Goal: Task Accomplishment & Management: Manage account settings

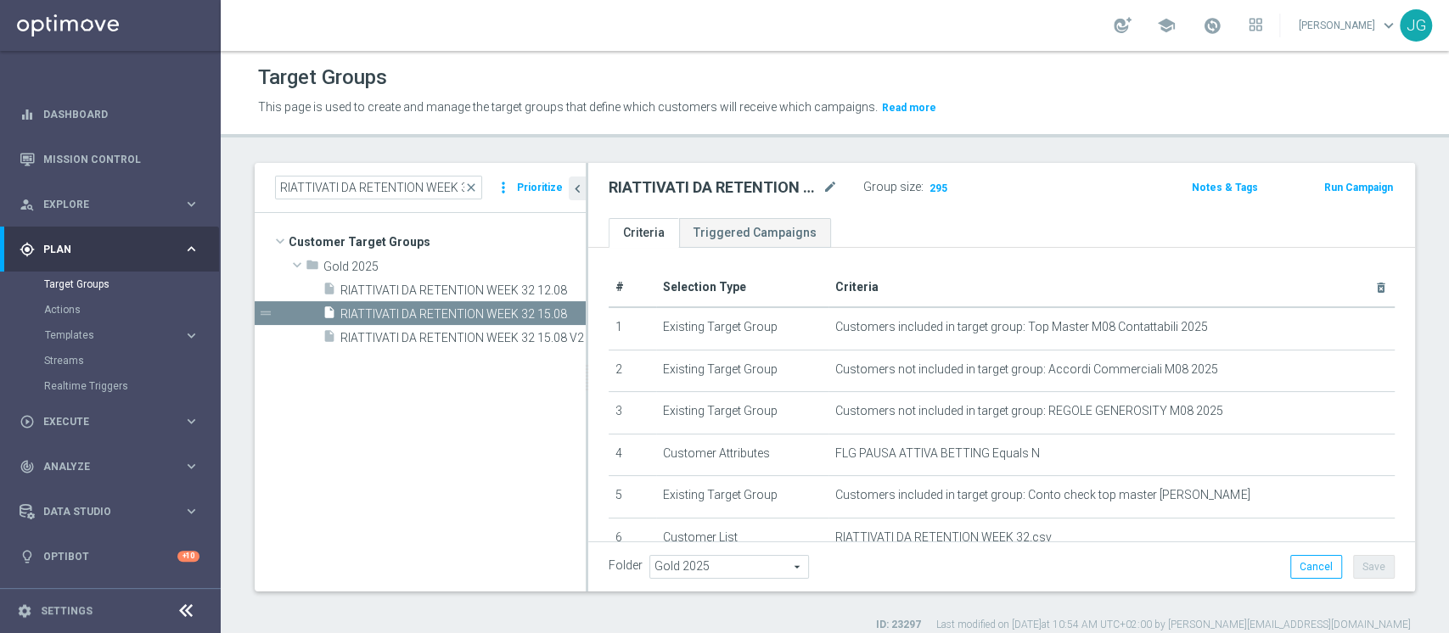
scroll to position [64, 0]
click at [387, 191] on input "RIATTIVATI DA RETENTION WEEK 32" at bounding box center [378, 188] width 207 height 24
click at [50, 280] on link "Target Groups" at bounding box center [110, 285] width 132 height 14
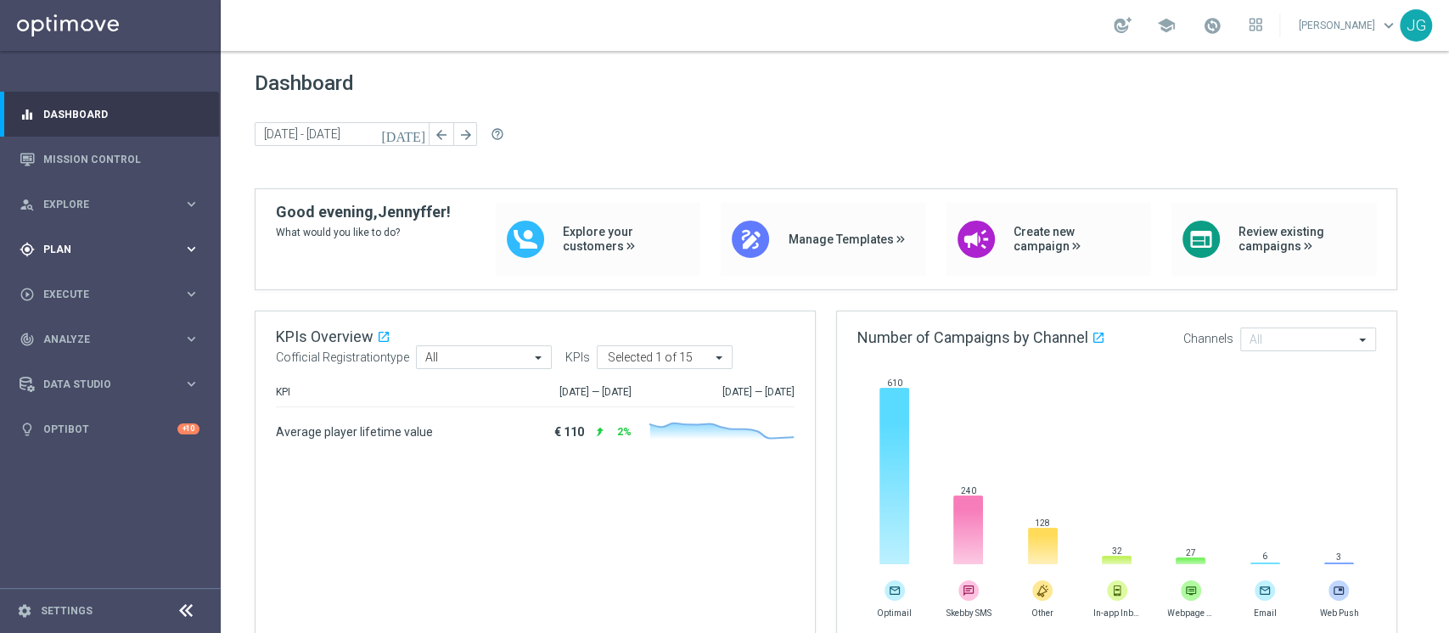
click at [102, 256] on div "gps_fixed Plan keyboard_arrow_right" at bounding box center [109, 249] width 219 height 45
click at [88, 283] on link "Target Groups" at bounding box center [110, 285] width 132 height 14
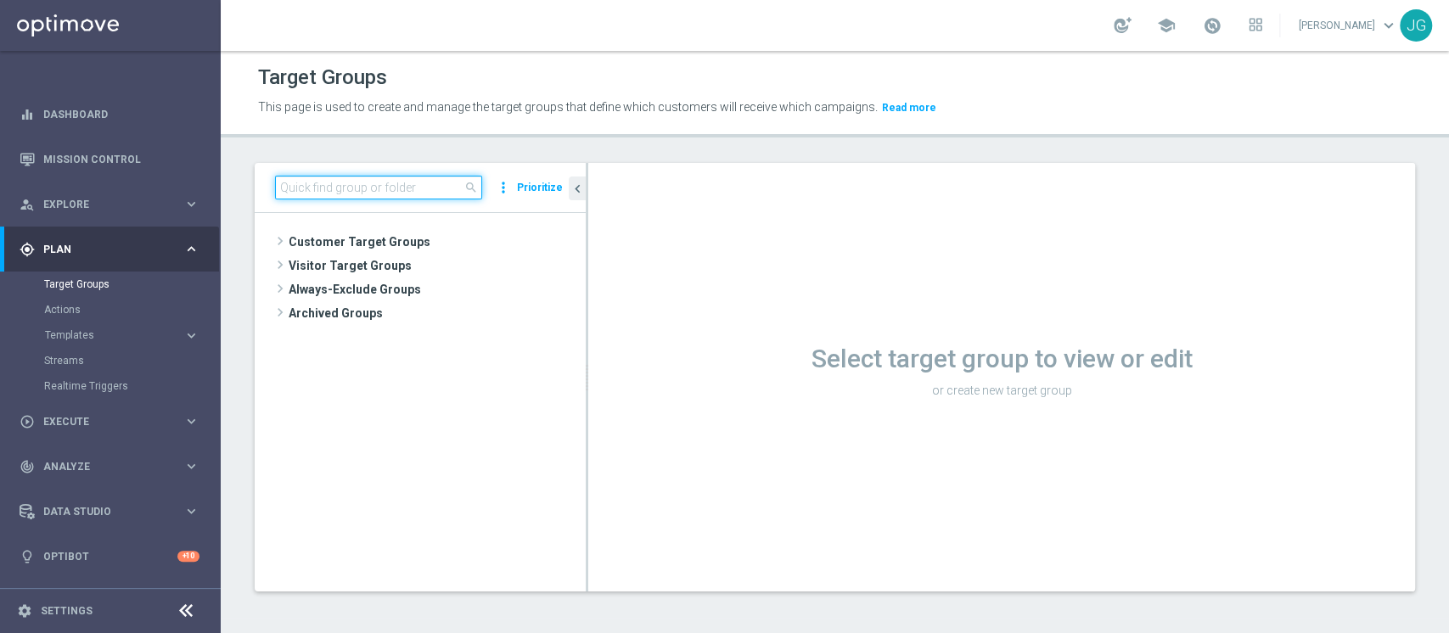
click at [385, 194] on input at bounding box center [378, 188] width 207 height 24
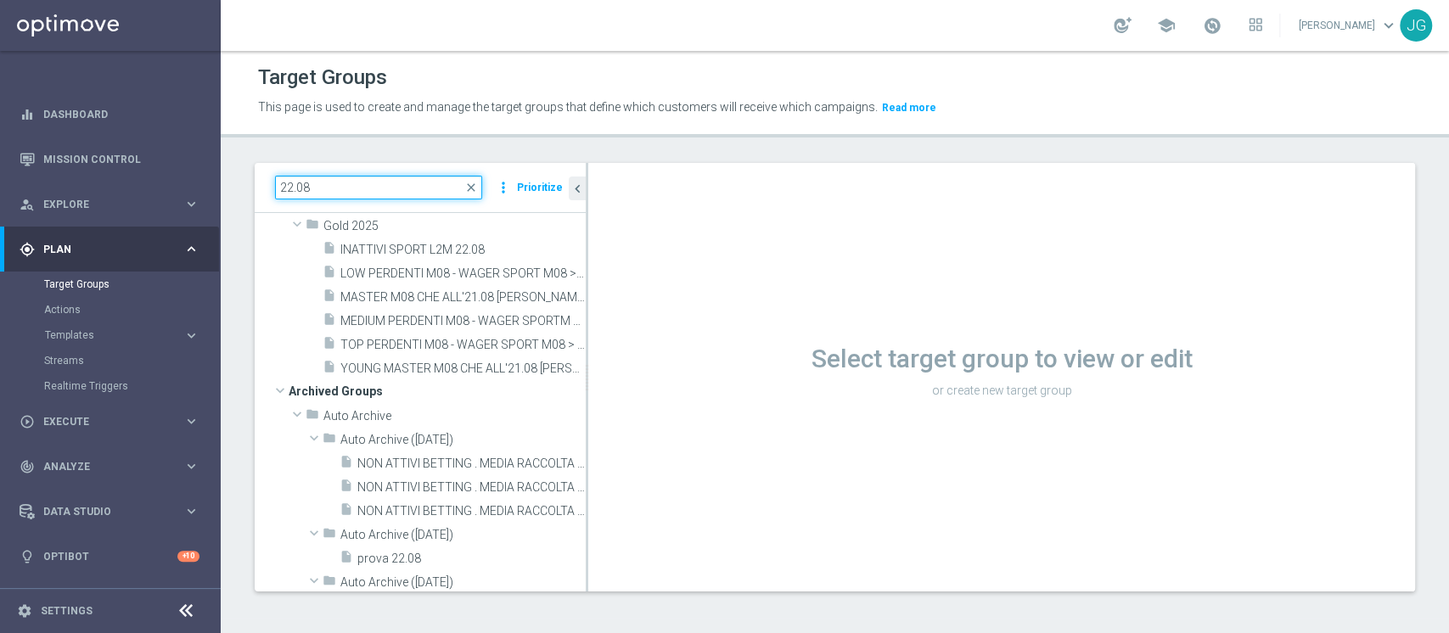
scroll to position [351, 0]
type input "22.08"
click at [389, 248] on span "INATTIVI SPORT L2M 22.08" at bounding box center [443, 249] width 205 height 14
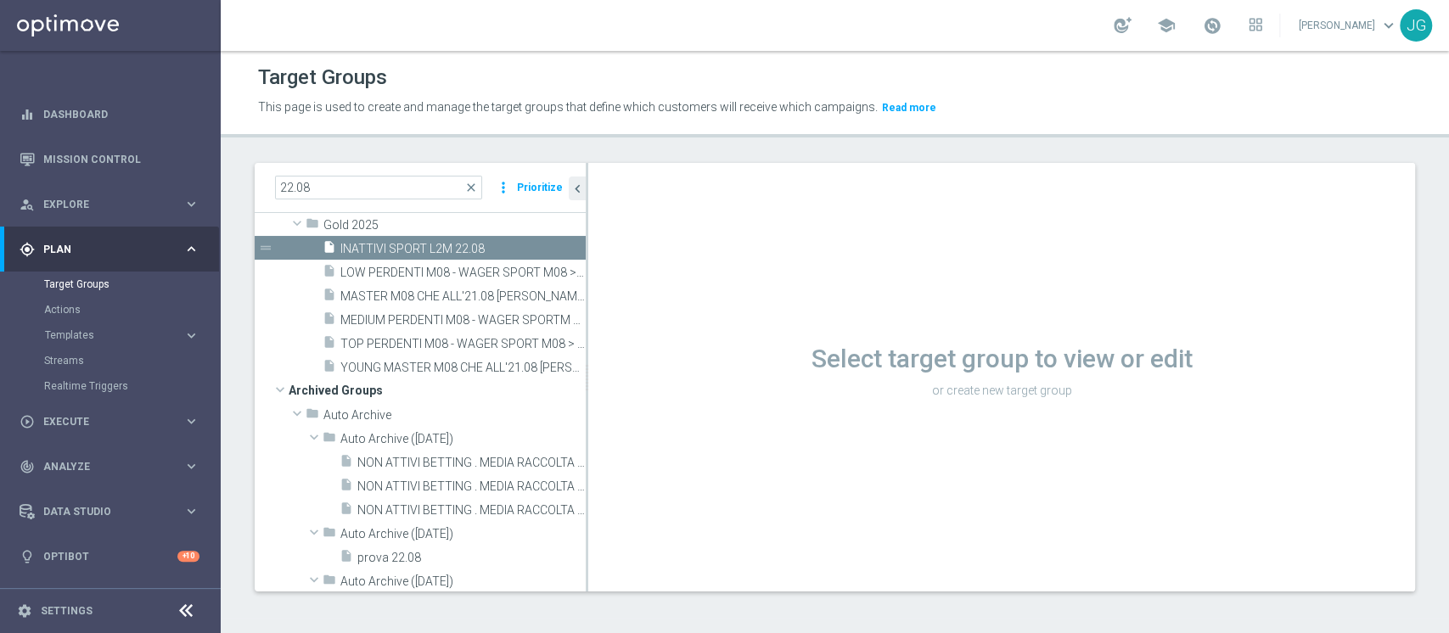
scroll to position [143, 0]
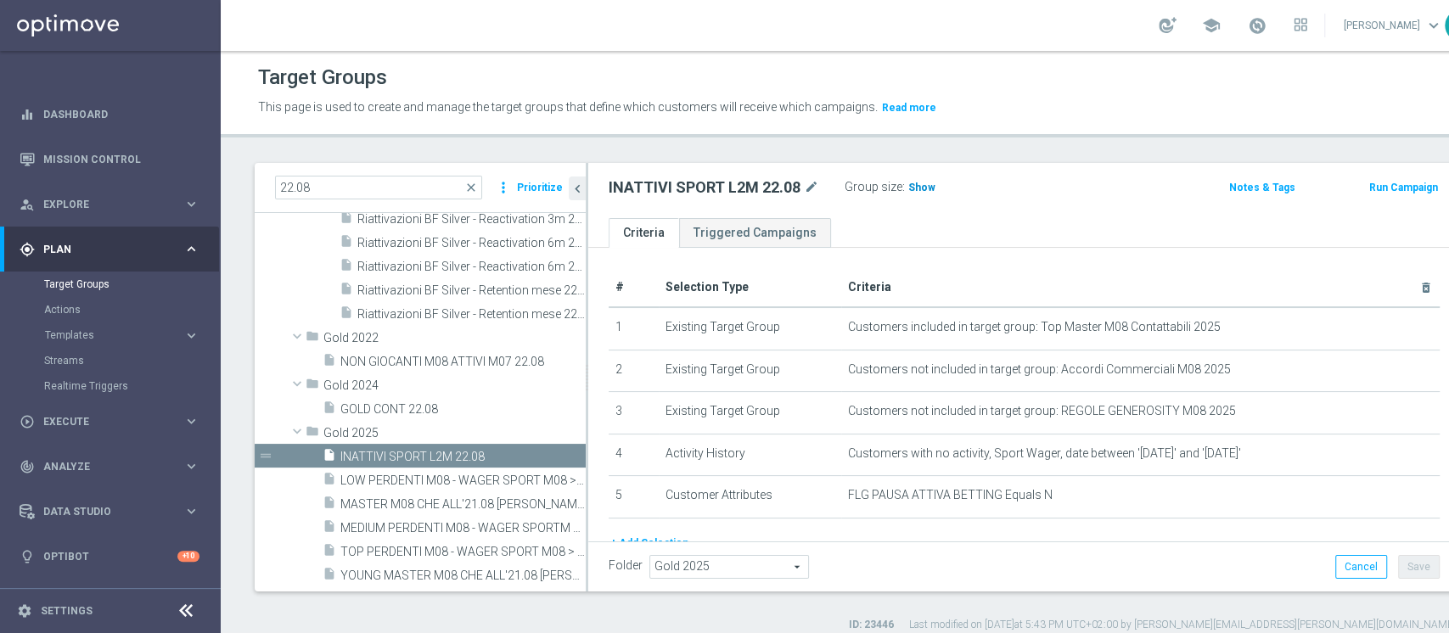
click at [928, 193] on span "Show" at bounding box center [922, 188] width 27 height 12
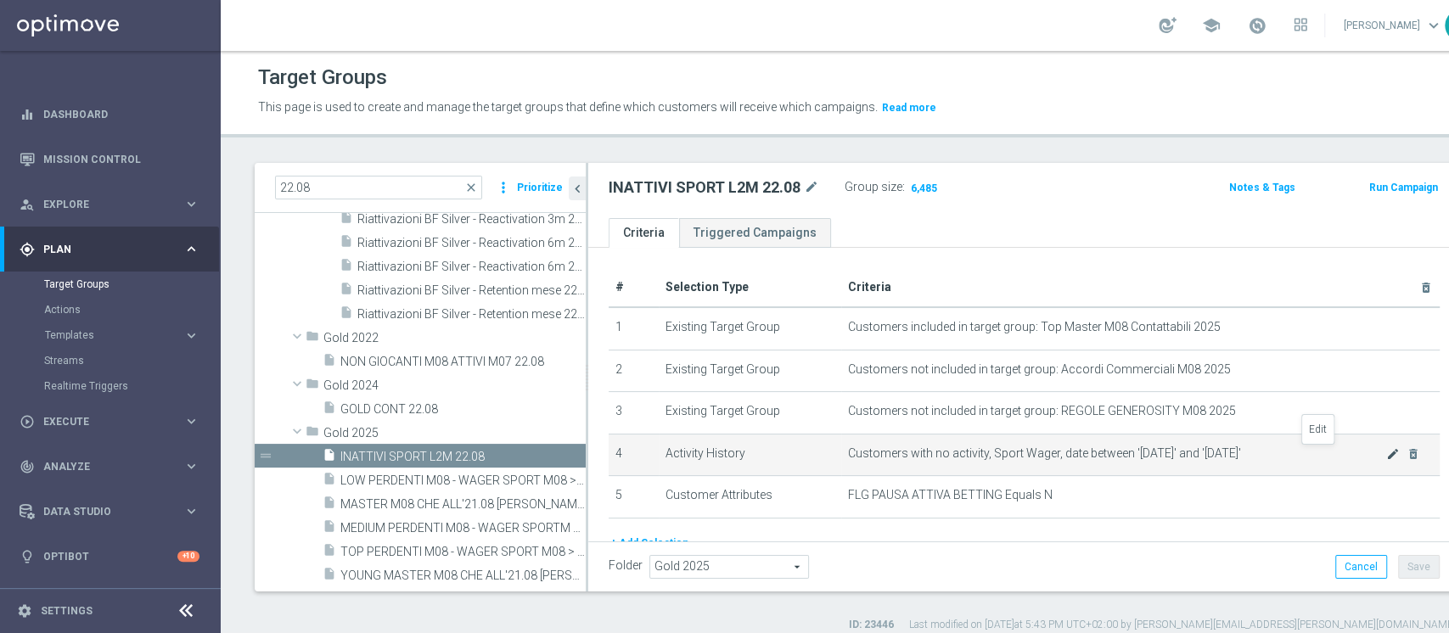
click at [1387, 450] on icon "mode_edit" at bounding box center [1394, 455] width 14 height 14
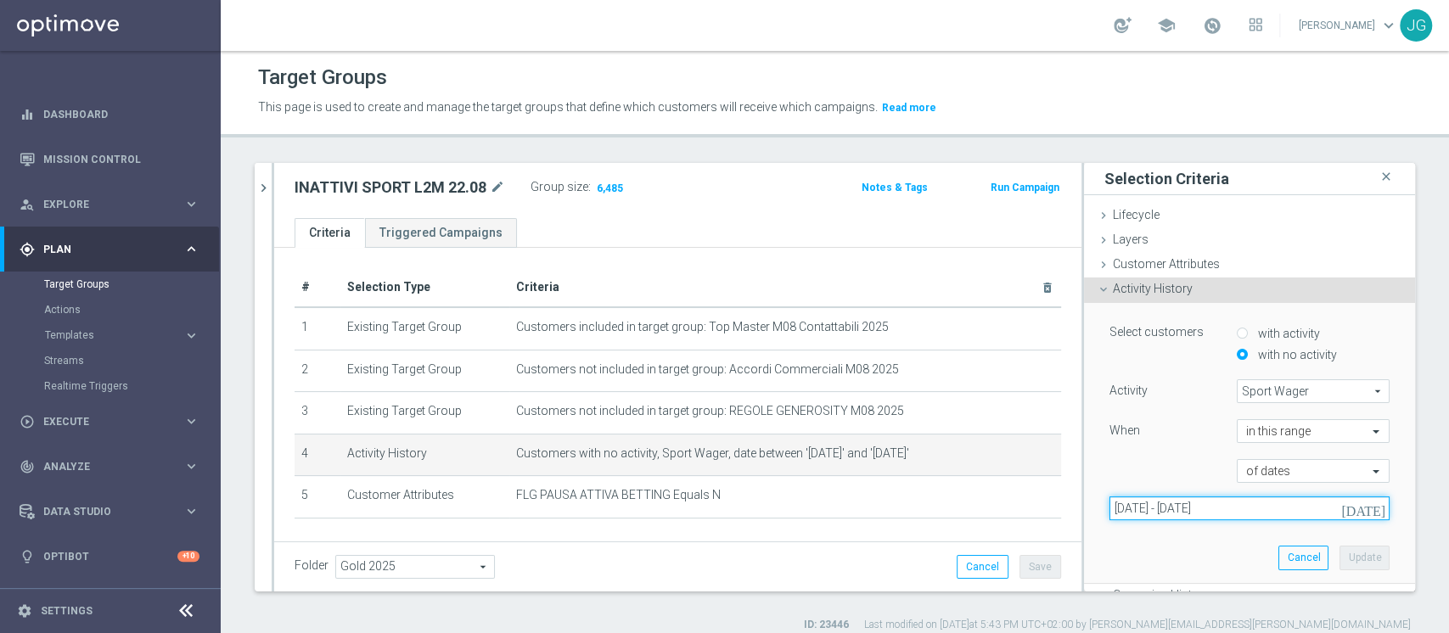
click at [1332, 505] on input "[DATE] - [DATE]" at bounding box center [1250, 509] width 280 height 24
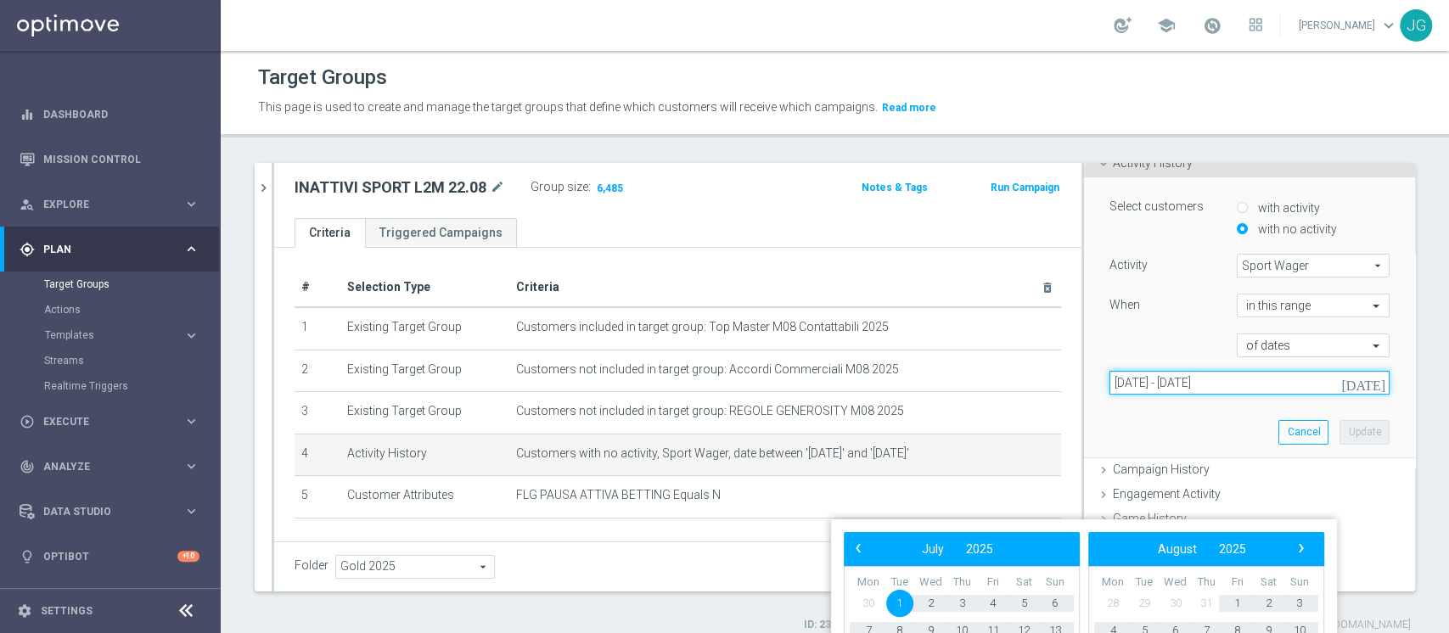
scroll to position [127, 0]
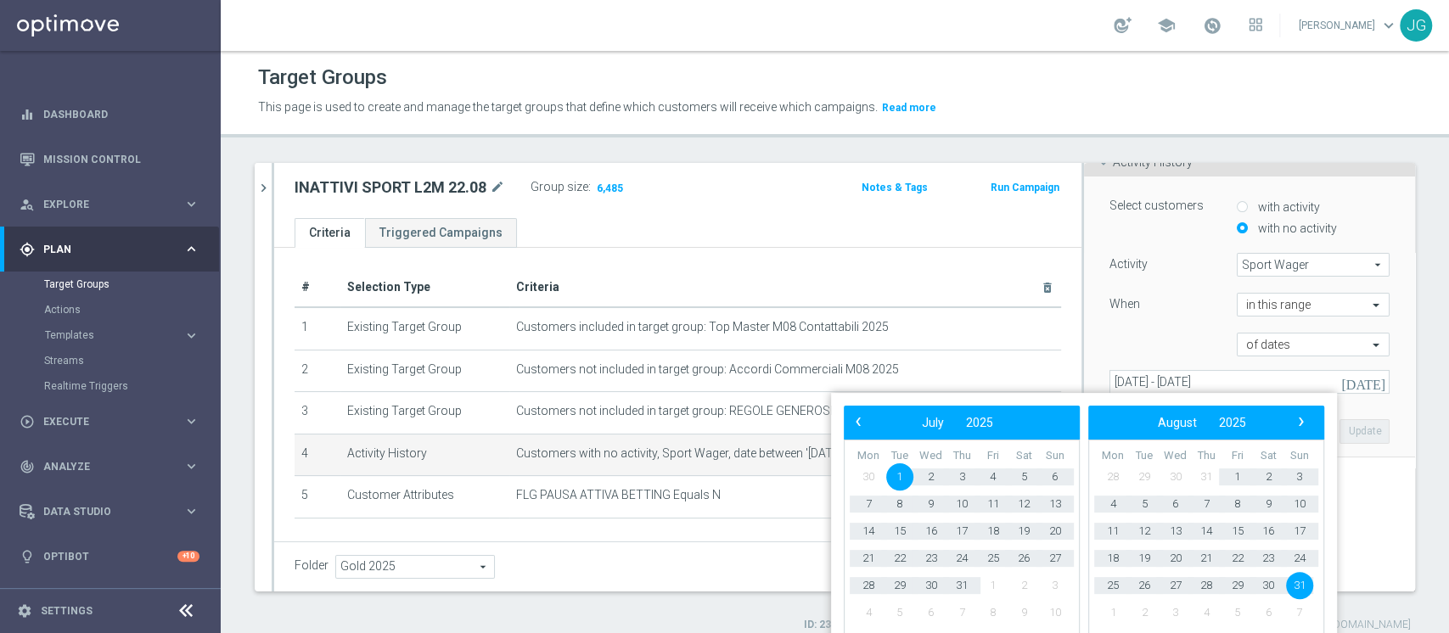
click at [901, 479] on span "1" at bounding box center [900, 477] width 27 height 27
click at [1175, 554] on span "20" at bounding box center [1175, 558] width 27 height 27
type input "[DATE] - [DATE]"
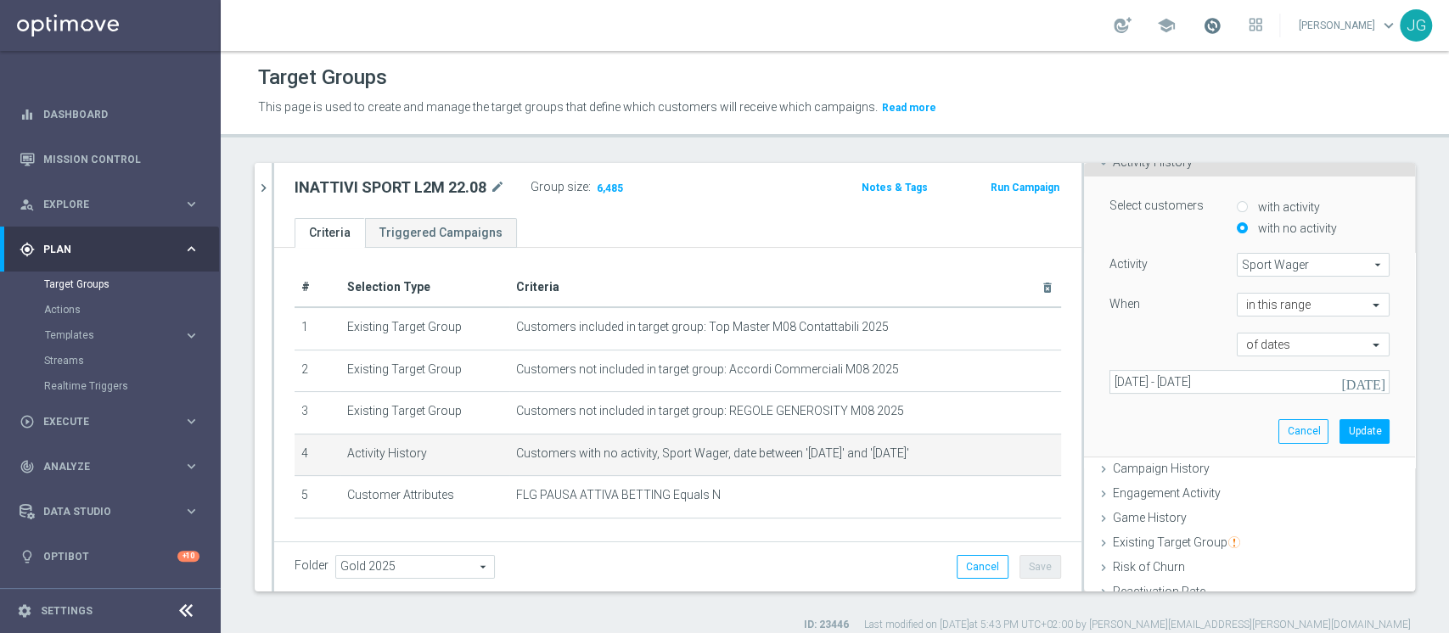
click at [1203, 33] on span at bounding box center [1212, 25] width 19 height 19
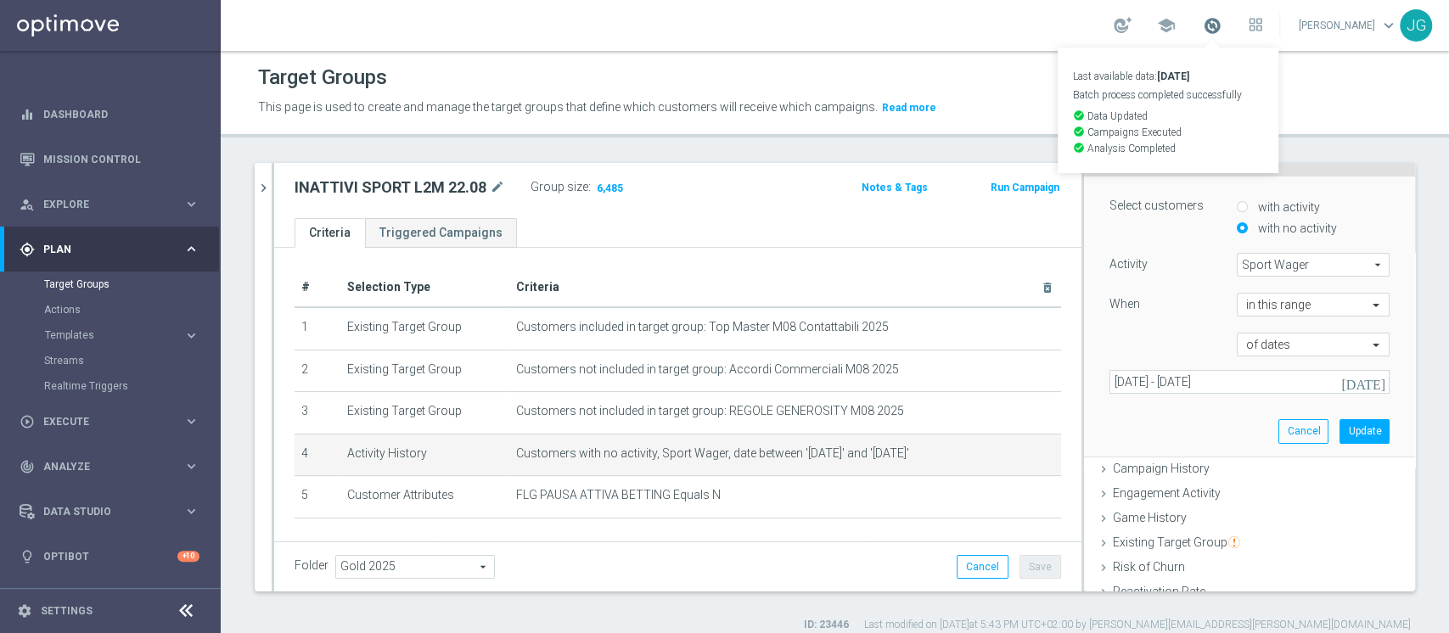
click at [1203, 33] on span at bounding box center [1212, 25] width 19 height 19
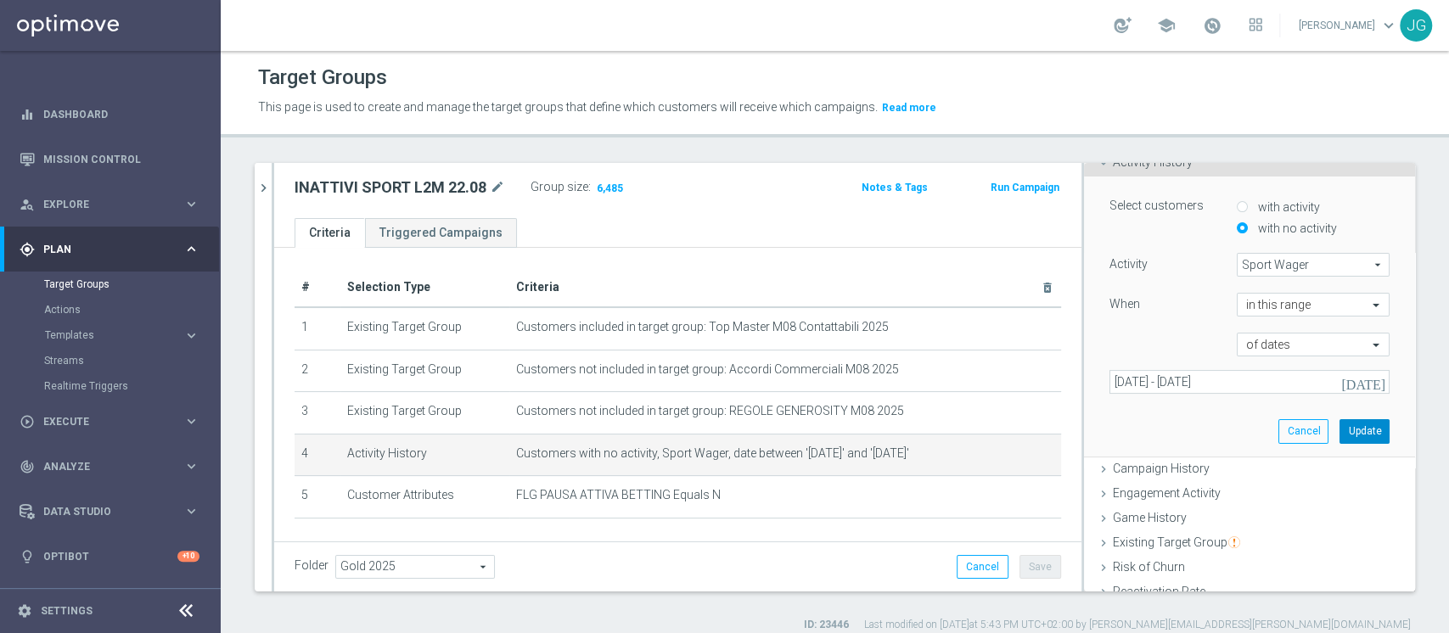
click at [1342, 427] on button "Update" at bounding box center [1365, 431] width 50 height 24
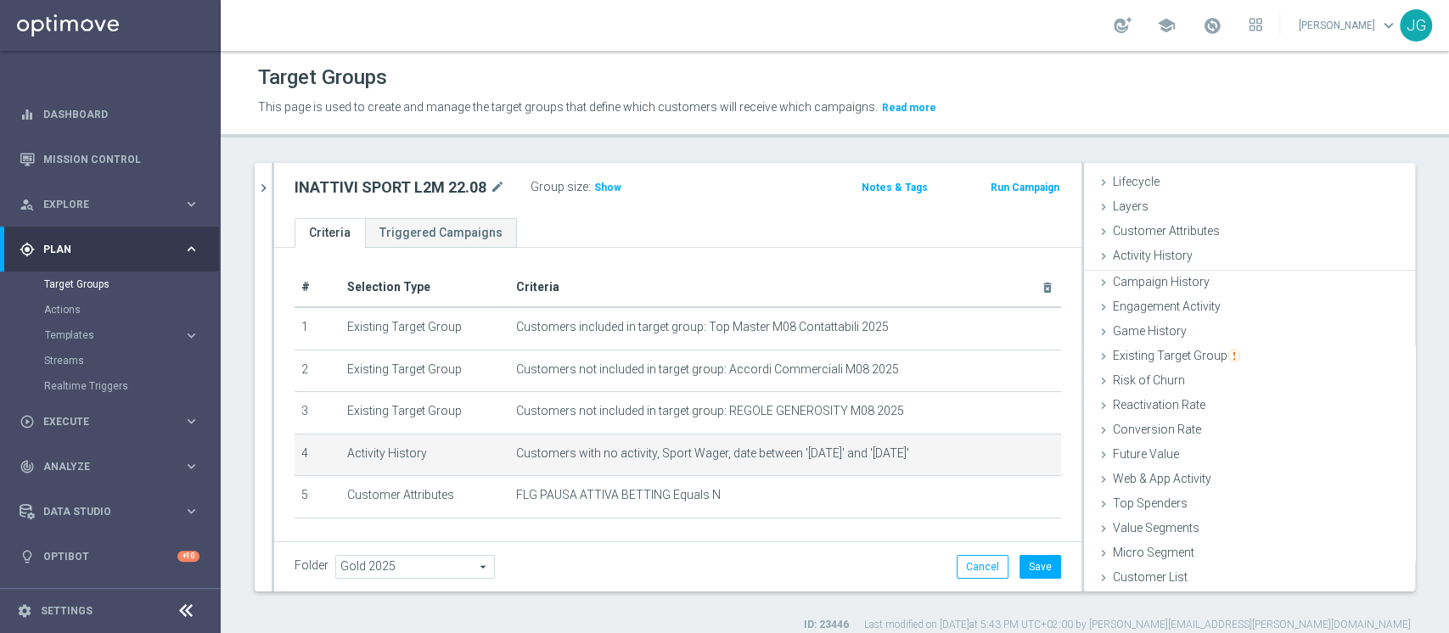
scroll to position [31, 0]
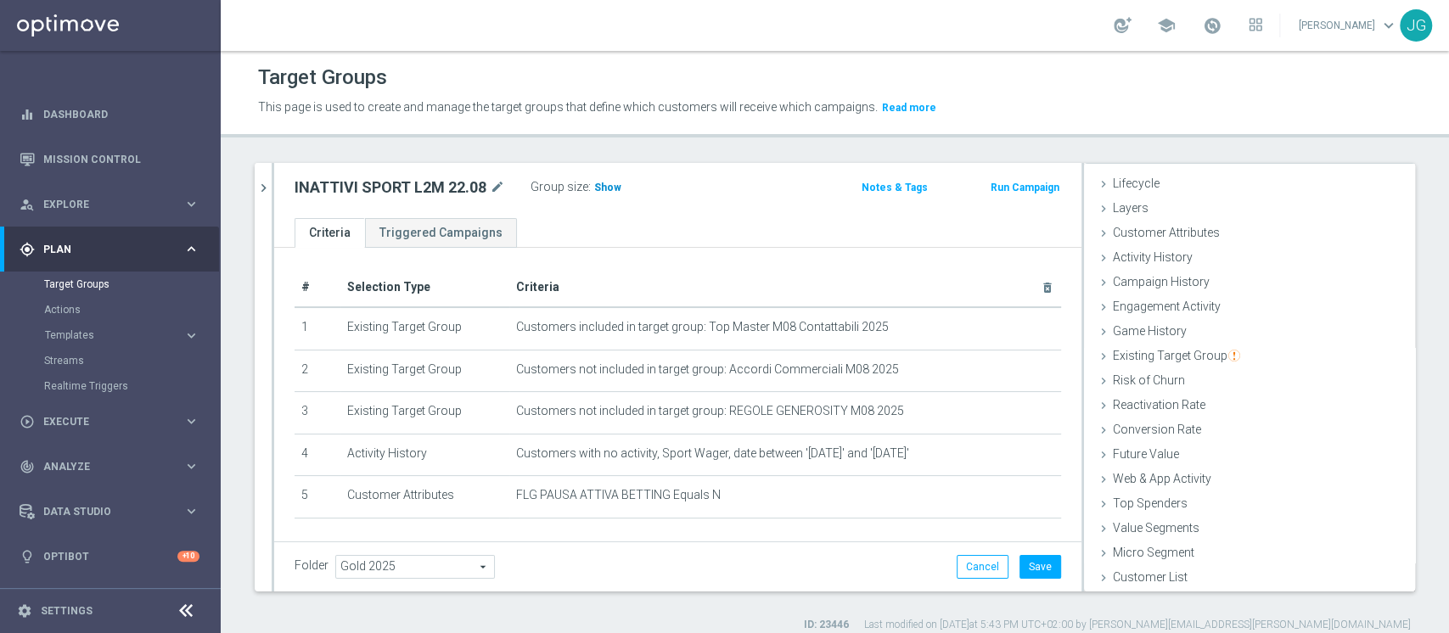
click at [603, 187] on span "Show" at bounding box center [607, 188] width 27 height 12
click at [267, 190] on icon "chevron_right" at bounding box center [264, 188] width 16 height 16
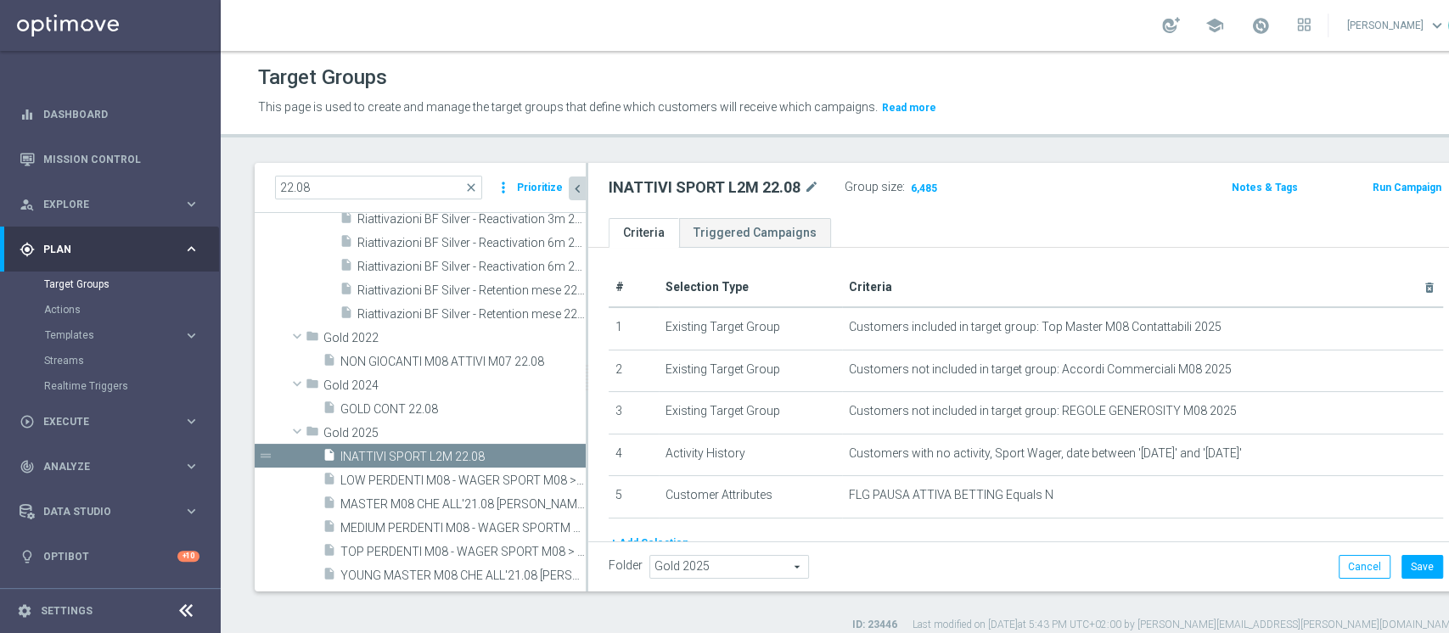
scroll to position [64, 0]
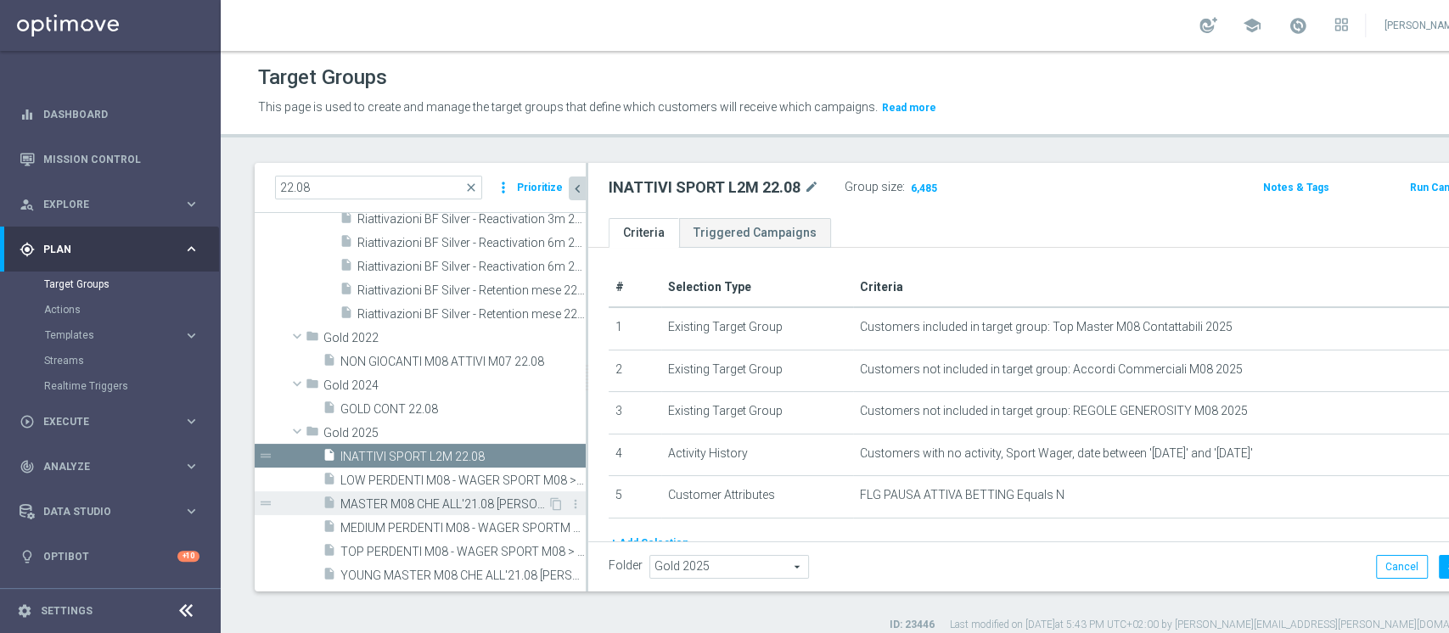
click at [408, 502] on span "MASTER M08 CHE ALL'21.08 [PERSON_NAME] TRA 2.50 E 3200 SP EFF- CON PROIEZIONE M…" at bounding box center [444, 505] width 207 height 14
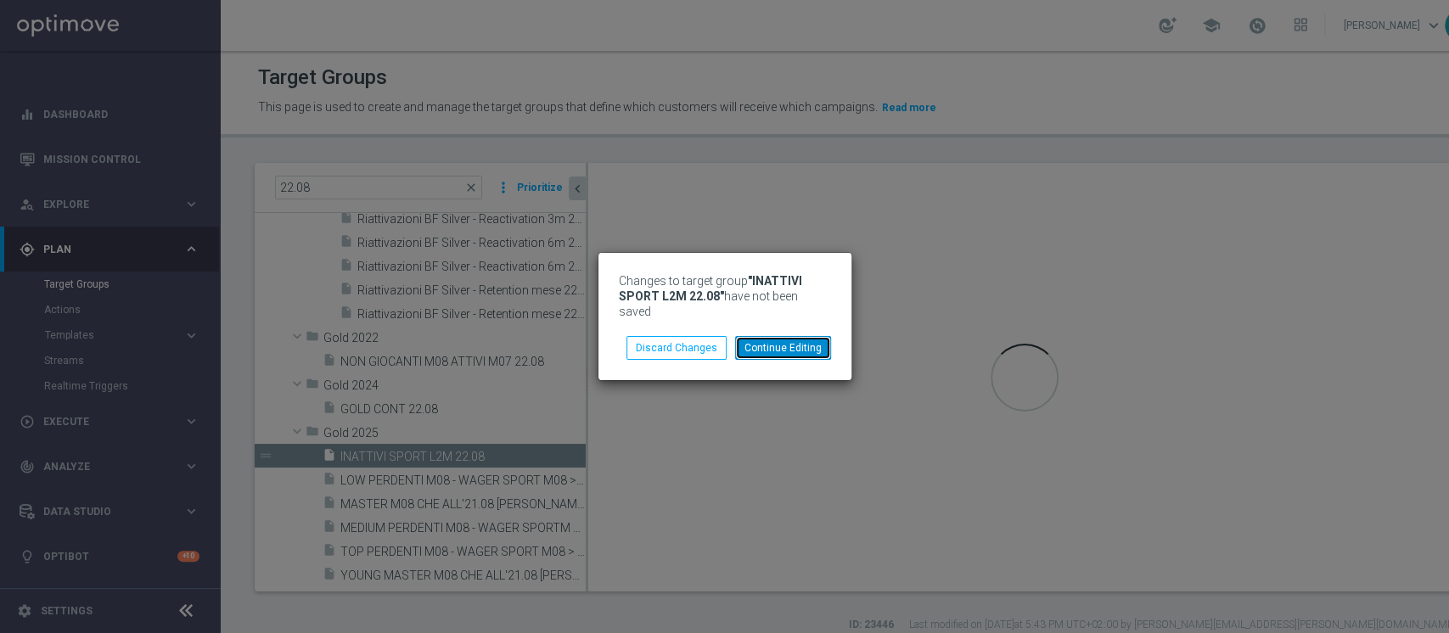
click at [788, 336] on button "Continue Editing" at bounding box center [783, 348] width 96 height 24
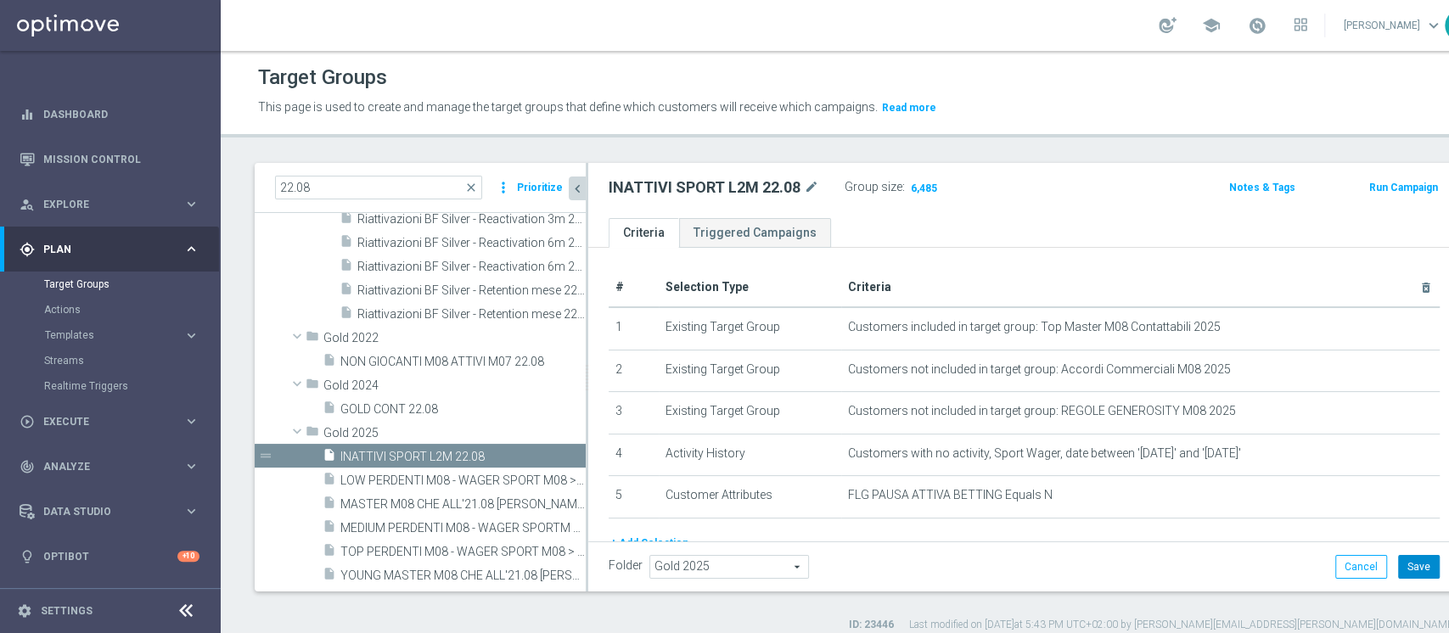
click at [1399, 577] on button "Save" at bounding box center [1420, 567] width 42 height 24
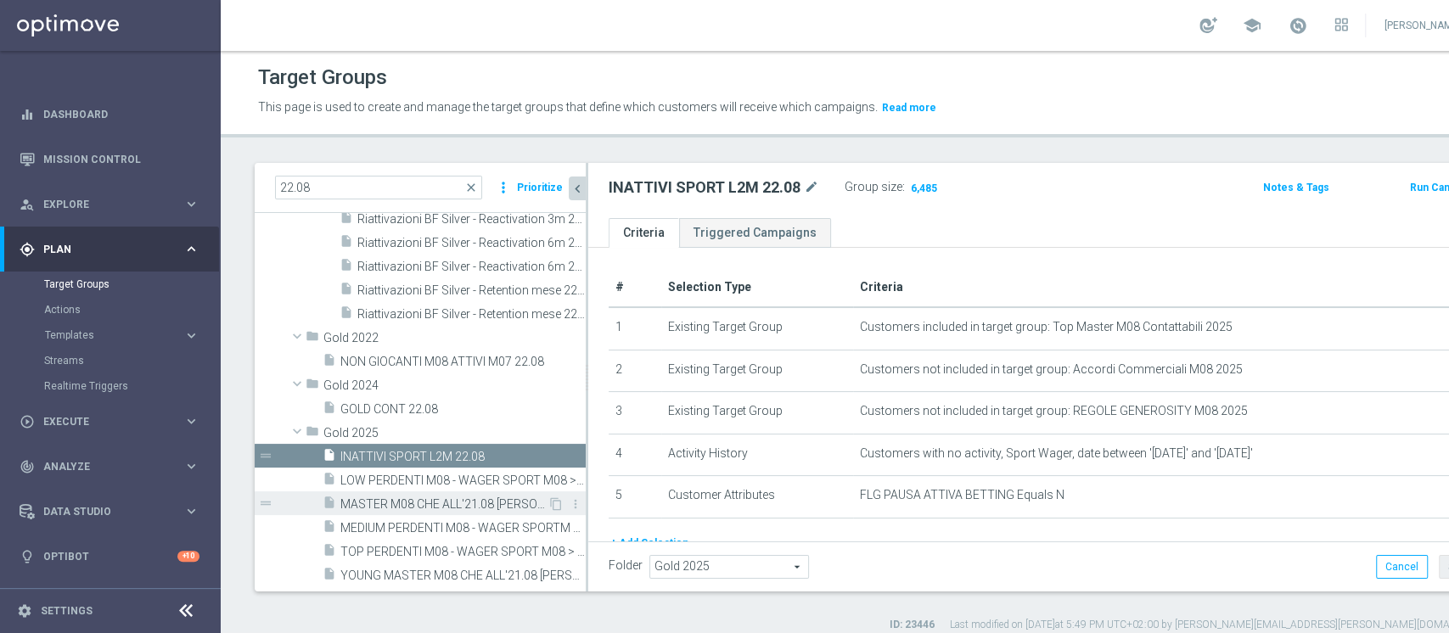
click at [414, 499] on span "MASTER M08 CHE ALL'21.08 [PERSON_NAME] TRA 2.50 E 3200 SP EFF- CON PROIEZIONE M…" at bounding box center [444, 505] width 207 height 14
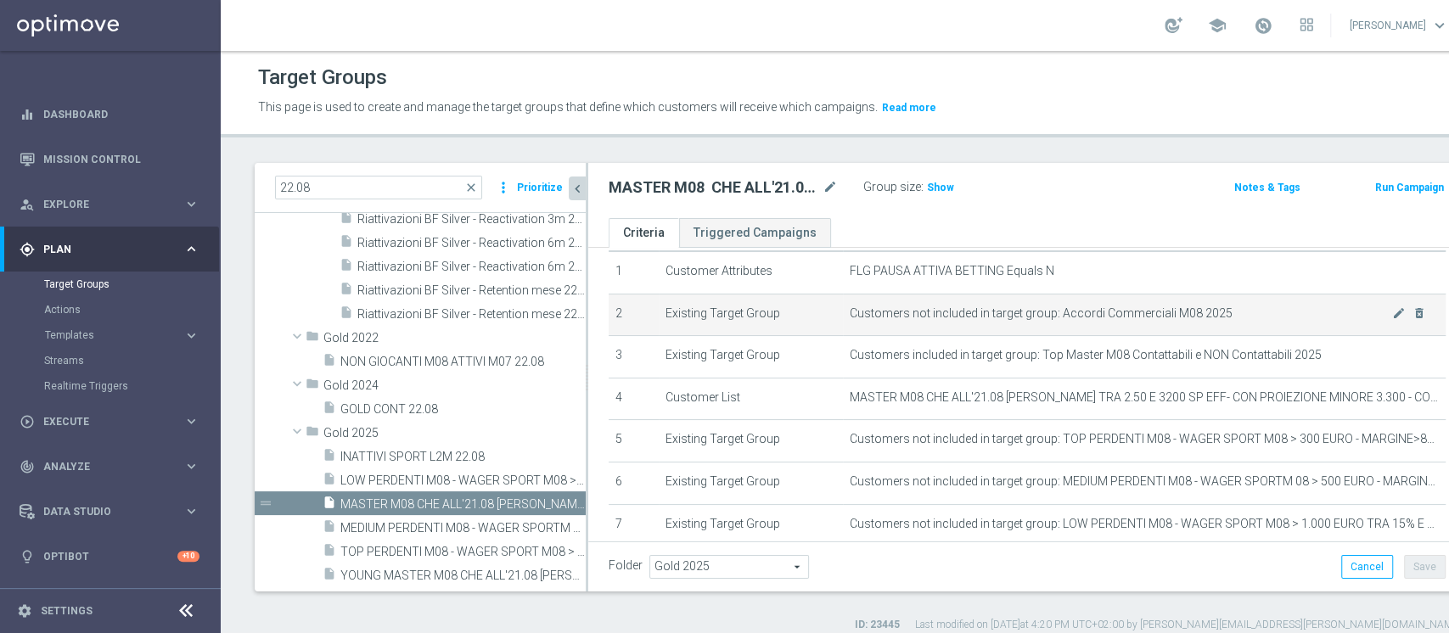
scroll to position [176, 0]
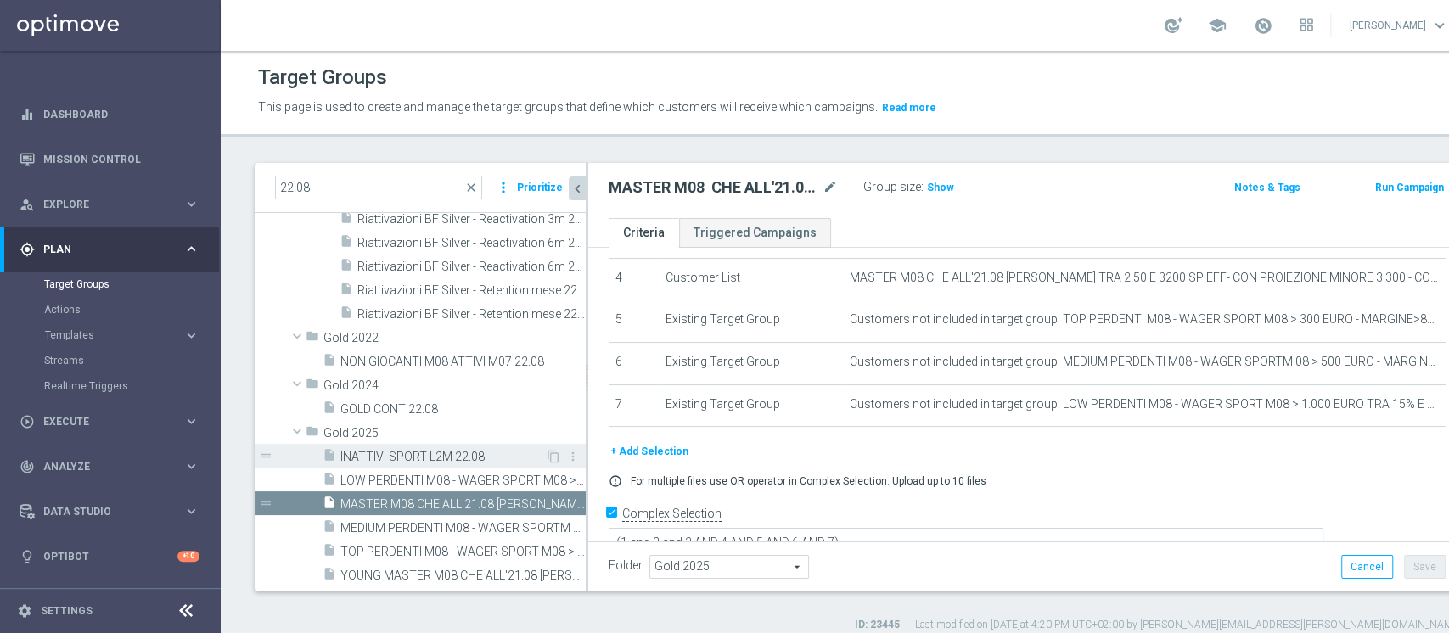
click at [407, 446] on div "insert_drive_file INATTIVI SPORT L2M 22.08" at bounding box center [434, 456] width 222 height 24
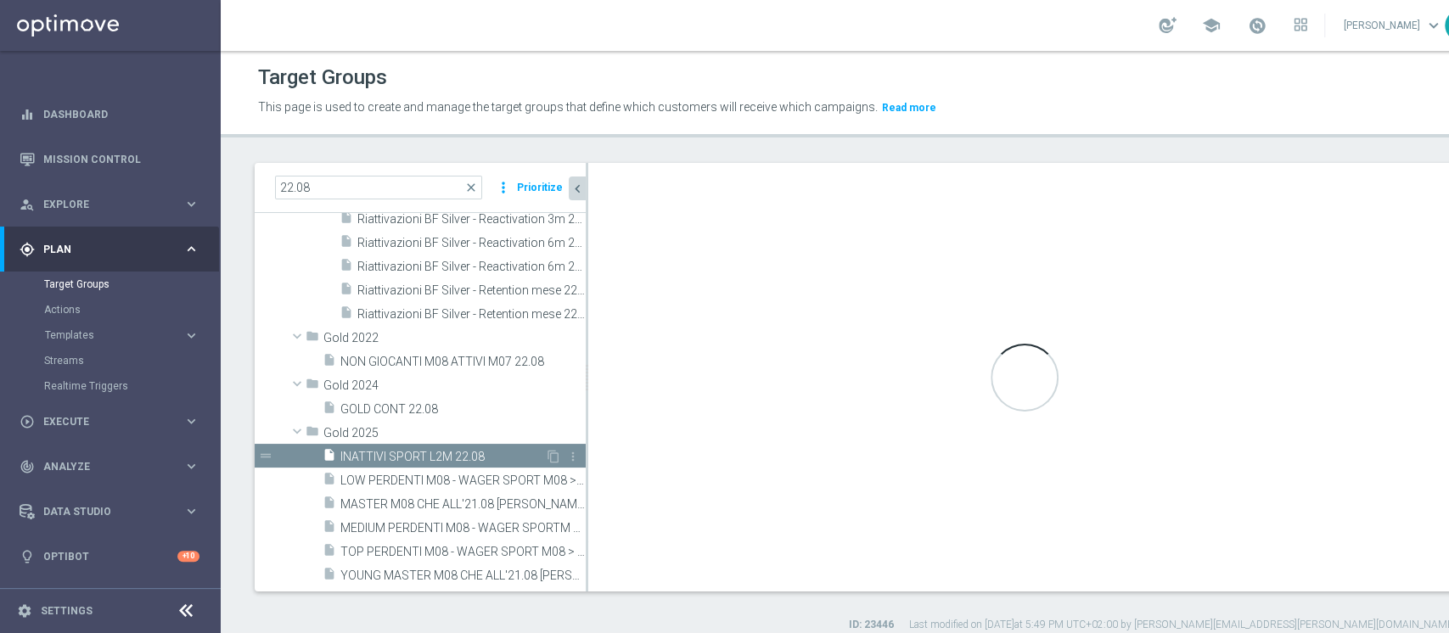
checkbox input "false"
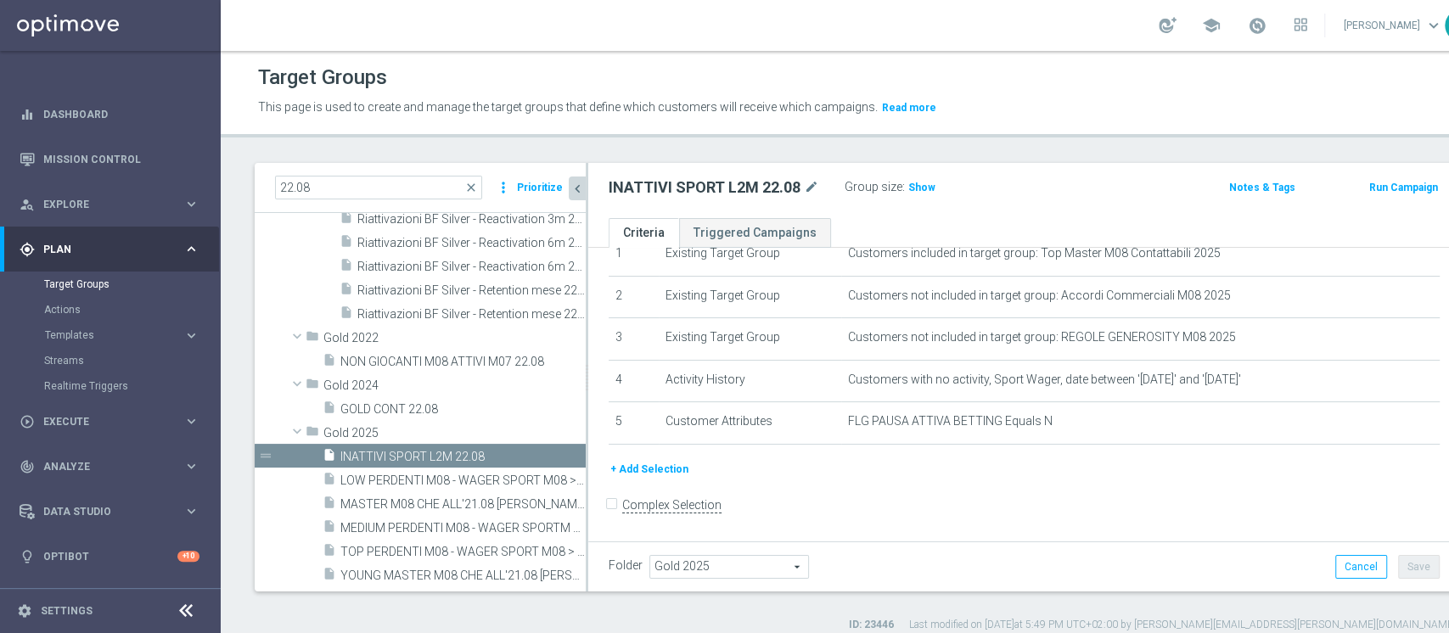
click at [654, 469] on button "+ Add Selection" at bounding box center [650, 469] width 82 height 19
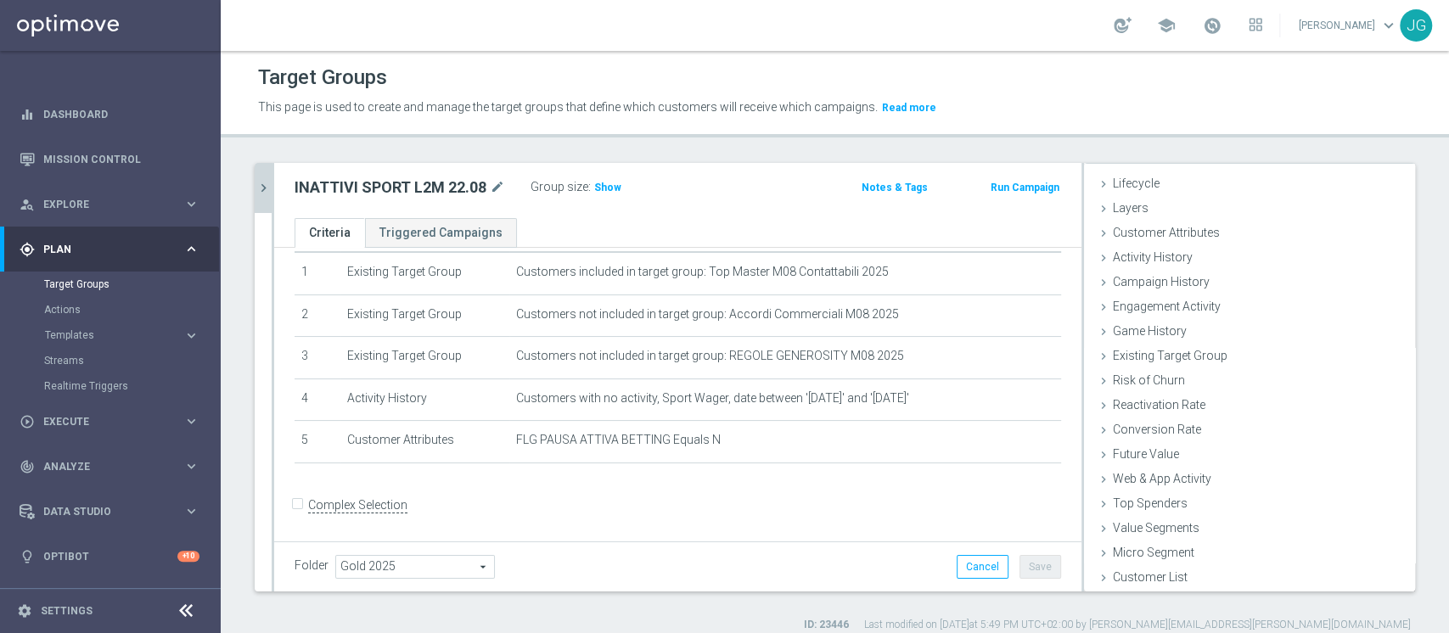
scroll to position [31, 0]
click at [1184, 362] on span "Existing Target Group" at bounding box center [1176, 356] width 127 height 14
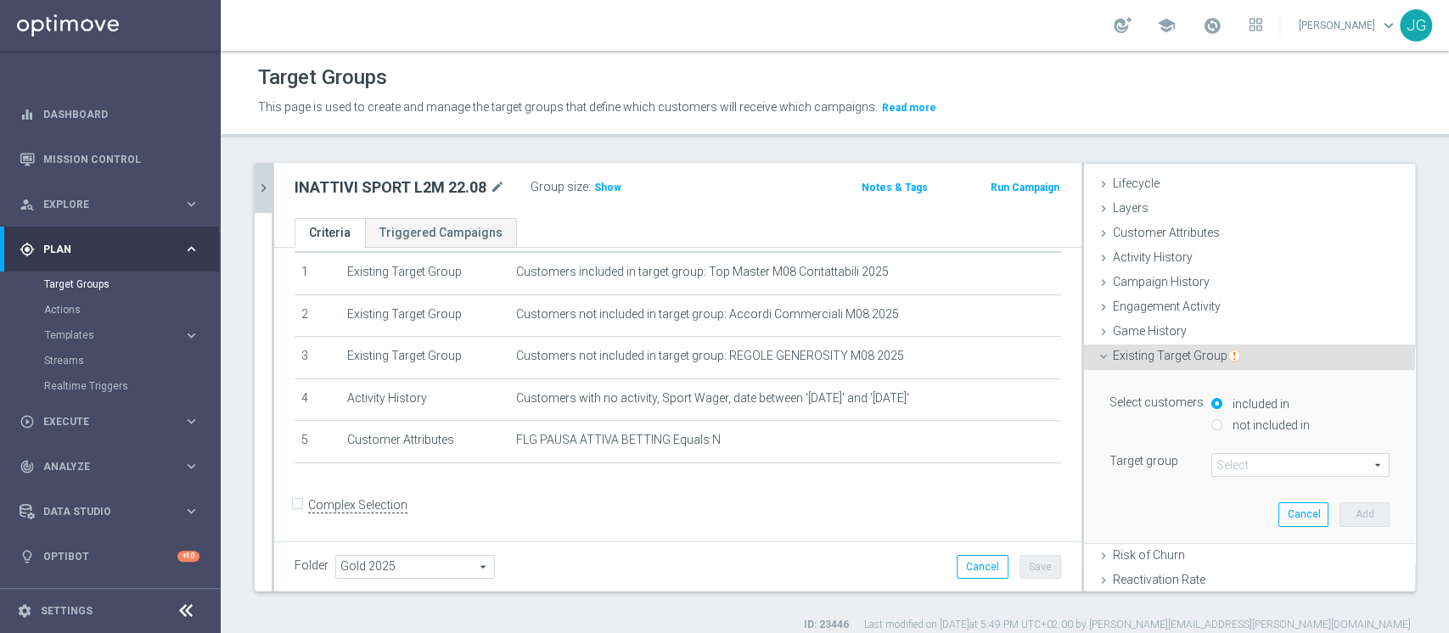
scroll to position [127, 0]
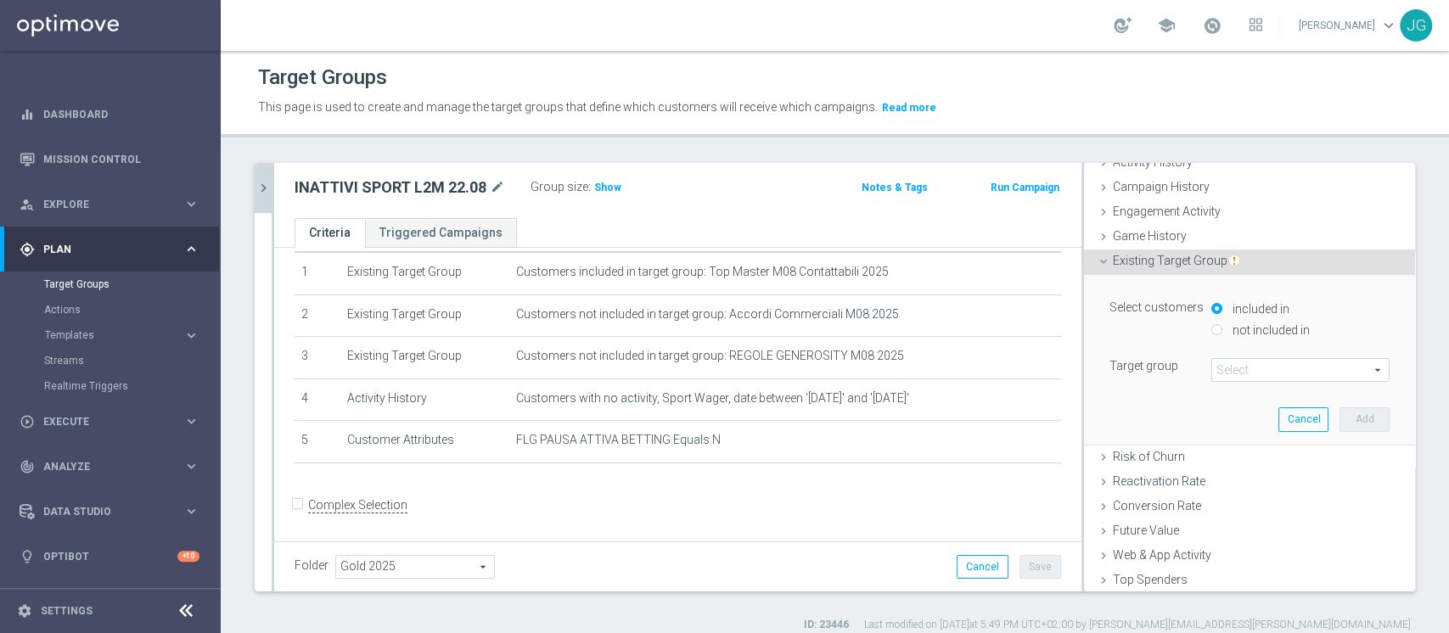
click at [1212, 324] on div "not included in" at bounding box center [1301, 331] width 178 height 21
click at [1212, 327] on div "not included in" at bounding box center [1301, 331] width 178 height 21
click at [1212, 329] on input "not included in" at bounding box center [1217, 329] width 11 height 11
radio input "true"
click at [1213, 371] on span at bounding box center [1301, 370] width 177 height 22
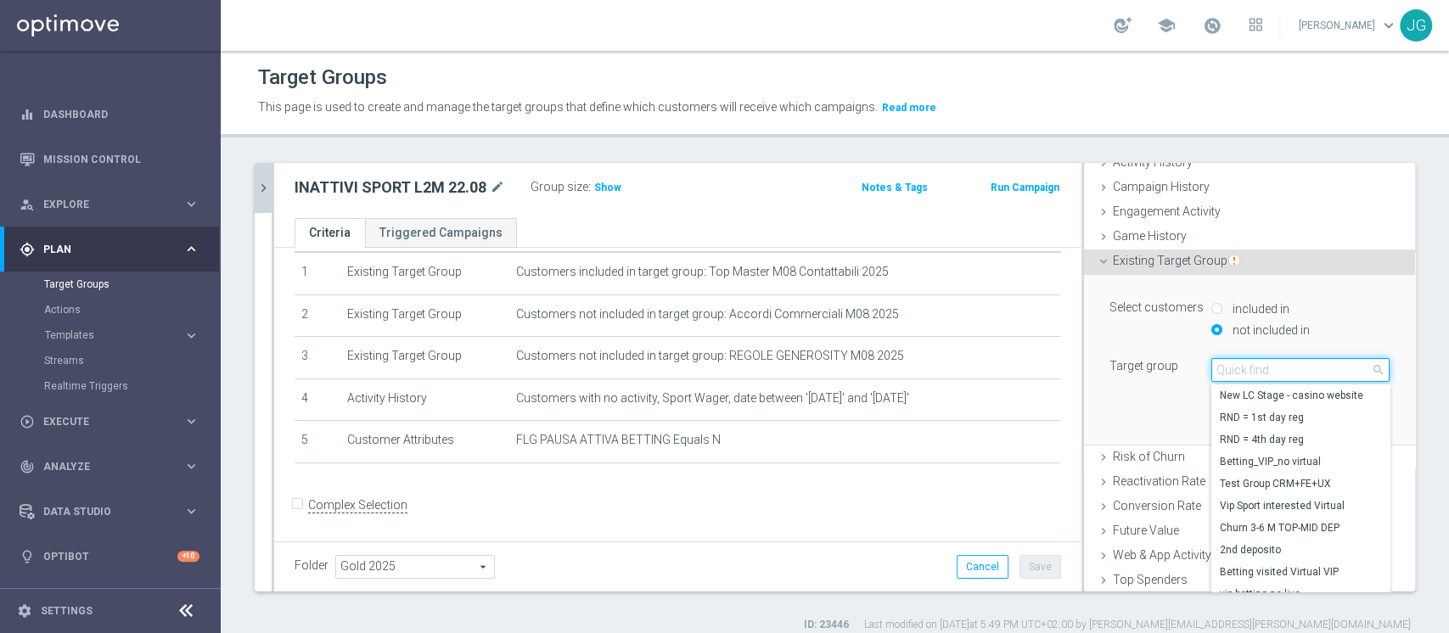
click at [1212, 371] on input "search" at bounding box center [1301, 370] width 178 height 24
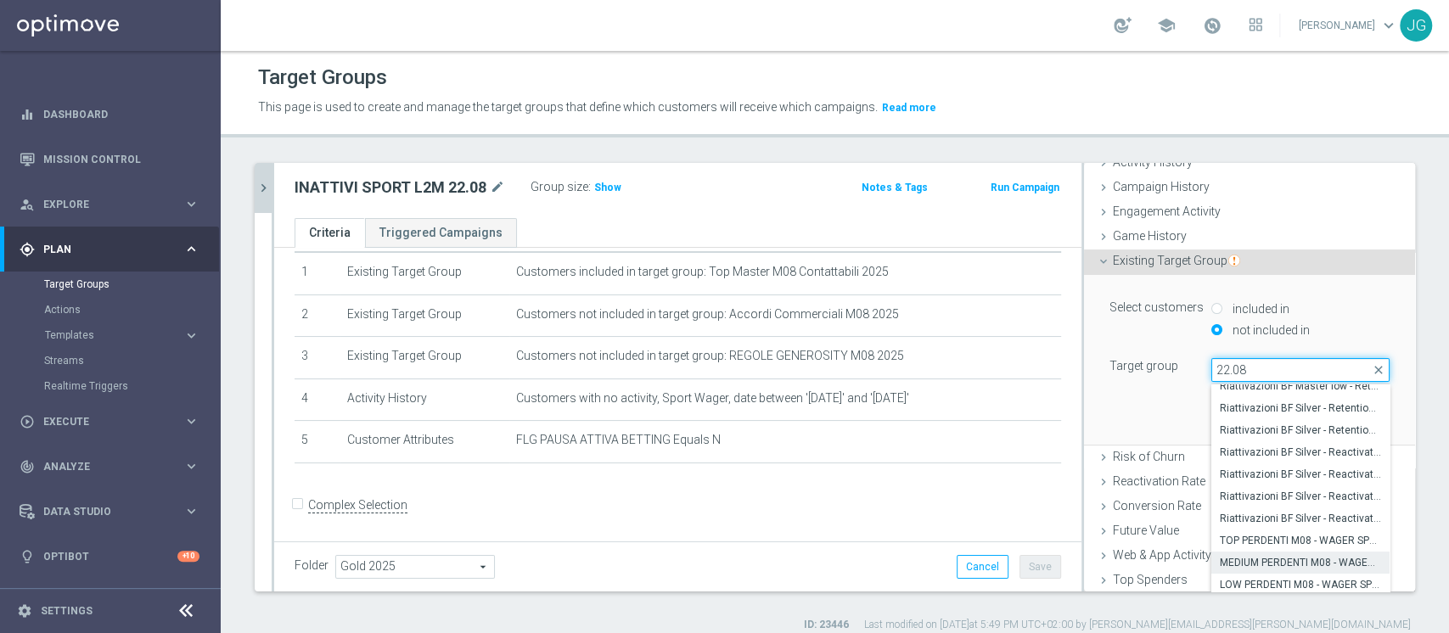
scroll to position [202, 0]
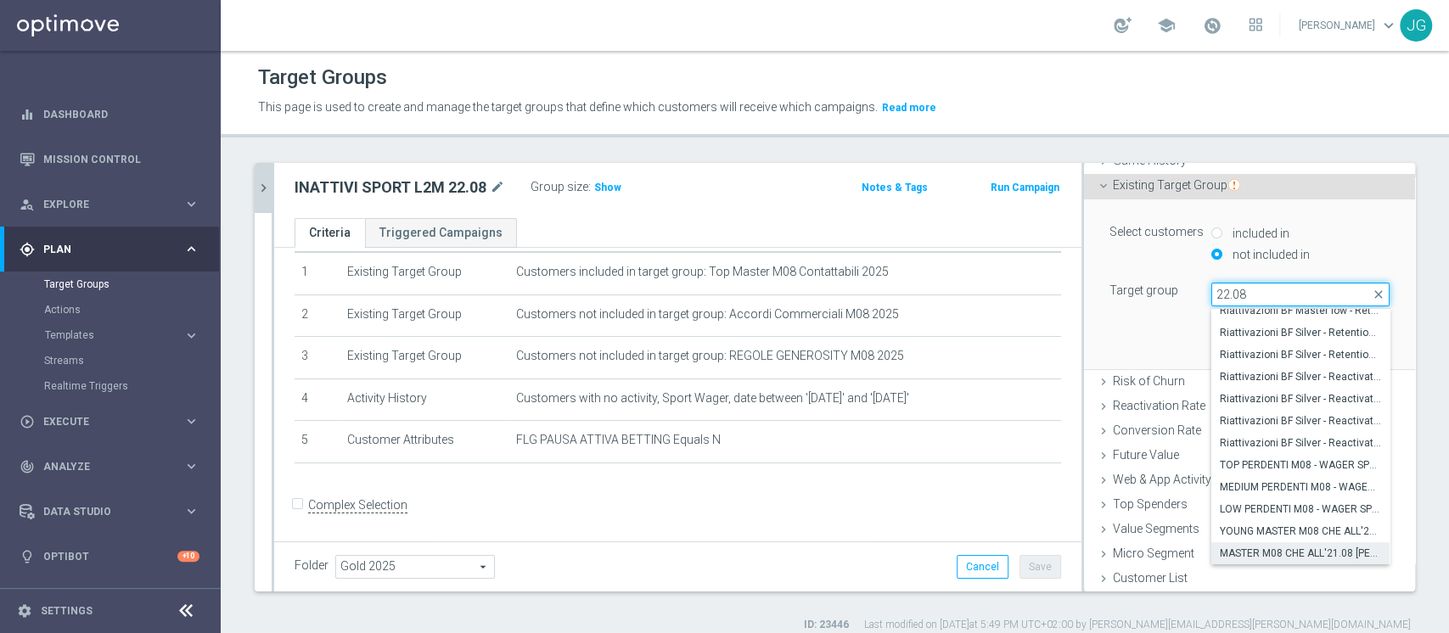
type input "22.08"
click at [1269, 549] on span "MASTER M08 CHE ALL'21.08 [PERSON_NAME] TRA 2.50 E 3200 SP EFF- CON PROIEZIONE M…" at bounding box center [1300, 554] width 161 height 14
type input "MASTER M08 CHE ALL'21.08 [PERSON_NAME] TRA 2.50 E 3200 SP EFF- CON PROIEZIONE M…"
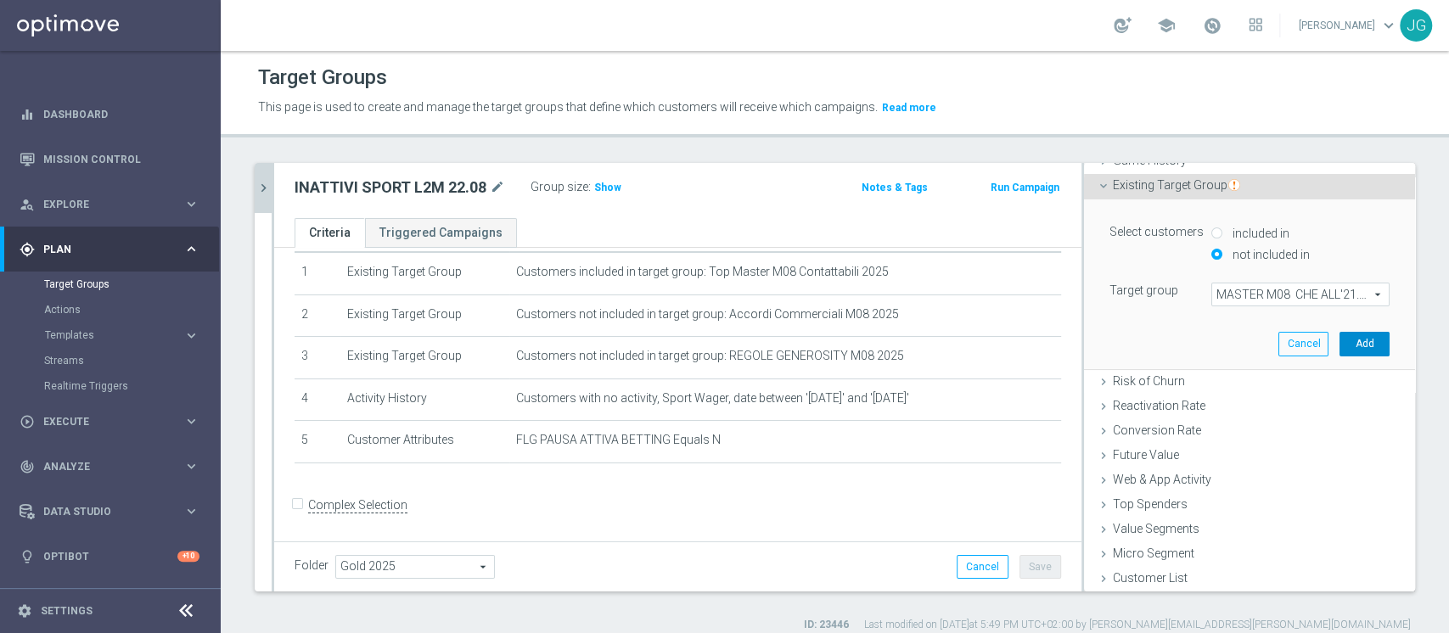
click at [1340, 343] on button "Add" at bounding box center [1365, 344] width 50 height 24
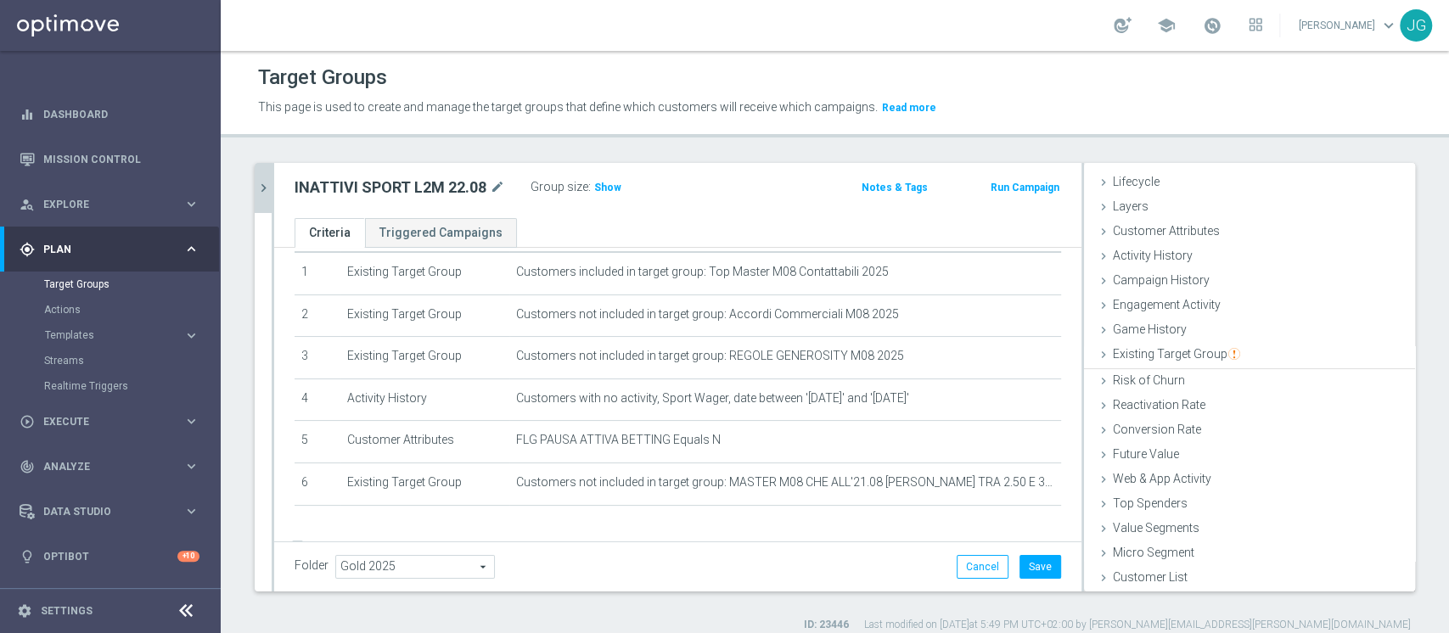
scroll to position [31, 0]
click at [617, 184] on h3 "Show" at bounding box center [608, 187] width 31 height 19
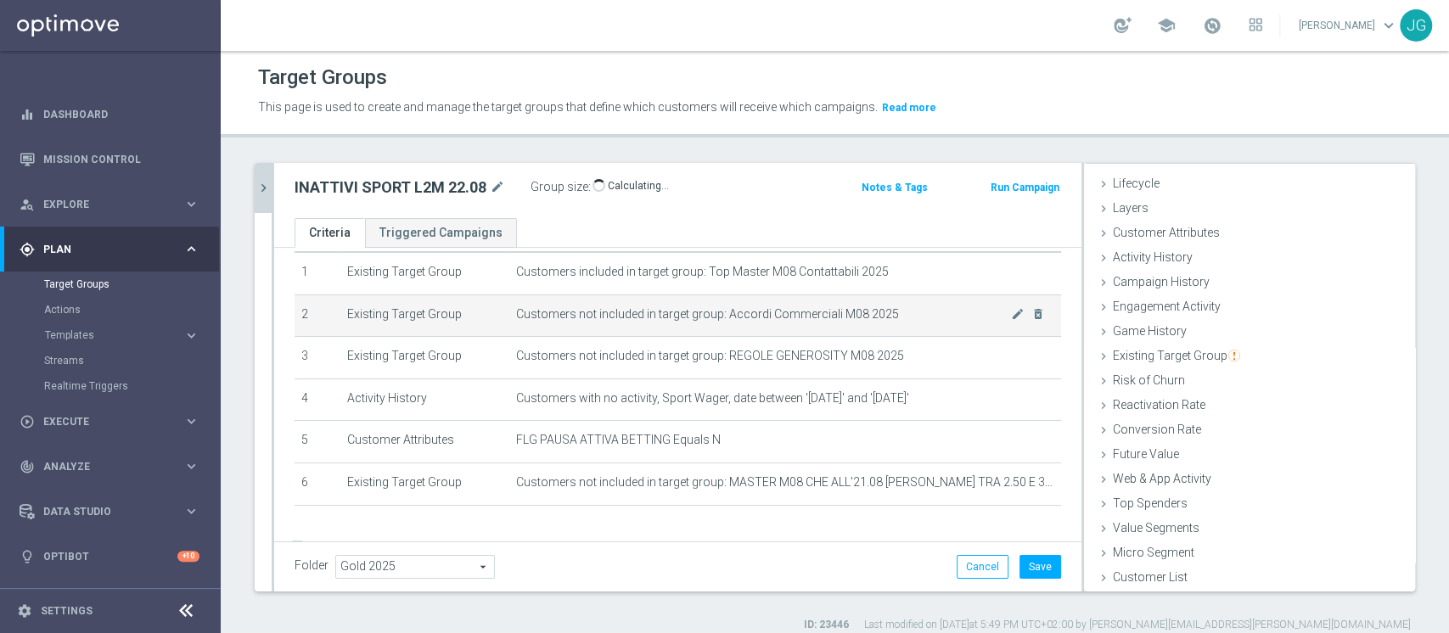
scroll to position [98, 0]
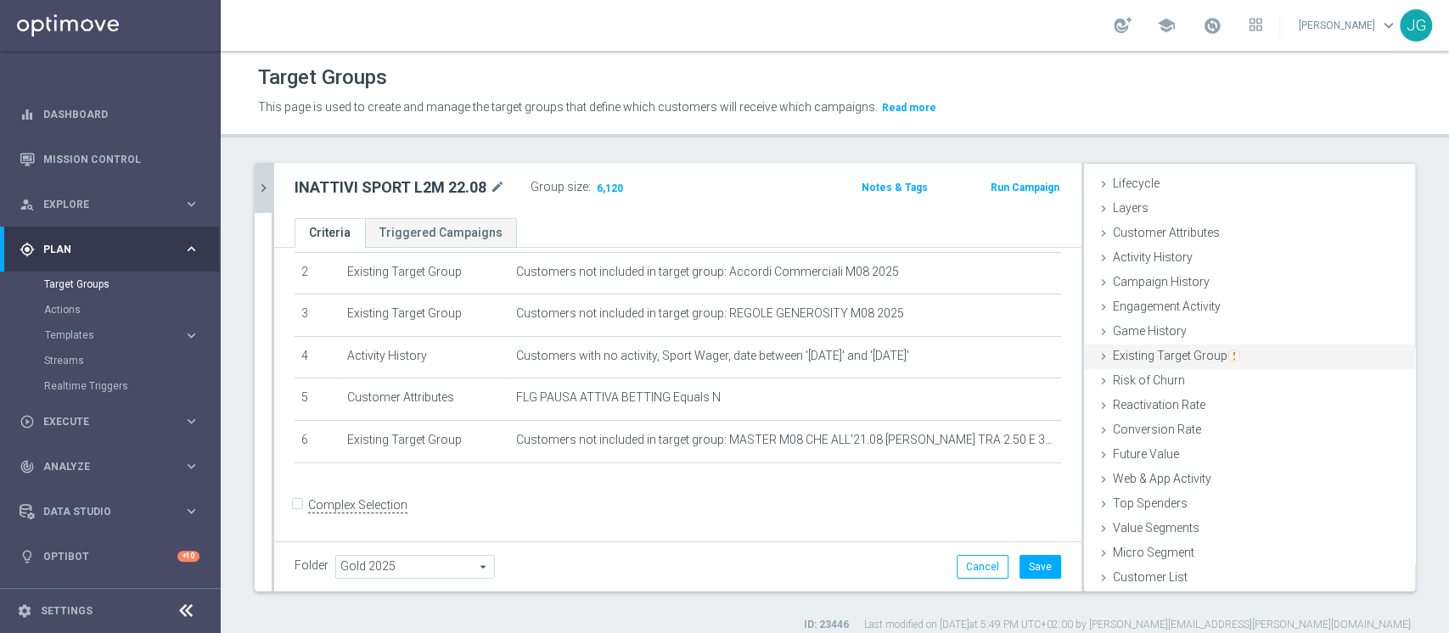
click at [1142, 352] on span "Existing Target Group" at bounding box center [1176, 356] width 127 height 14
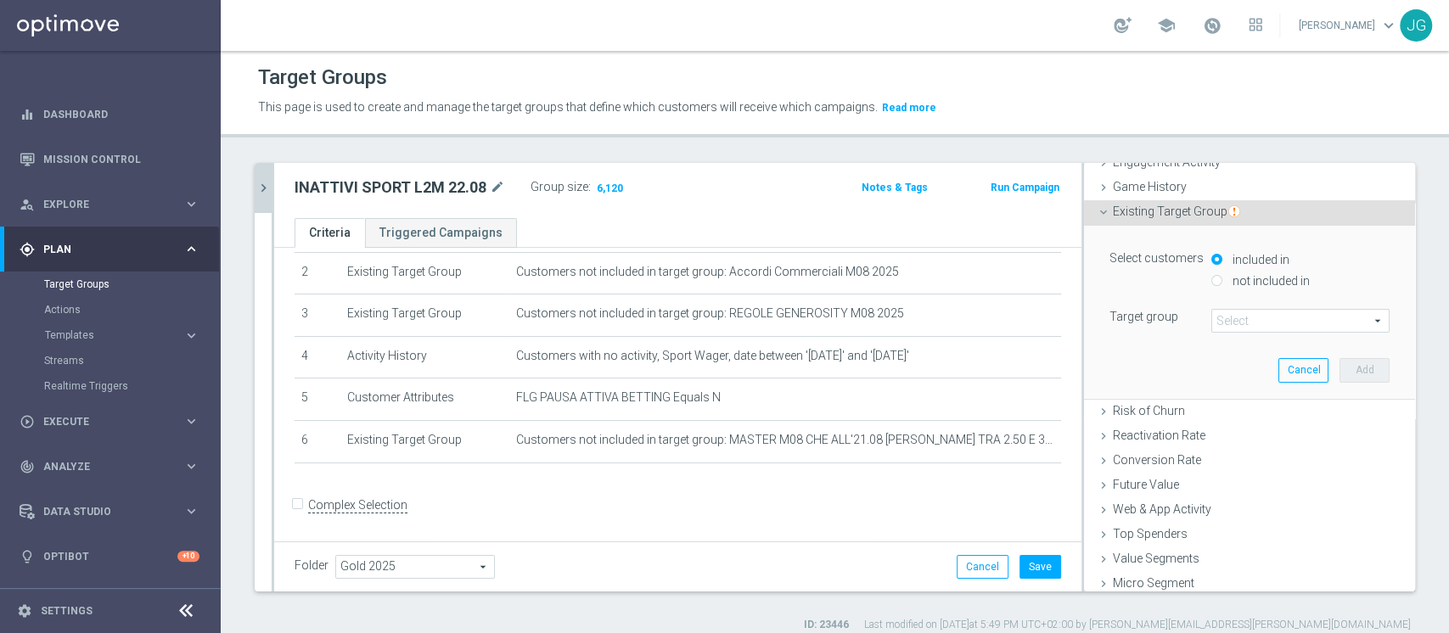
scroll to position [202, 0]
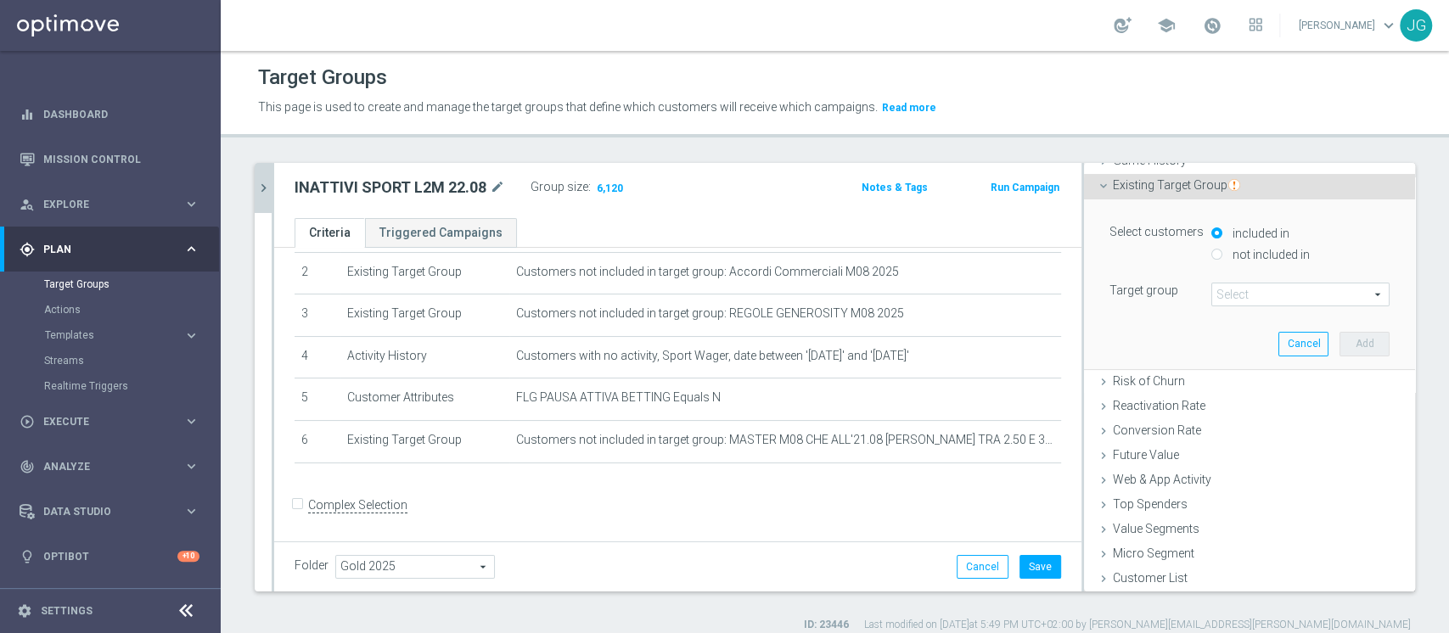
click at [1229, 250] on label "not included in" at bounding box center [1270, 254] width 82 height 15
click at [1217, 250] on input "not included in" at bounding box center [1217, 254] width 11 height 11
radio input "true"
click at [1234, 296] on span at bounding box center [1301, 295] width 177 height 22
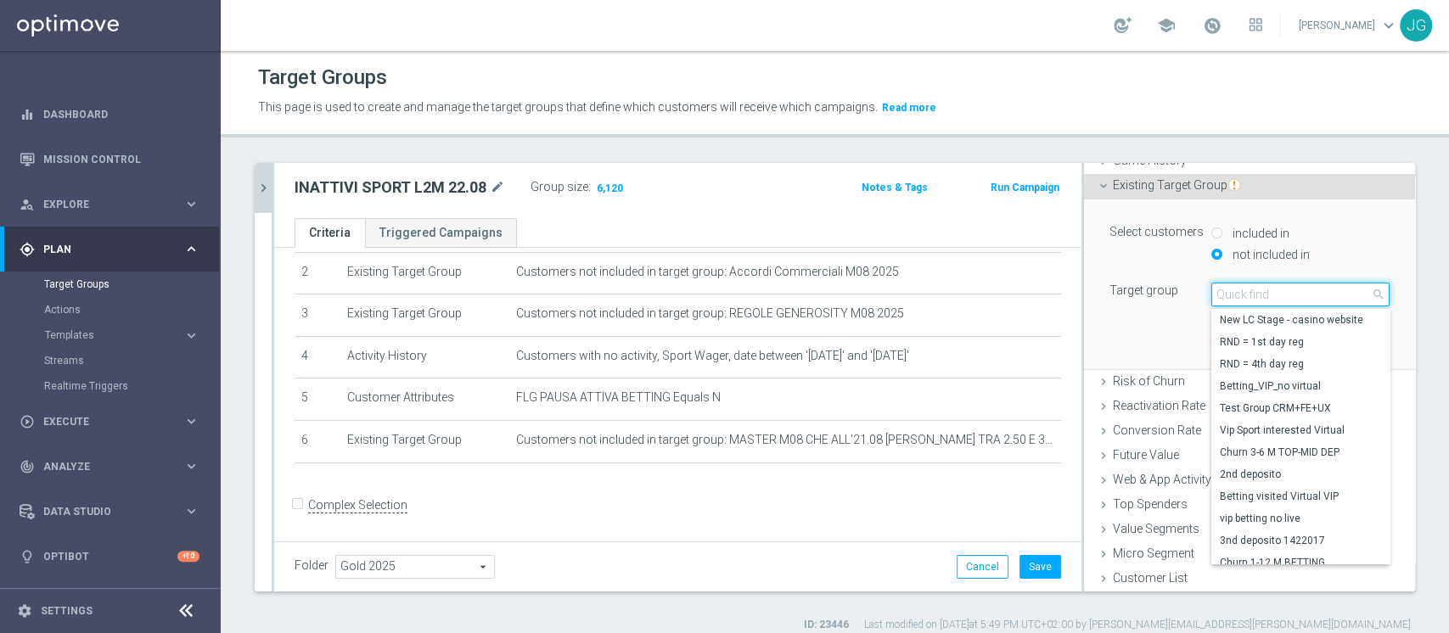
click at [1234, 296] on input "search" at bounding box center [1301, 295] width 178 height 24
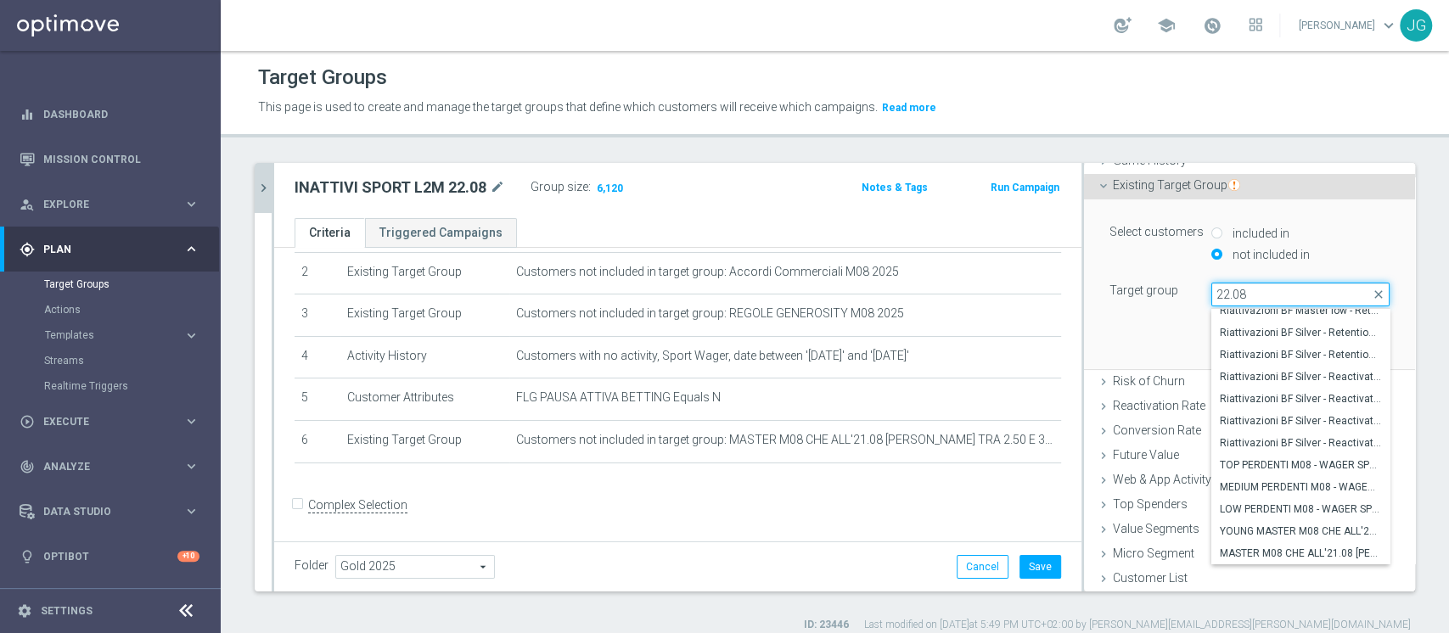
scroll to position [285, 0]
type input "22.08"
click at [1268, 454] on label "TOP PERDENTI M08 - WAGER SPORT M08 > 300 EURO - MARGINE>80% 22.08" at bounding box center [1301, 465] width 178 height 22
type input "TOP PERDENTI M08 - WAGER SPORT M08 > 300 EURO - MARGINE>80% 22.08"
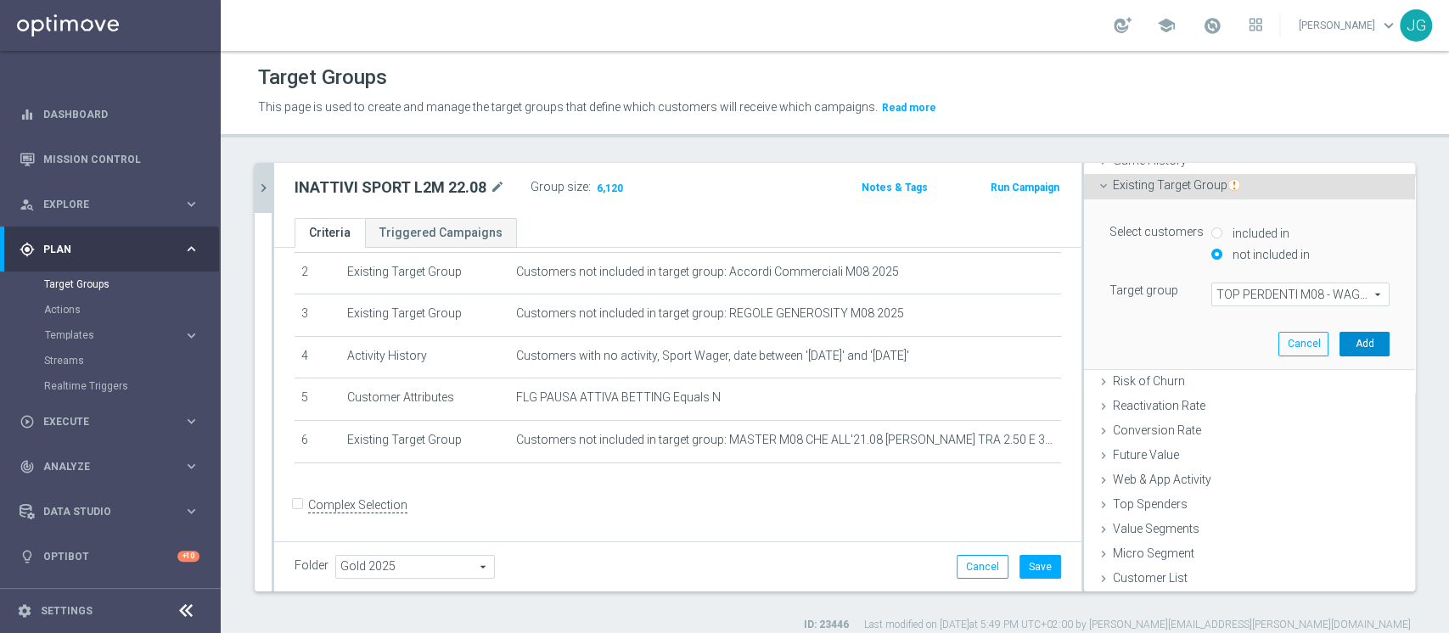
click at [1340, 338] on button "Add" at bounding box center [1365, 344] width 50 height 24
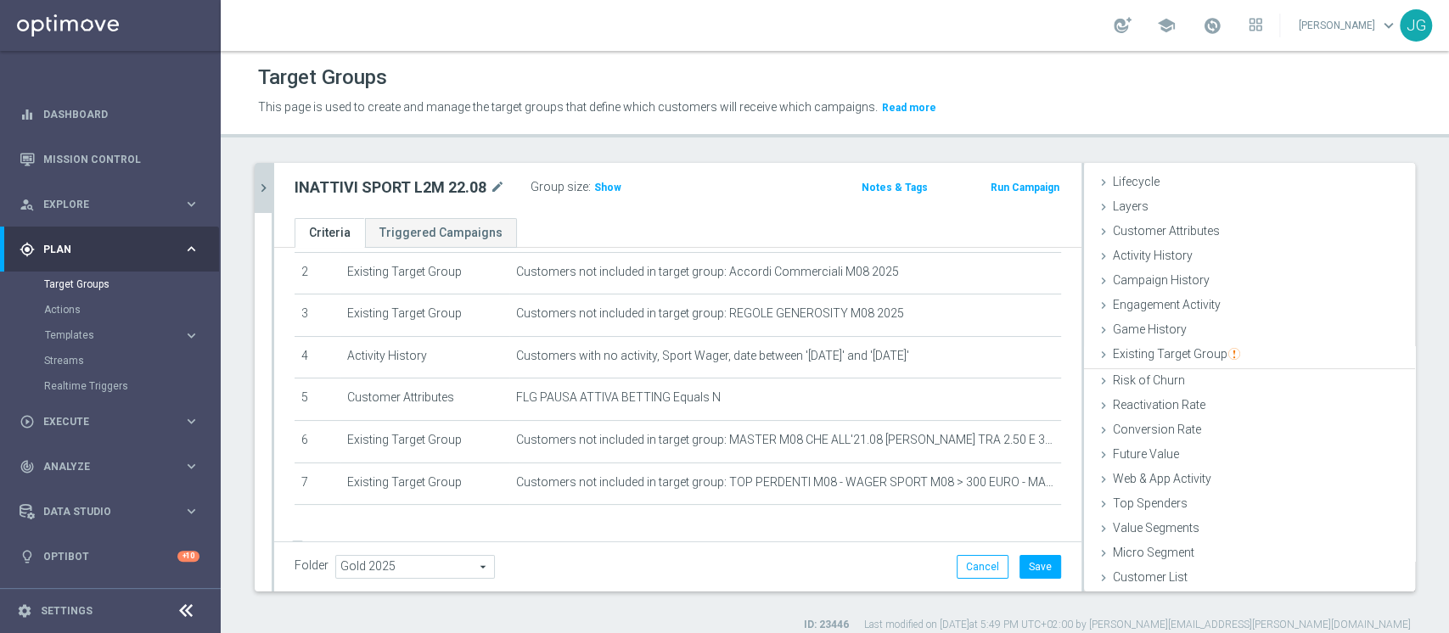
scroll to position [31, 0]
click at [612, 193] on span "Show" at bounding box center [607, 188] width 27 height 12
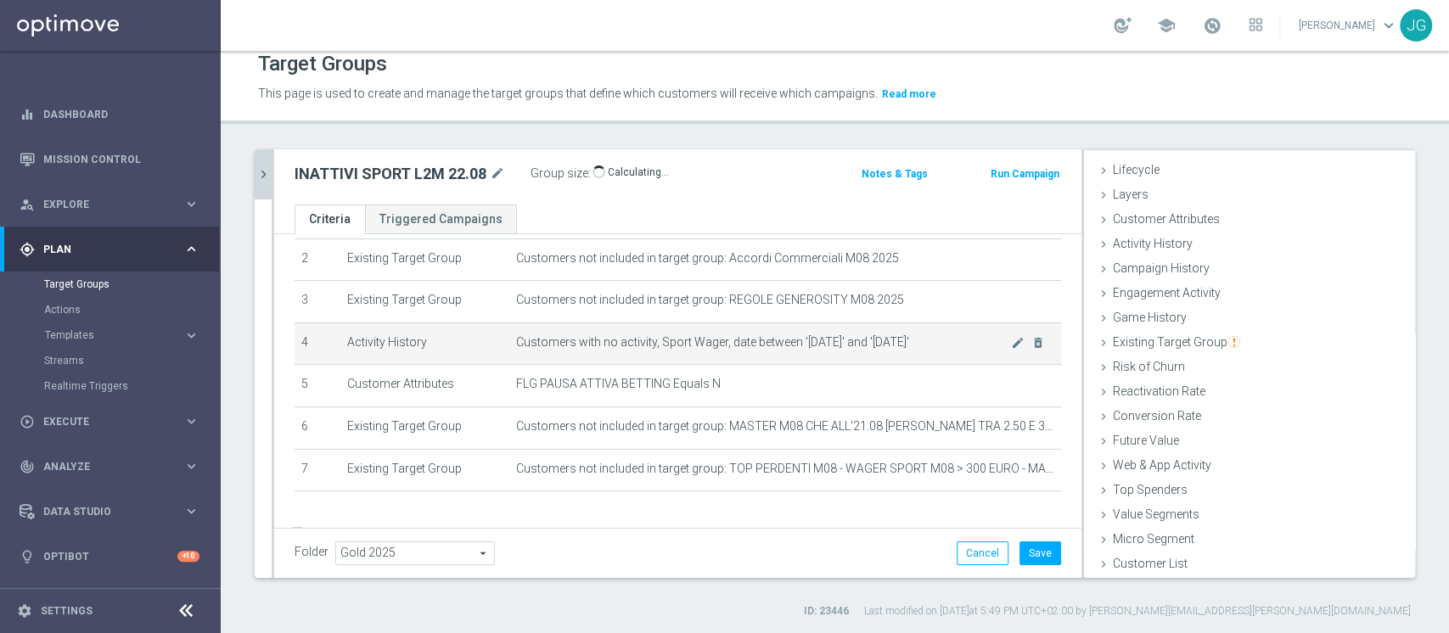
scroll to position [141, 0]
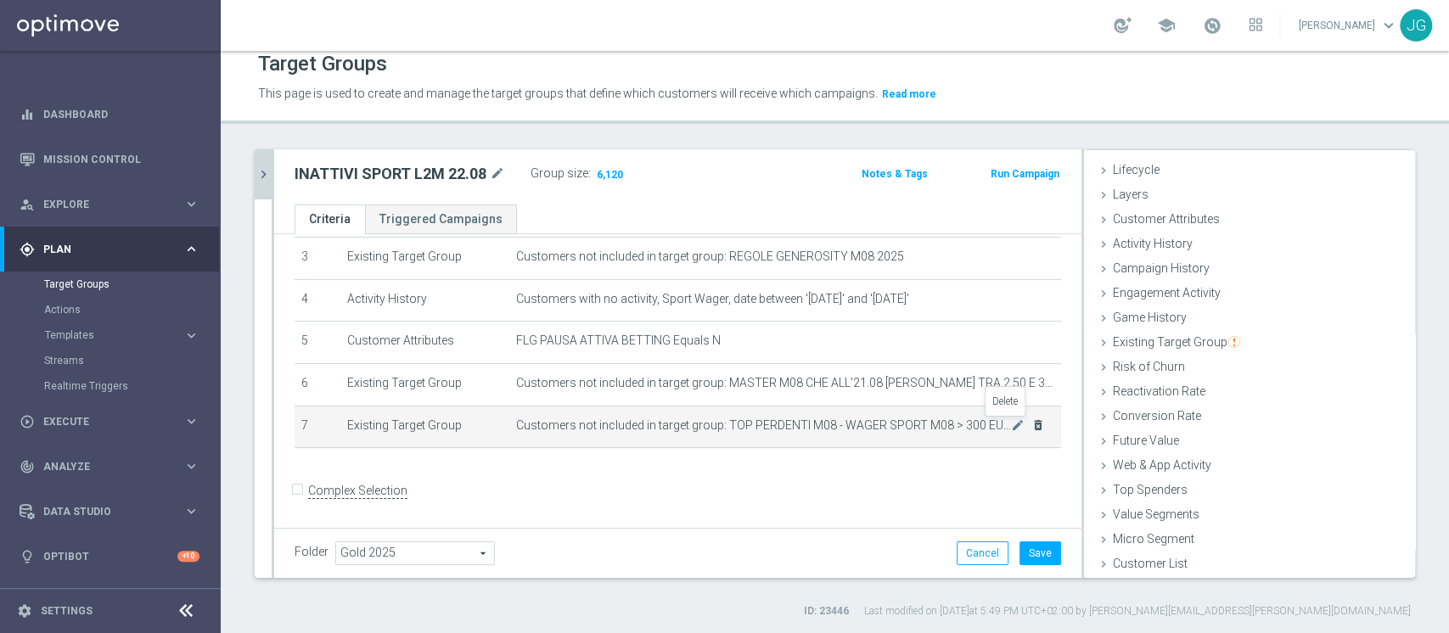
click at [1032, 429] on icon "delete_forever" at bounding box center [1039, 426] width 14 height 14
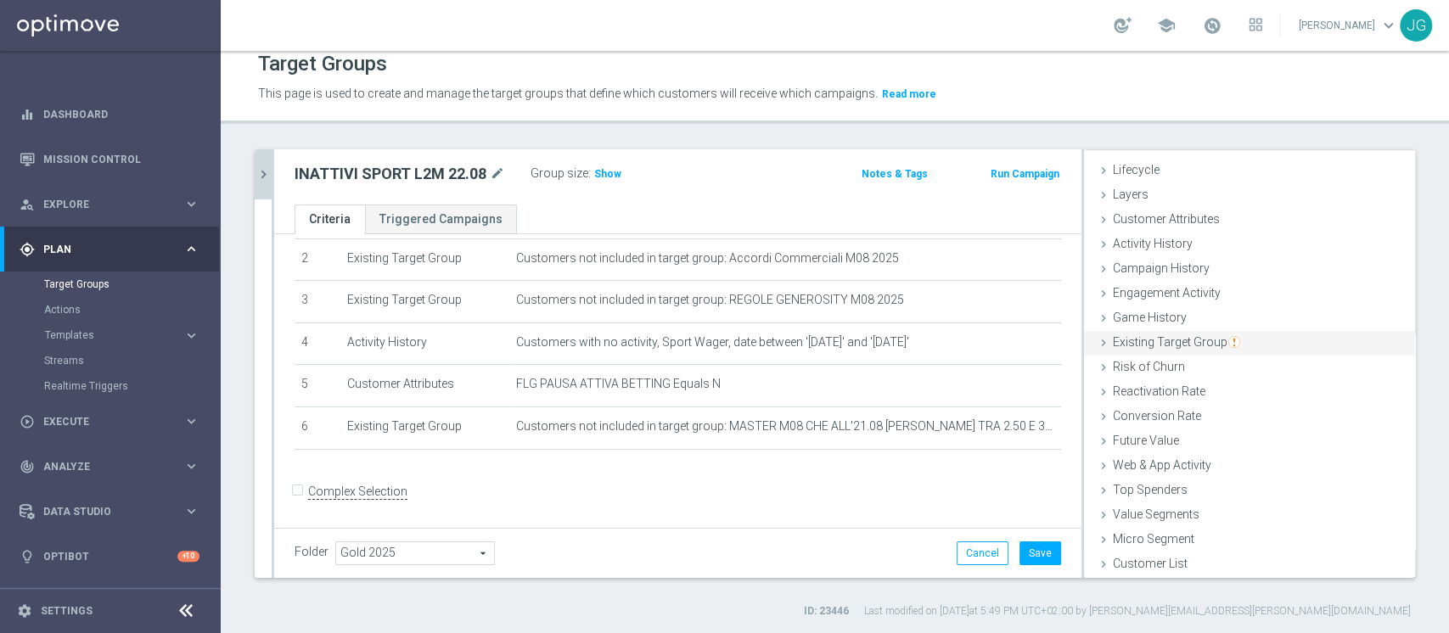
click at [1140, 346] on span "Existing Target Group" at bounding box center [1176, 342] width 127 height 14
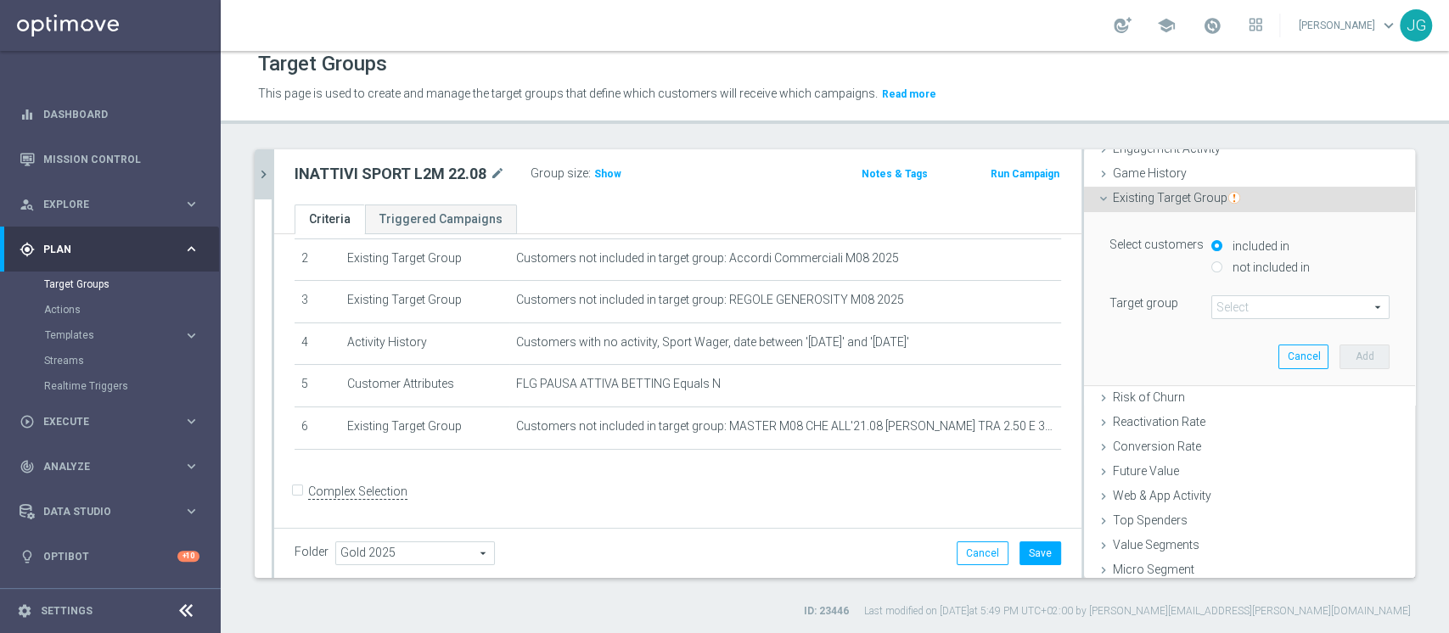
scroll to position [202, 0]
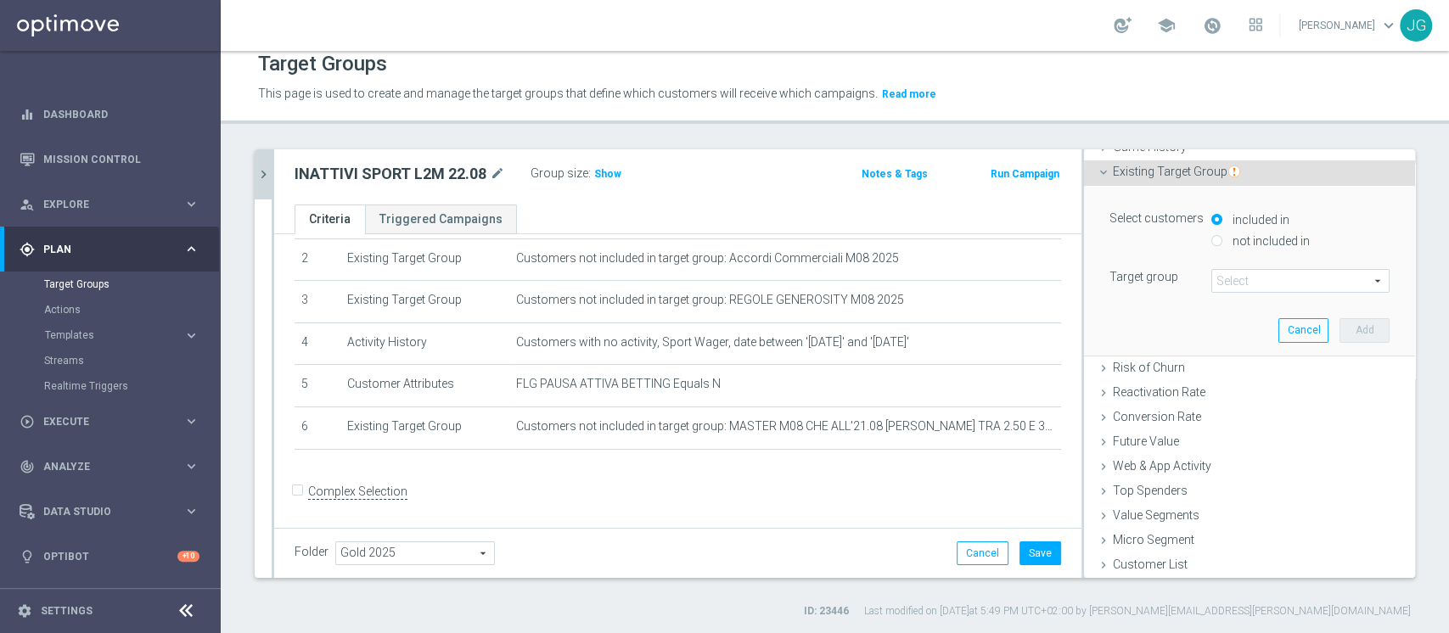
click at [1229, 235] on label "not included in" at bounding box center [1270, 241] width 82 height 15
click at [1220, 235] on input "not included in" at bounding box center [1217, 240] width 11 height 11
radio input "true"
click at [1213, 282] on span at bounding box center [1301, 281] width 177 height 22
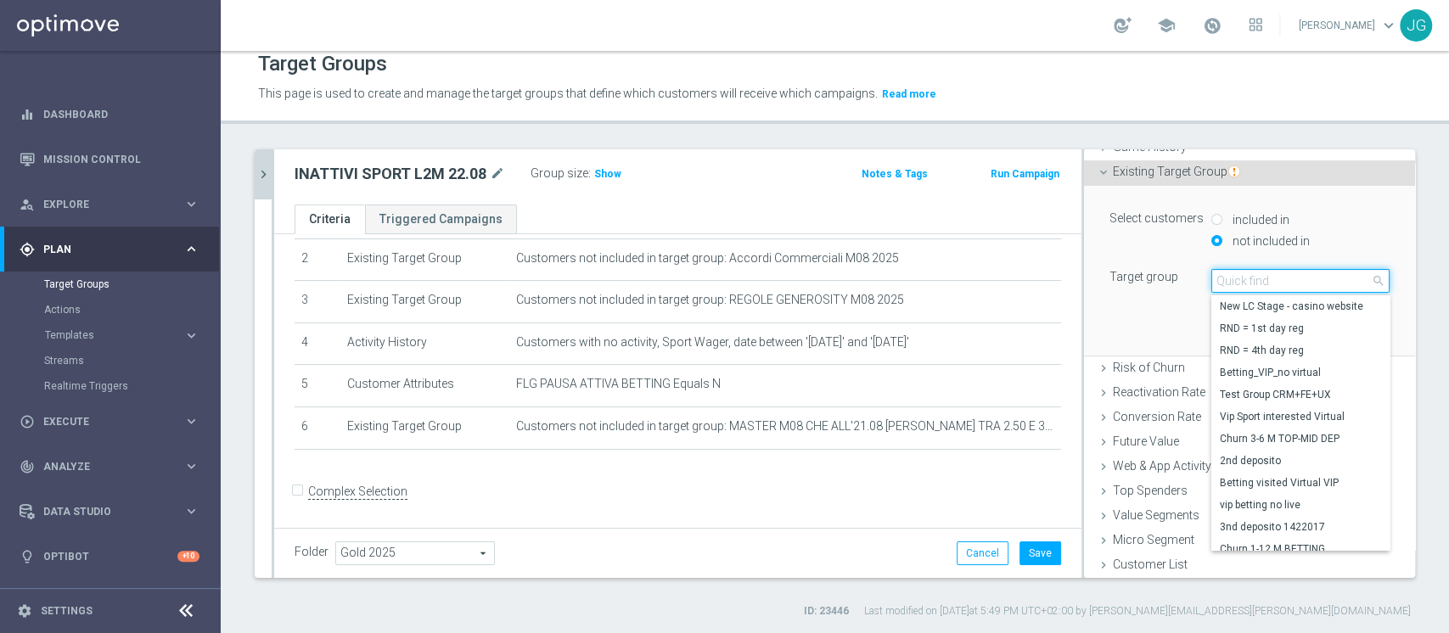
click at [1213, 282] on input "search" at bounding box center [1301, 281] width 178 height 24
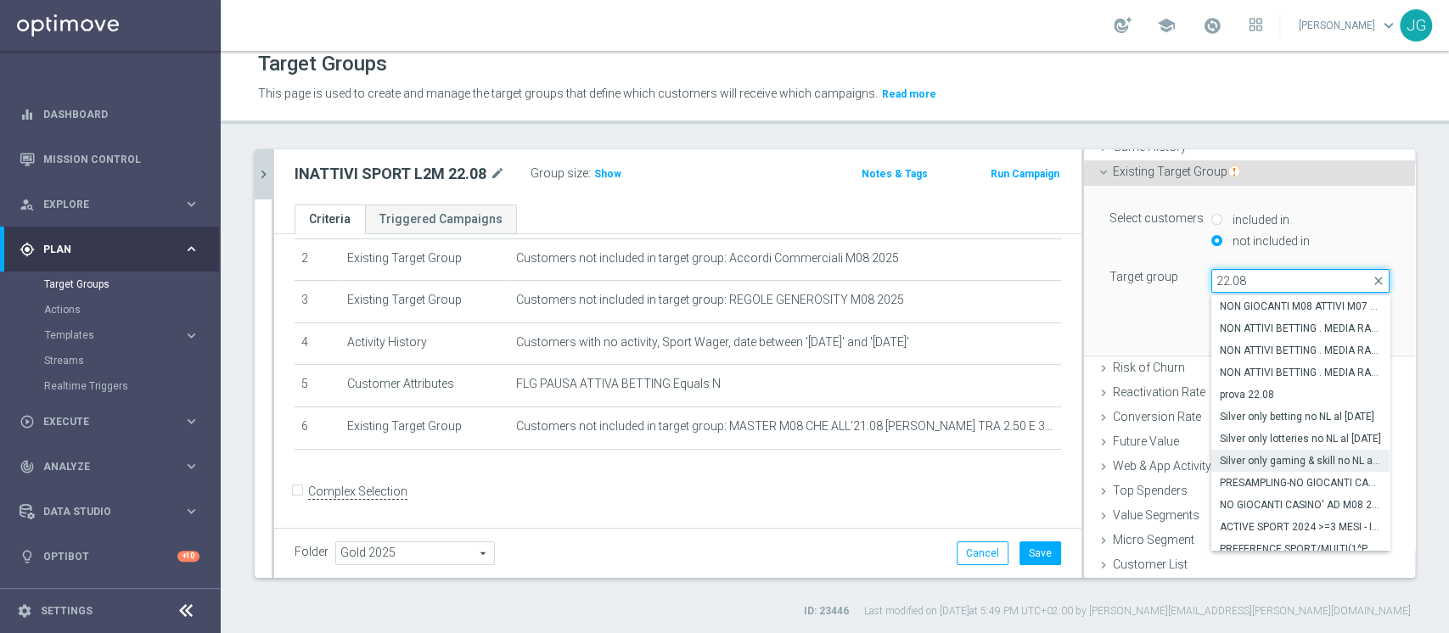
scroll to position [285, 0]
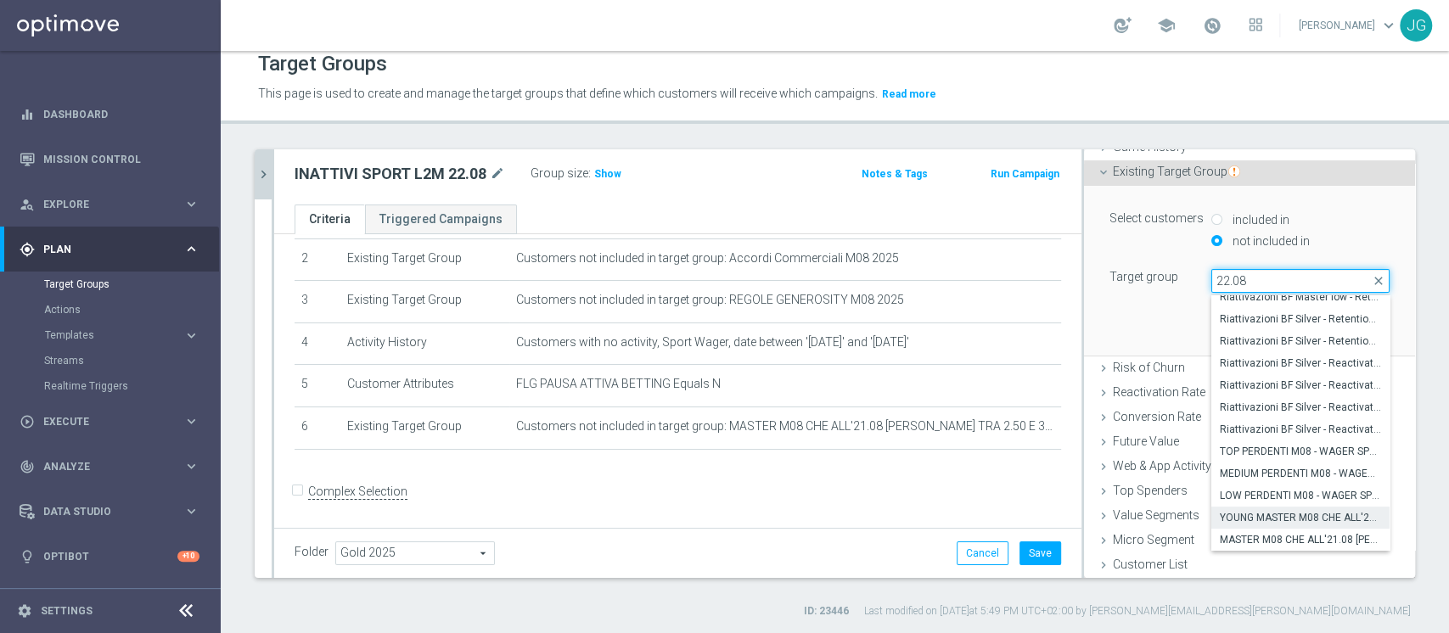
type input "22.08"
click at [1242, 511] on span "YOUNG MASTER M08 CHE ALL'21.08 [PERSON_NAME] TRA 1.00 E 3300 SP - CONTATTABILI …" at bounding box center [1300, 518] width 161 height 14
type input "YOUNG MASTER M08 CHE ALL'21.08 [PERSON_NAME] TRA 1.00 E 3300 SP - CONTATTABILI …"
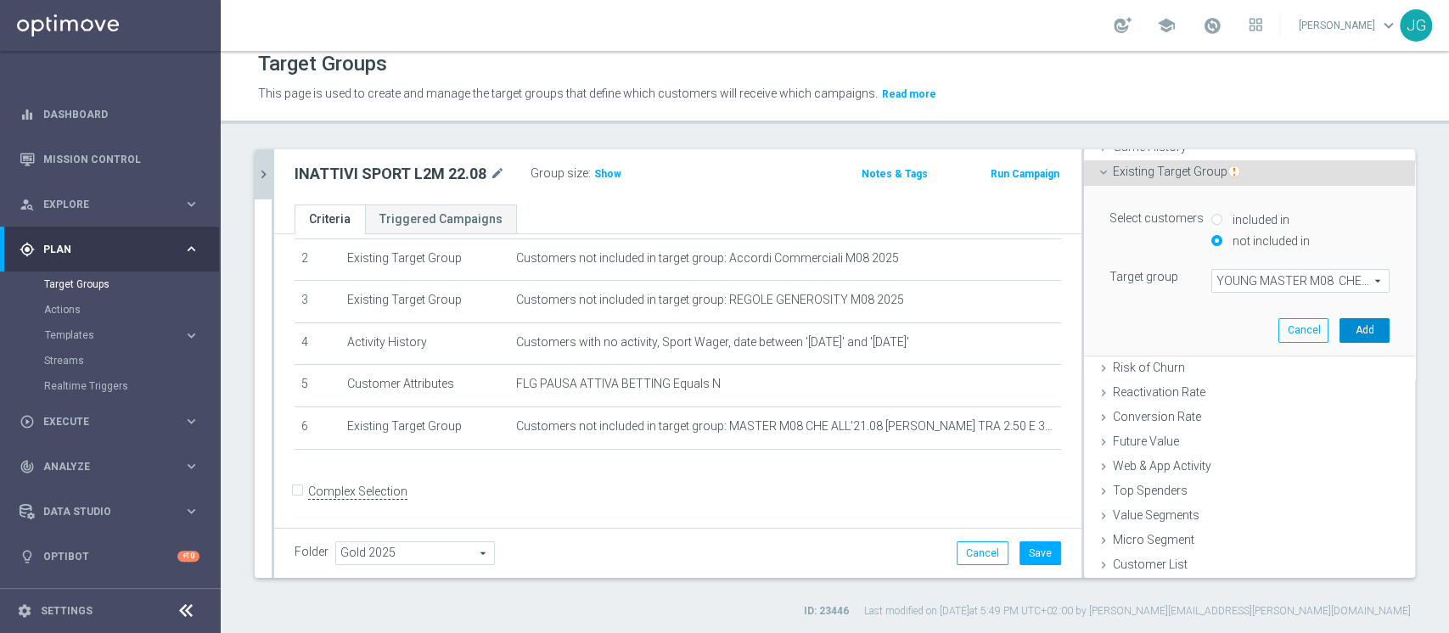
click at [1340, 334] on button "Add" at bounding box center [1365, 330] width 50 height 24
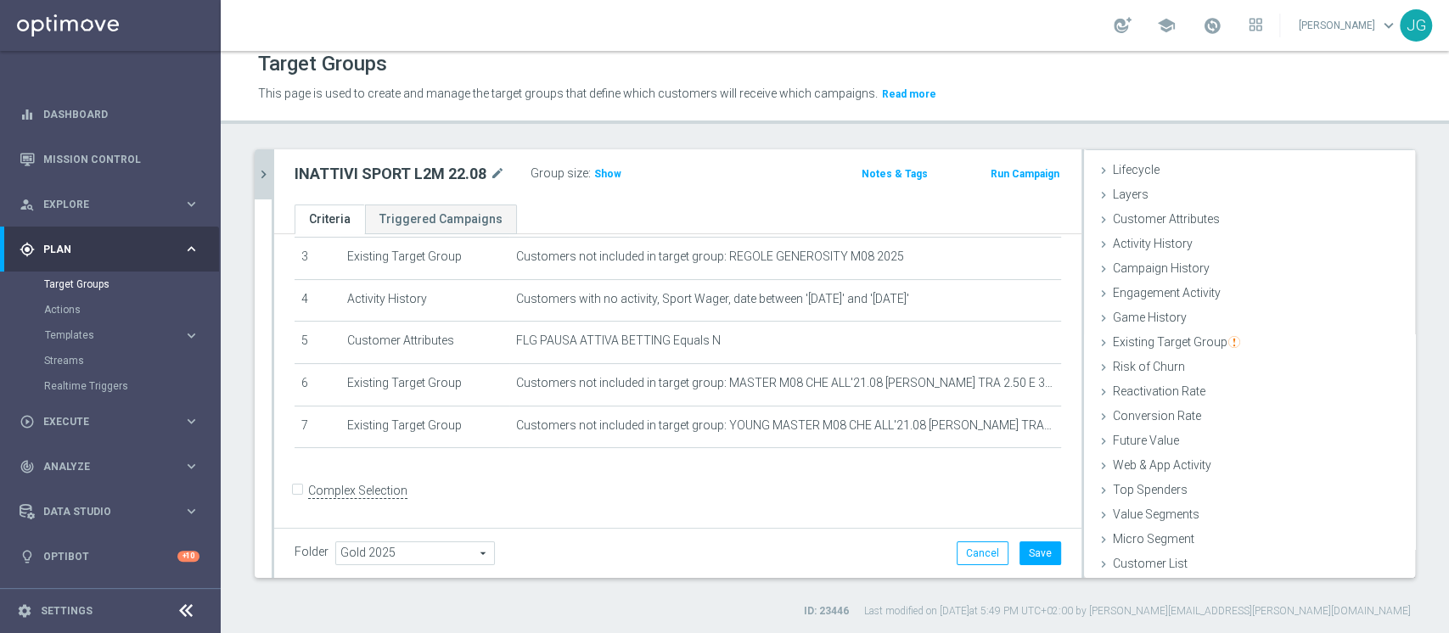
scroll to position [31, 0]
click at [612, 173] on span "Show" at bounding box center [607, 174] width 27 height 12
click at [606, 175] on span "5,815" at bounding box center [610, 176] width 30 height 16
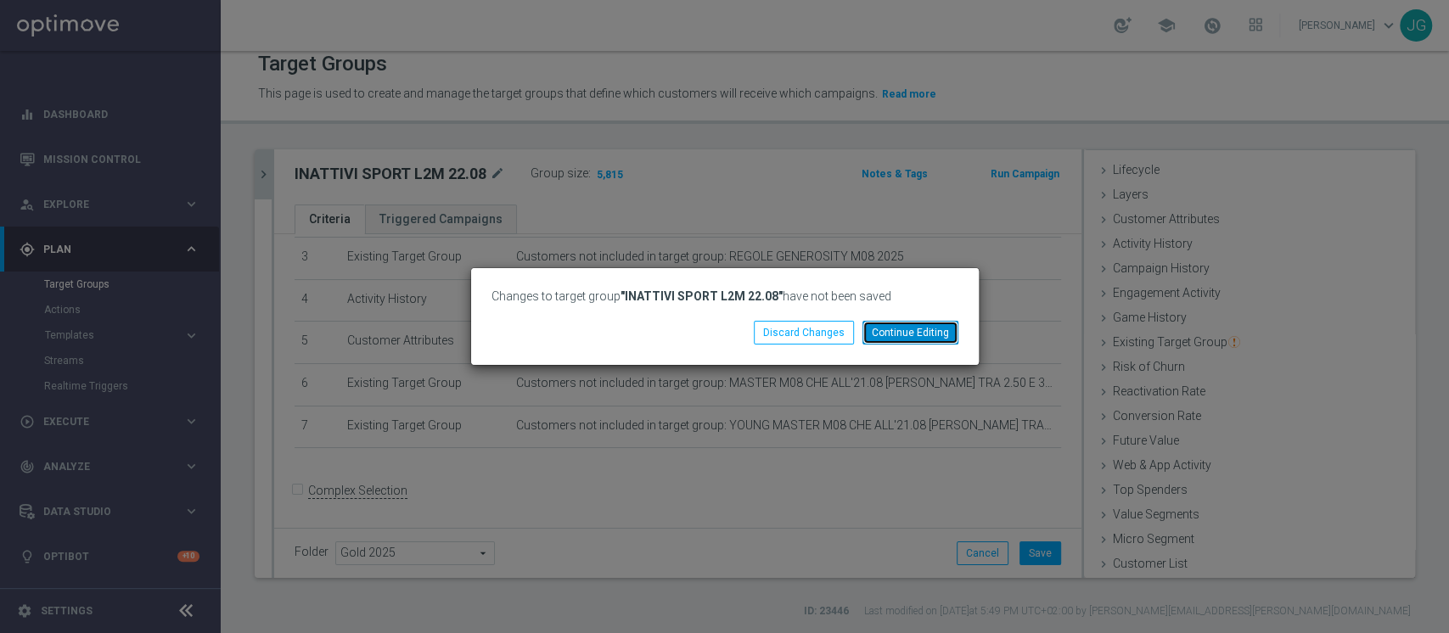
click at [902, 335] on button "Continue Editing" at bounding box center [911, 333] width 96 height 24
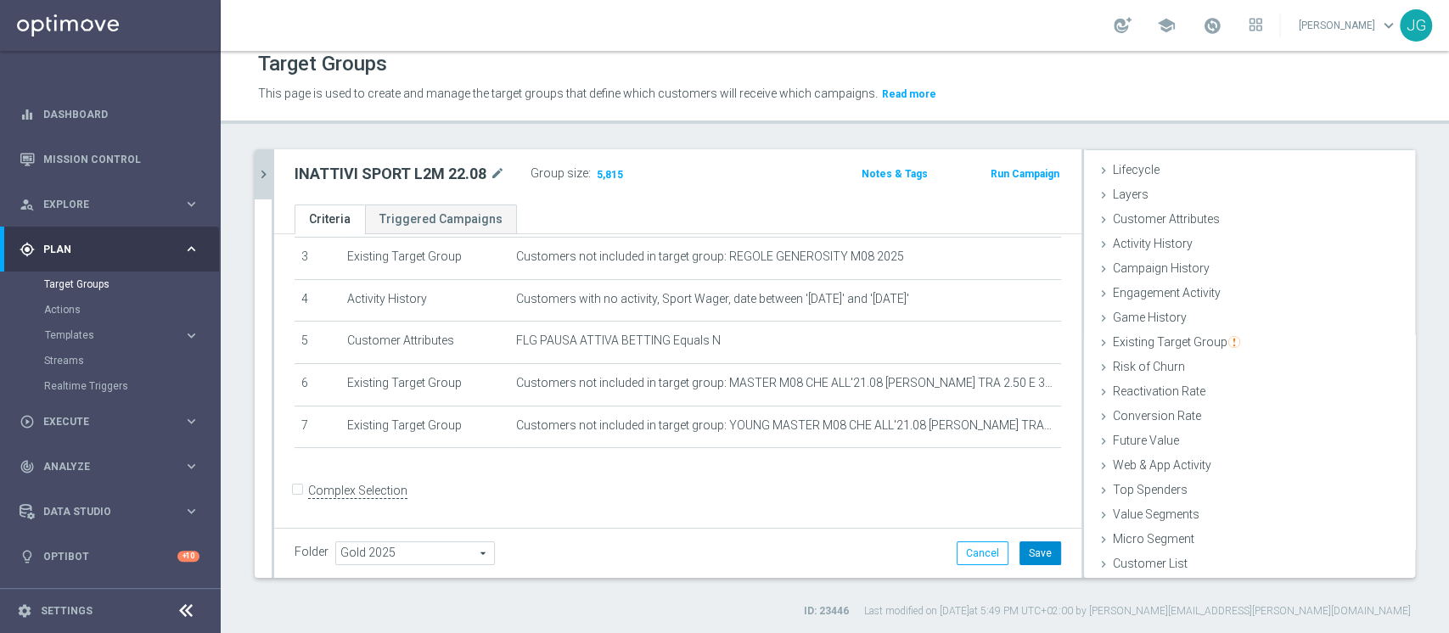
click at [1027, 553] on button "Save" at bounding box center [1041, 554] width 42 height 24
click at [1151, 345] on span "Existing Target Group" at bounding box center [1176, 342] width 127 height 14
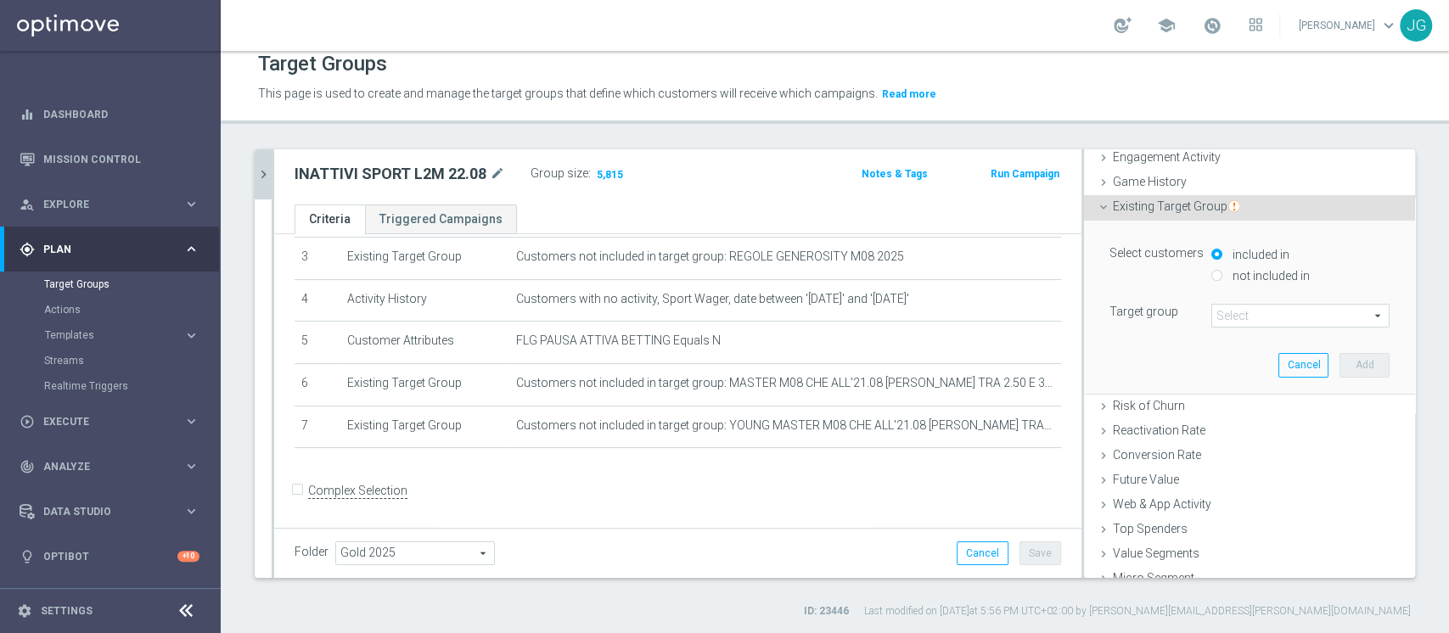
scroll to position [202, 0]
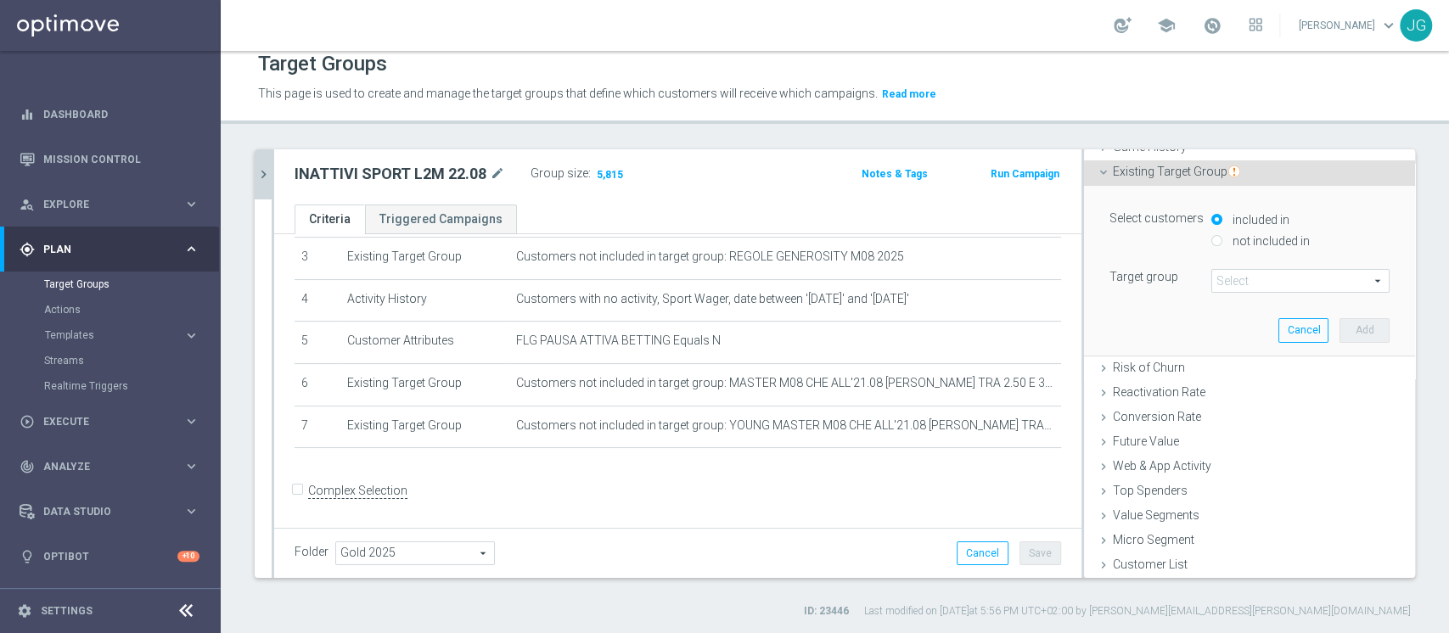
click at [1212, 240] on input "not included in" at bounding box center [1217, 240] width 11 height 11
radio input "true"
click at [1252, 289] on span at bounding box center [1301, 281] width 177 height 22
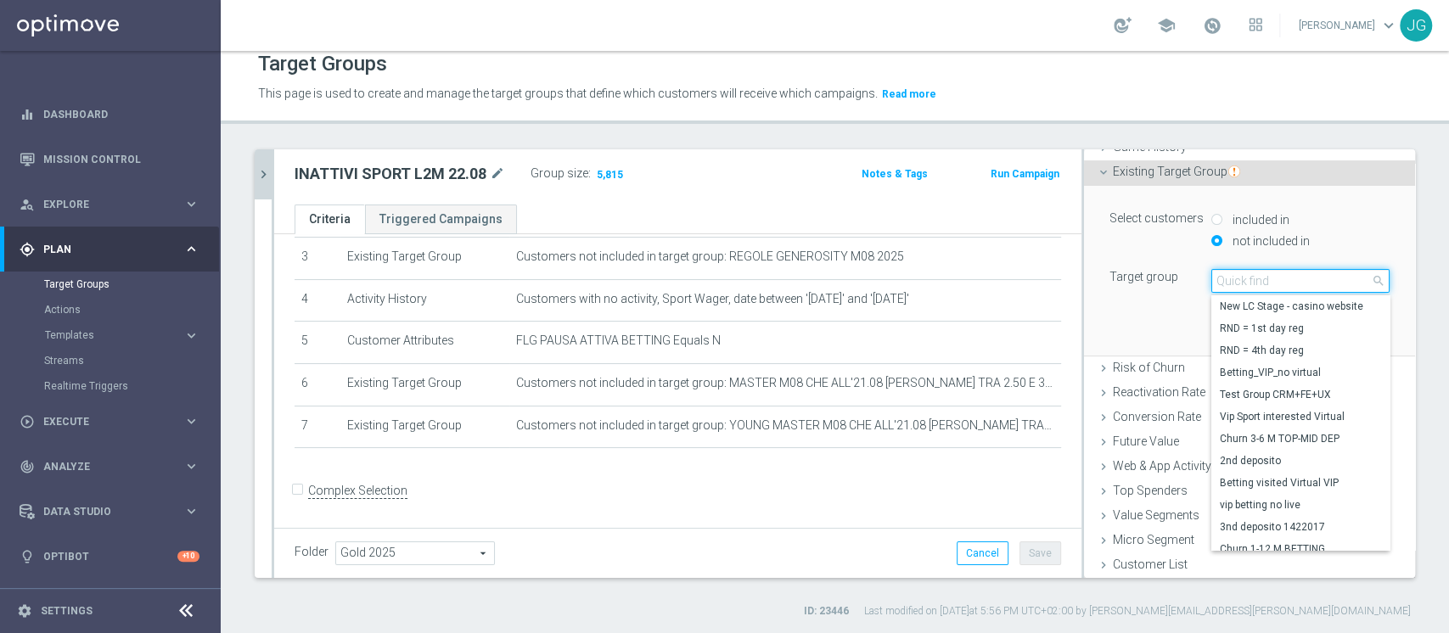
click at [1247, 279] on input "search" at bounding box center [1301, 281] width 178 height 24
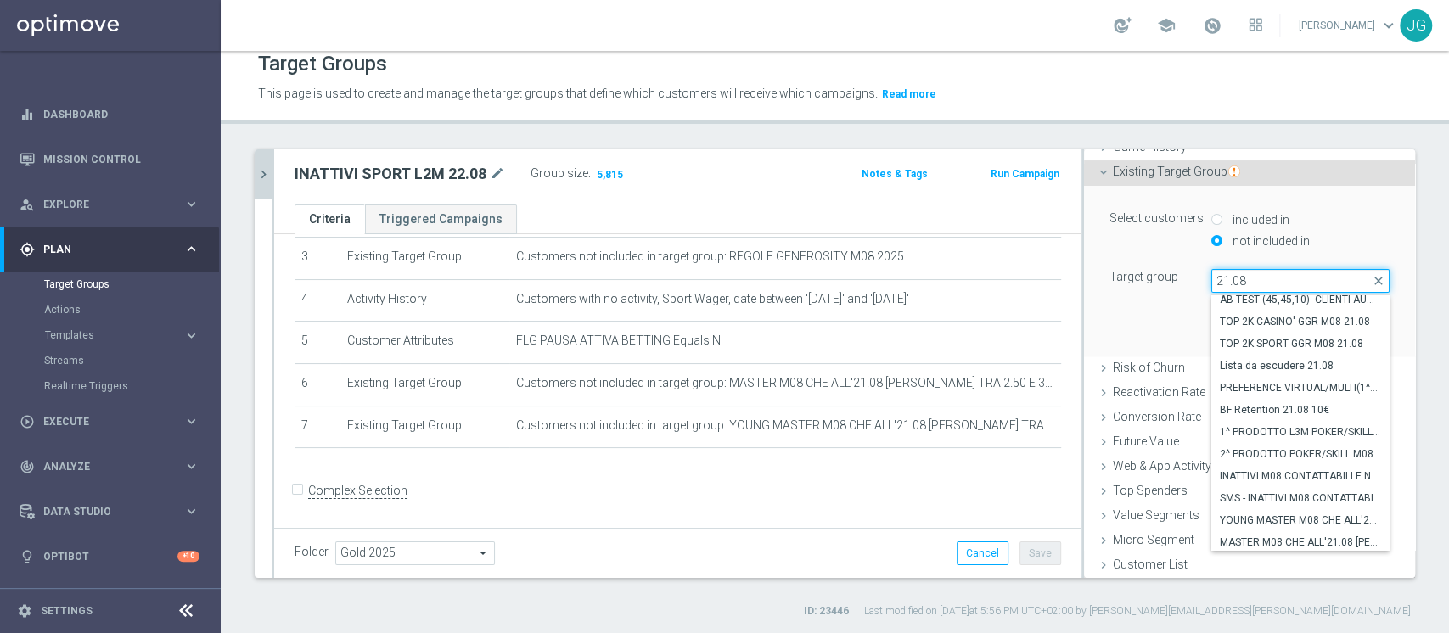
scroll to position [179, 0]
type input "21.08"
click at [1286, 469] on span "INATTIVI M08 CONTATTABILI E NON - PROFILATI E NON 21.08" at bounding box center [1300, 474] width 161 height 14
type input "INATTIVI M08 CONTATTABILI E NON - PROFILATI E NON 21.08"
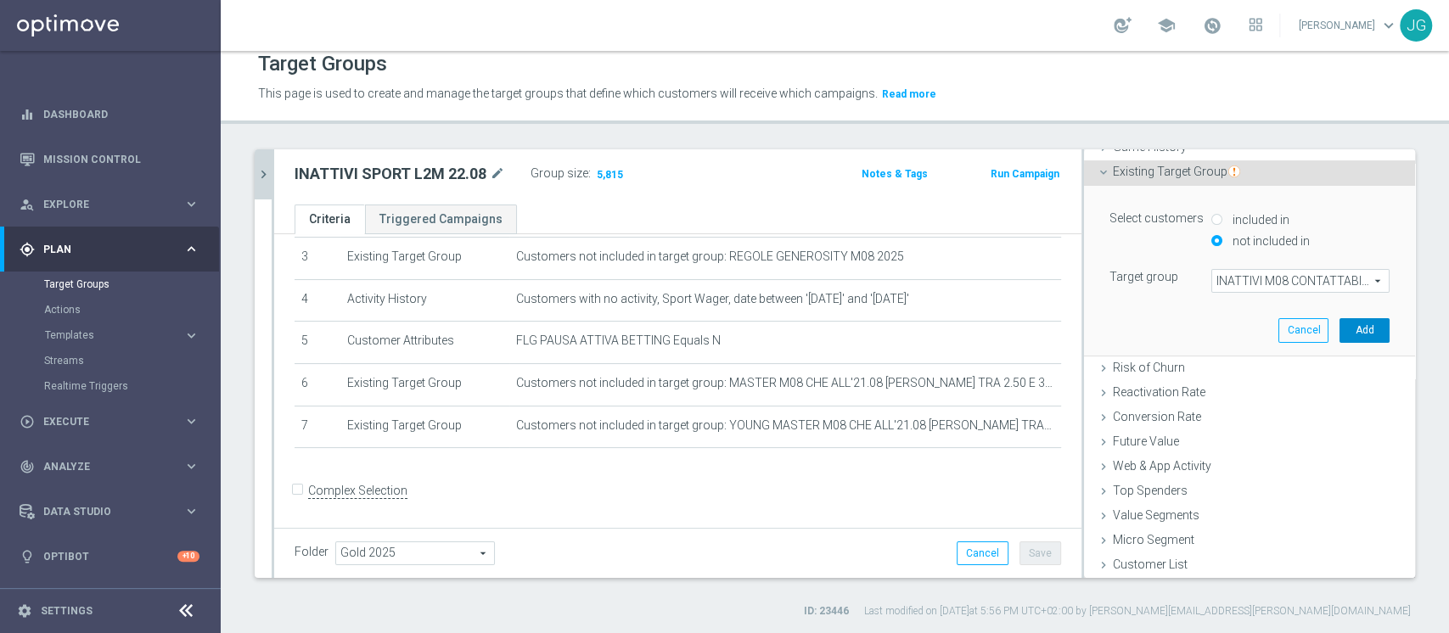
click at [1340, 327] on button "Add" at bounding box center [1365, 330] width 50 height 24
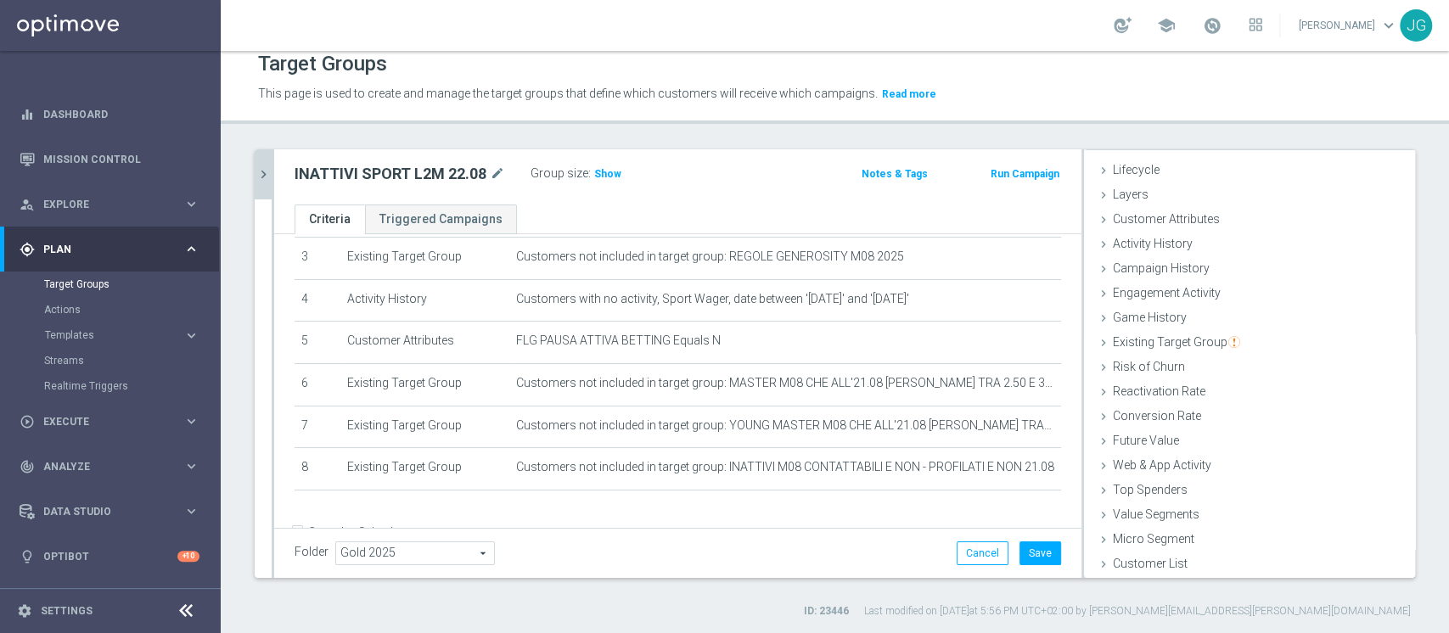
scroll to position [31, 0]
click at [607, 168] on span "Show" at bounding box center [607, 174] width 27 height 12
click at [1020, 548] on button "Save" at bounding box center [1041, 554] width 42 height 24
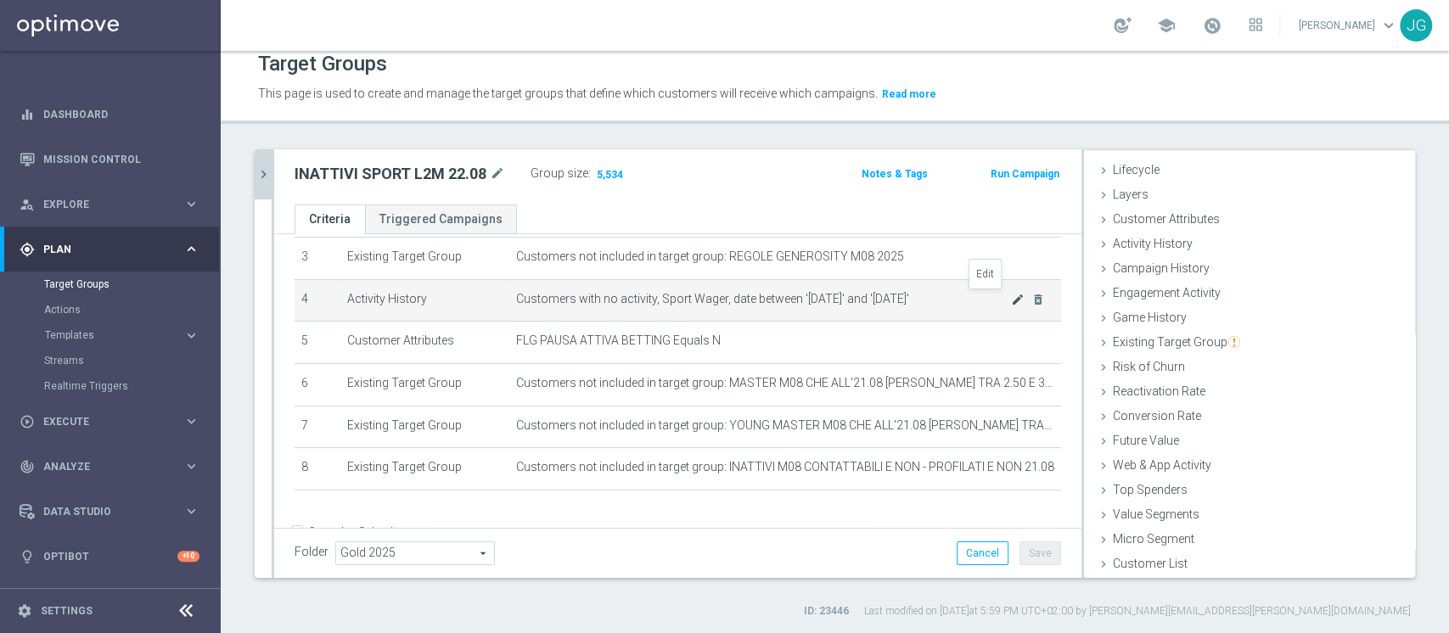
click at [1011, 299] on icon "mode_edit" at bounding box center [1018, 300] width 14 height 14
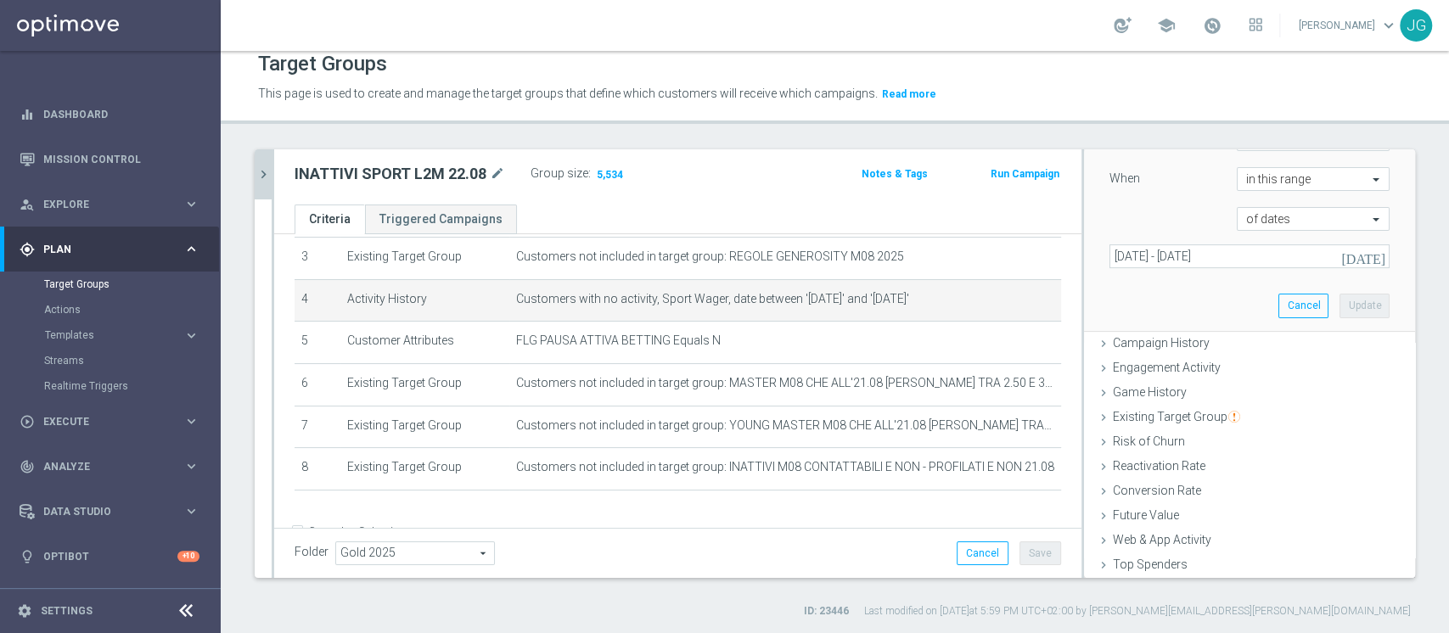
scroll to position [228, 0]
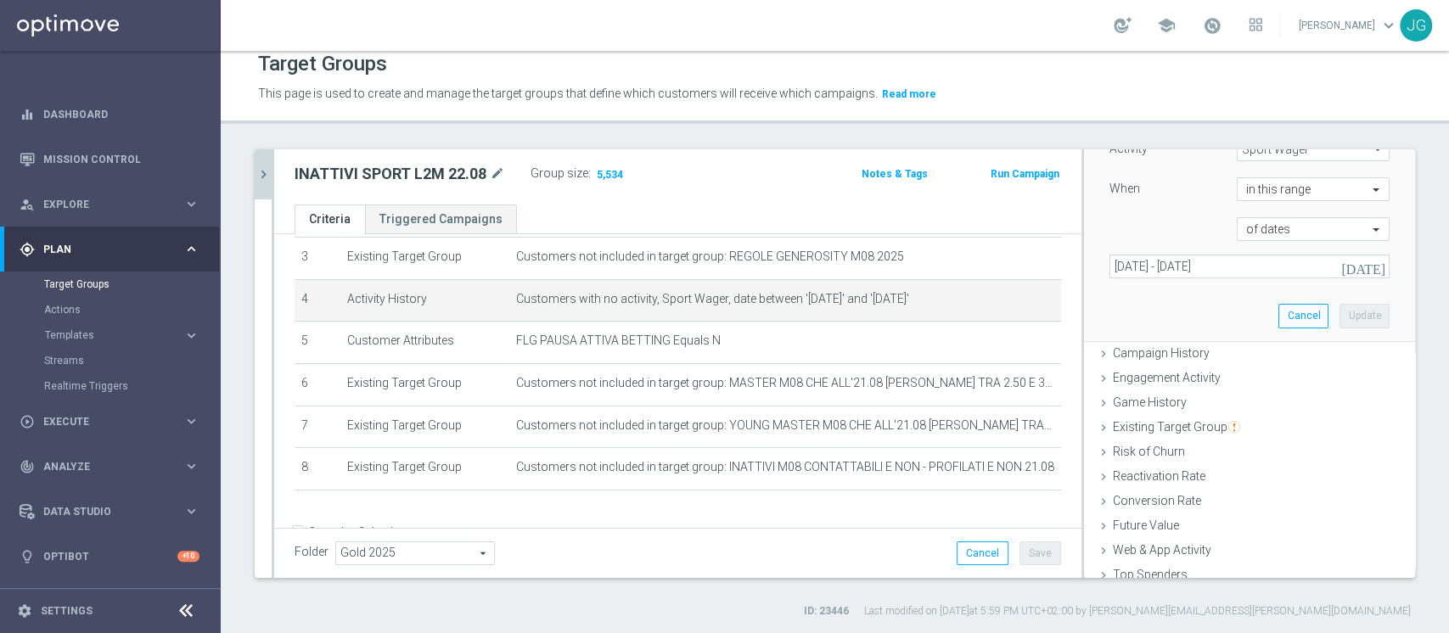
click at [1345, 268] on icon "[DATE]" at bounding box center [1365, 266] width 46 height 15
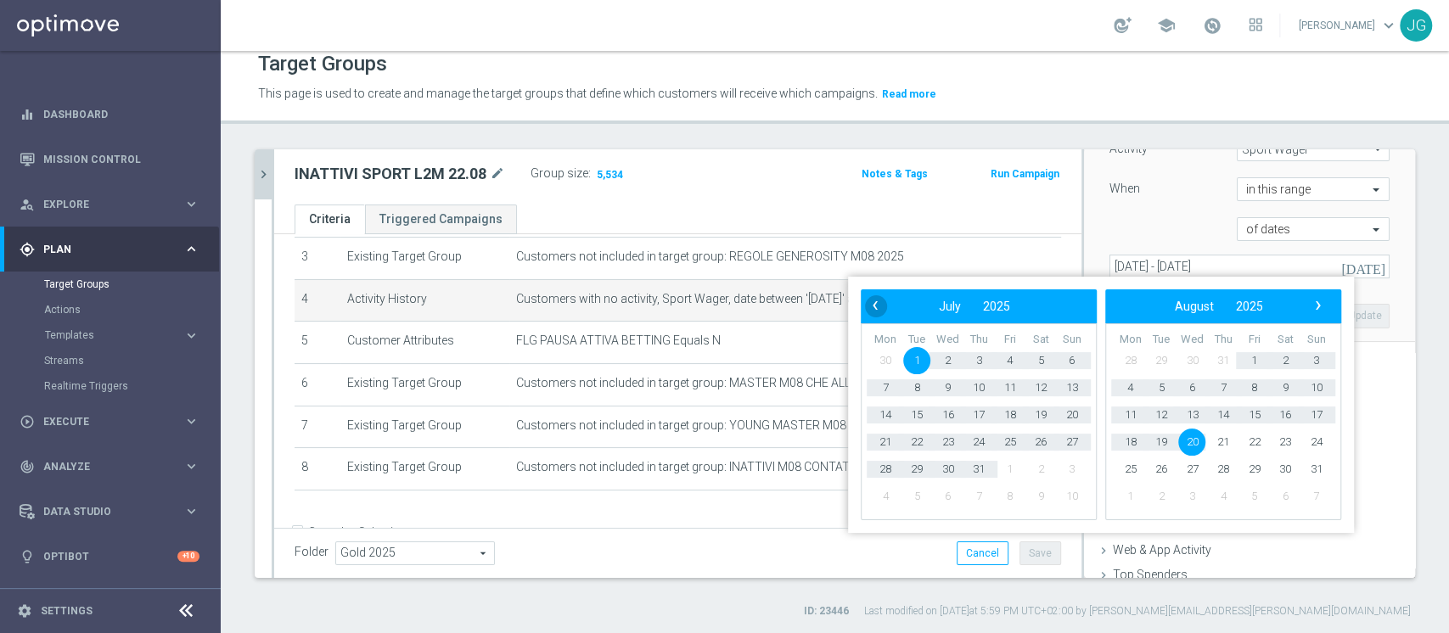
click at [870, 314] on span "‹" at bounding box center [875, 306] width 22 height 22
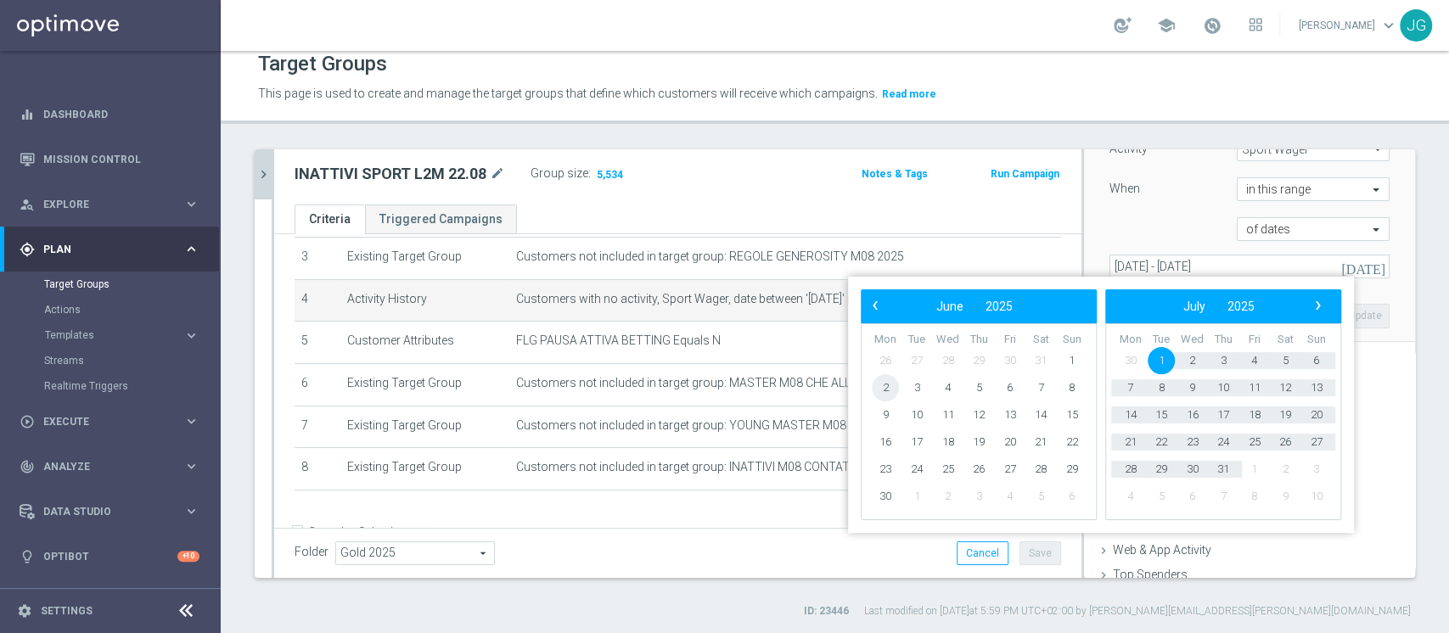
click at [890, 388] on span "2" at bounding box center [885, 387] width 27 height 27
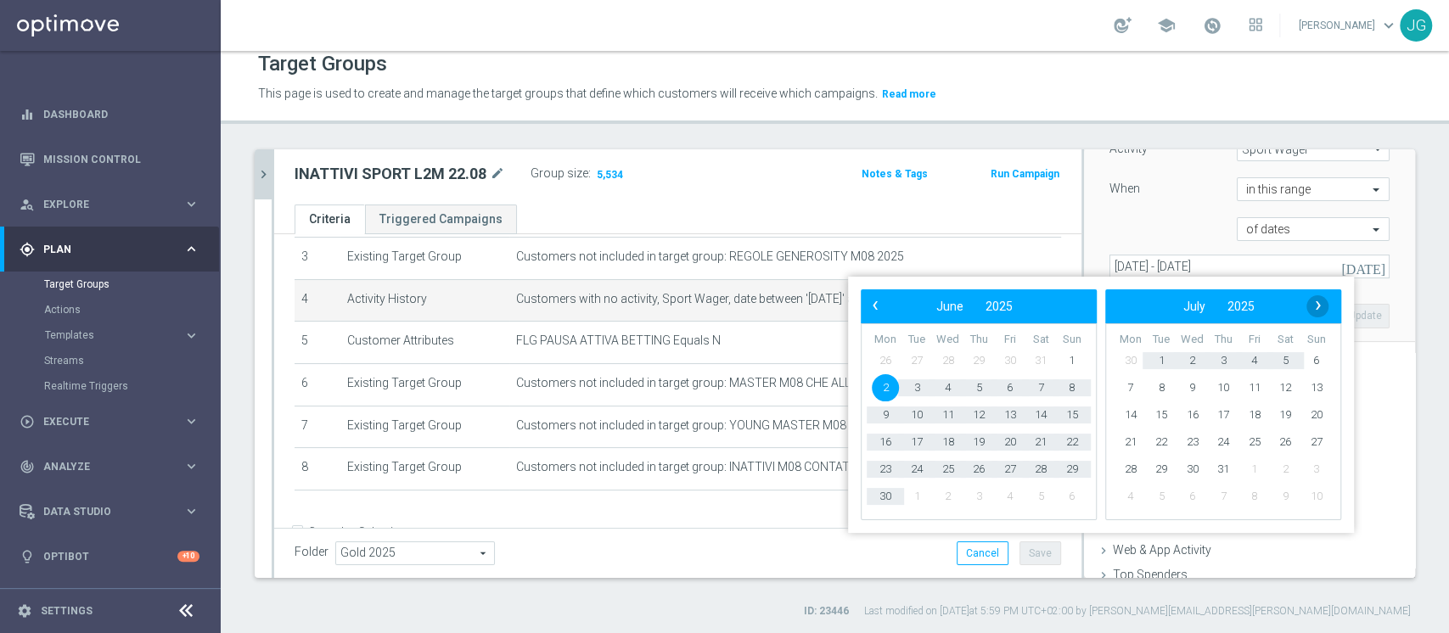
click at [1313, 309] on span "›" at bounding box center [1319, 306] width 22 height 22
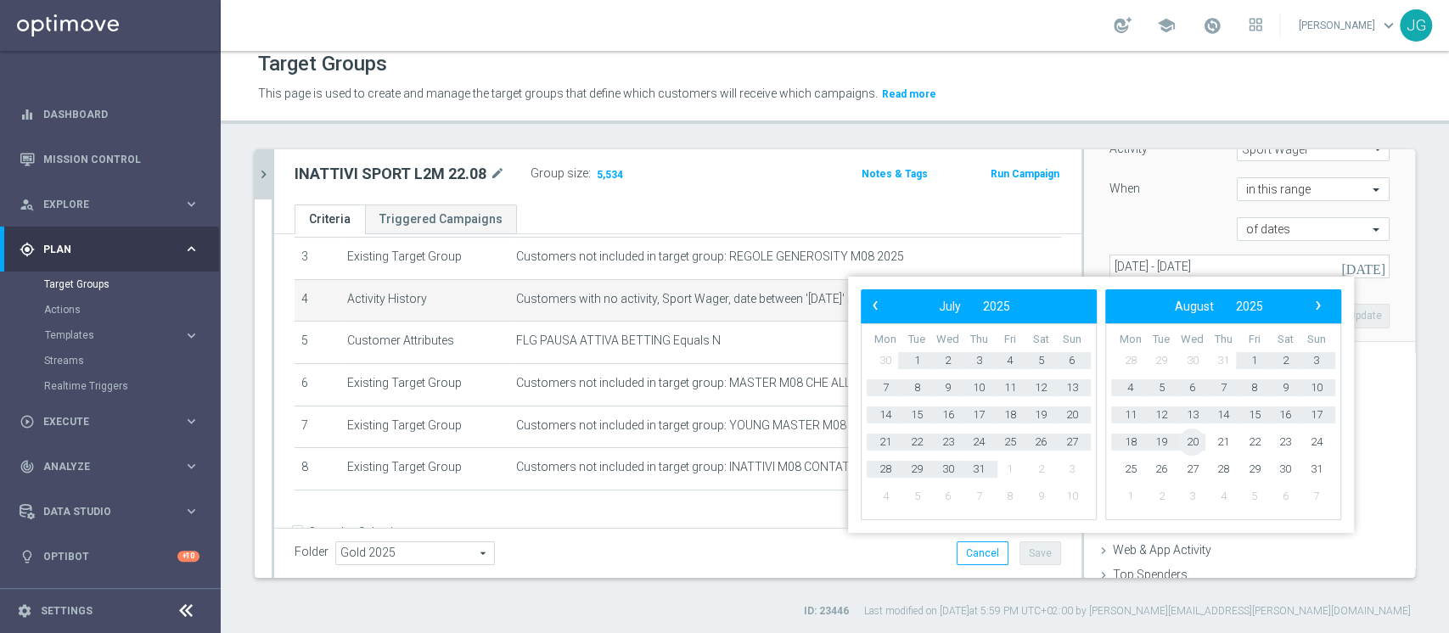
click at [1192, 442] on span "20" at bounding box center [1192, 442] width 27 height 27
type input "[DATE] - [DATE]"
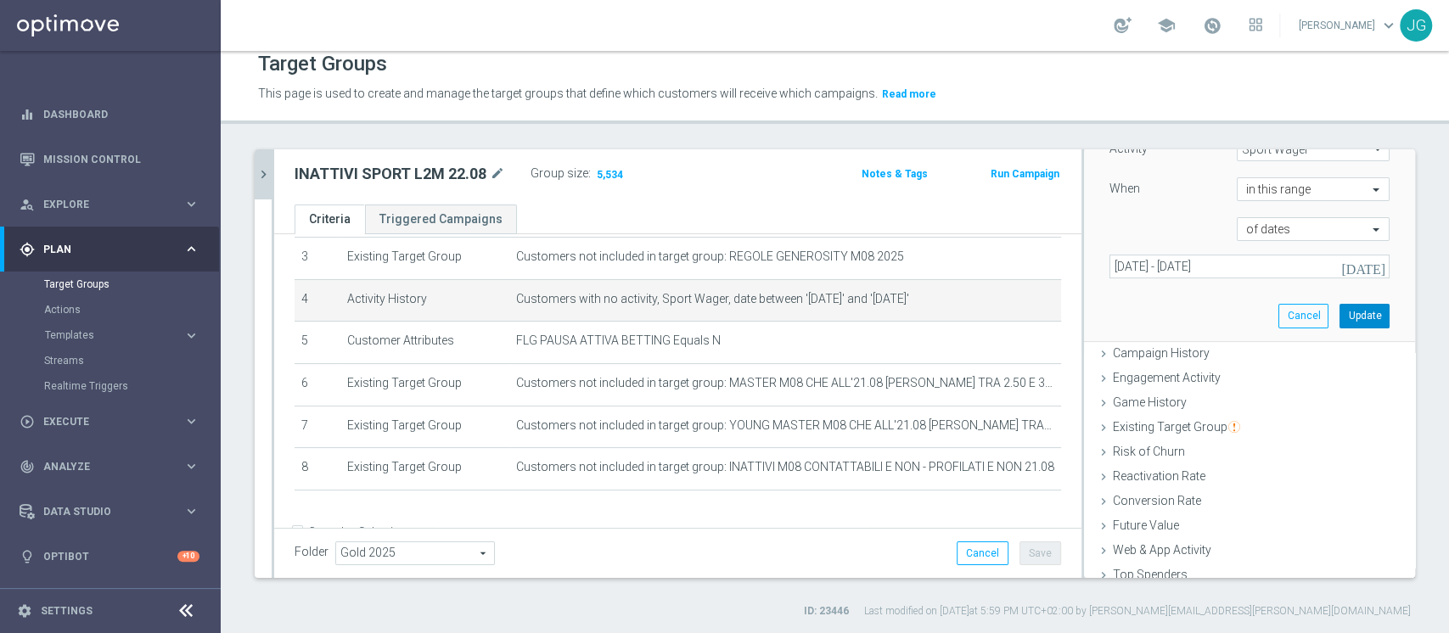
click at [1340, 309] on button "Update" at bounding box center [1365, 316] width 50 height 24
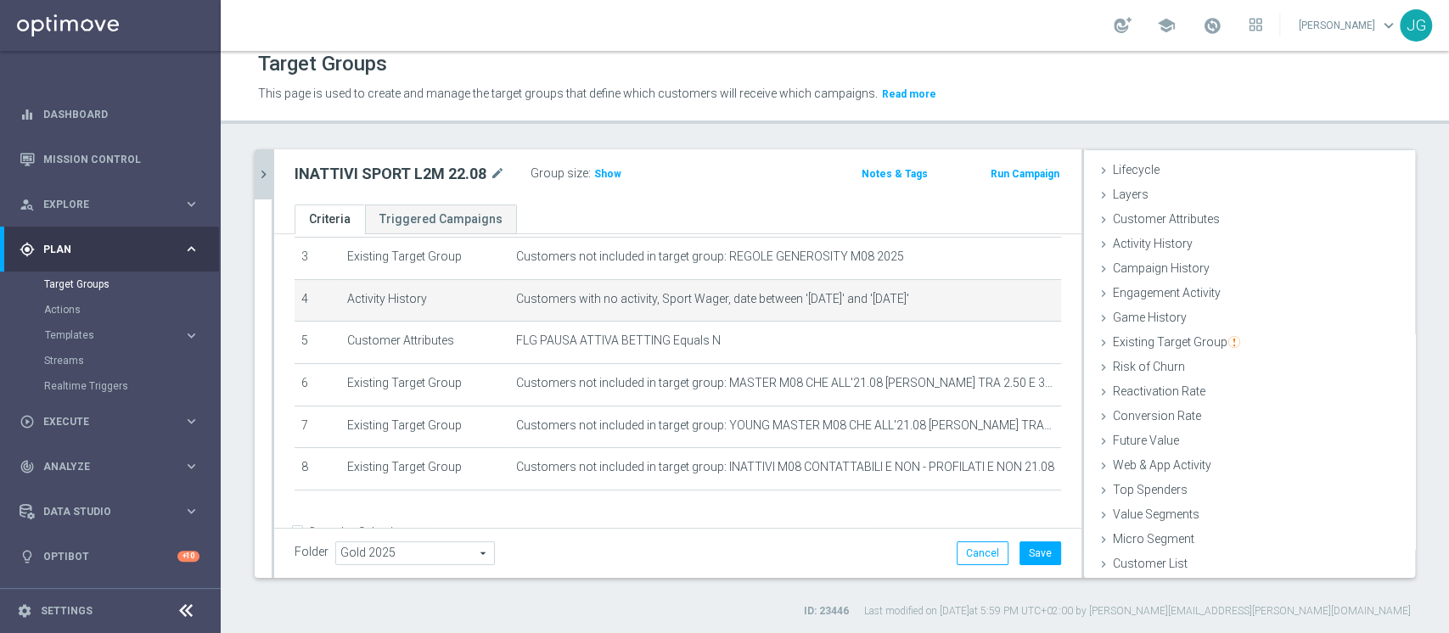
scroll to position [31, 0]
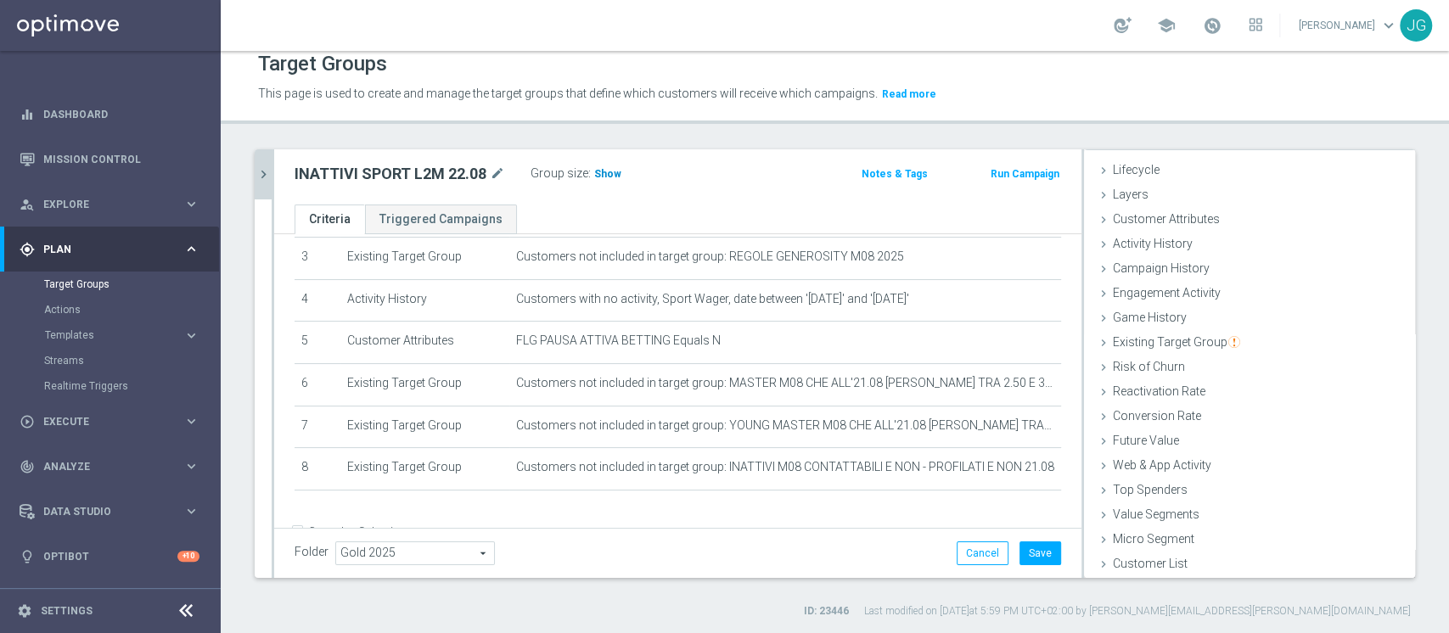
click at [610, 173] on span "Show" at bounding box center [607, 174] width 27 height 12
click at [1024, 547] on button "Save" at bounding box center [1041, 554] width 42 height 24
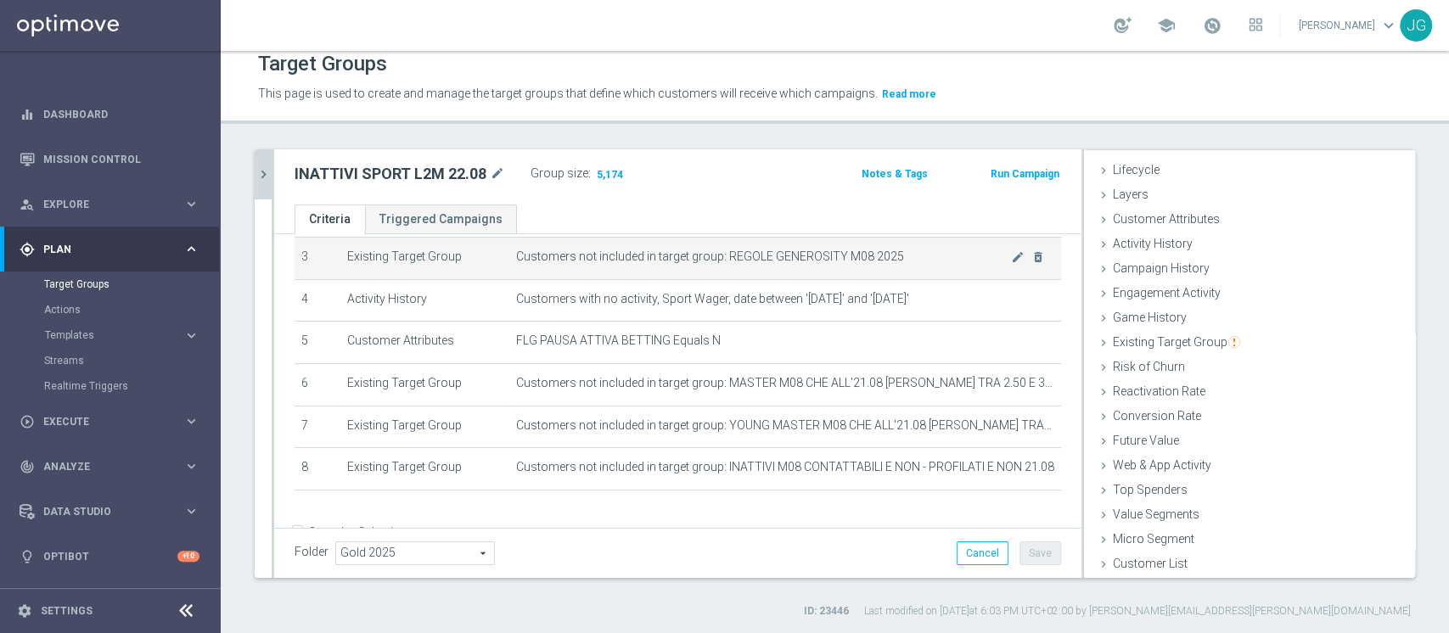
click at [645, 272] on td "Customers not included in target group: REGOLE GENEROSITY M08 2025 mode_edit de…" at bounding box center [785, 259] width 552 height 42
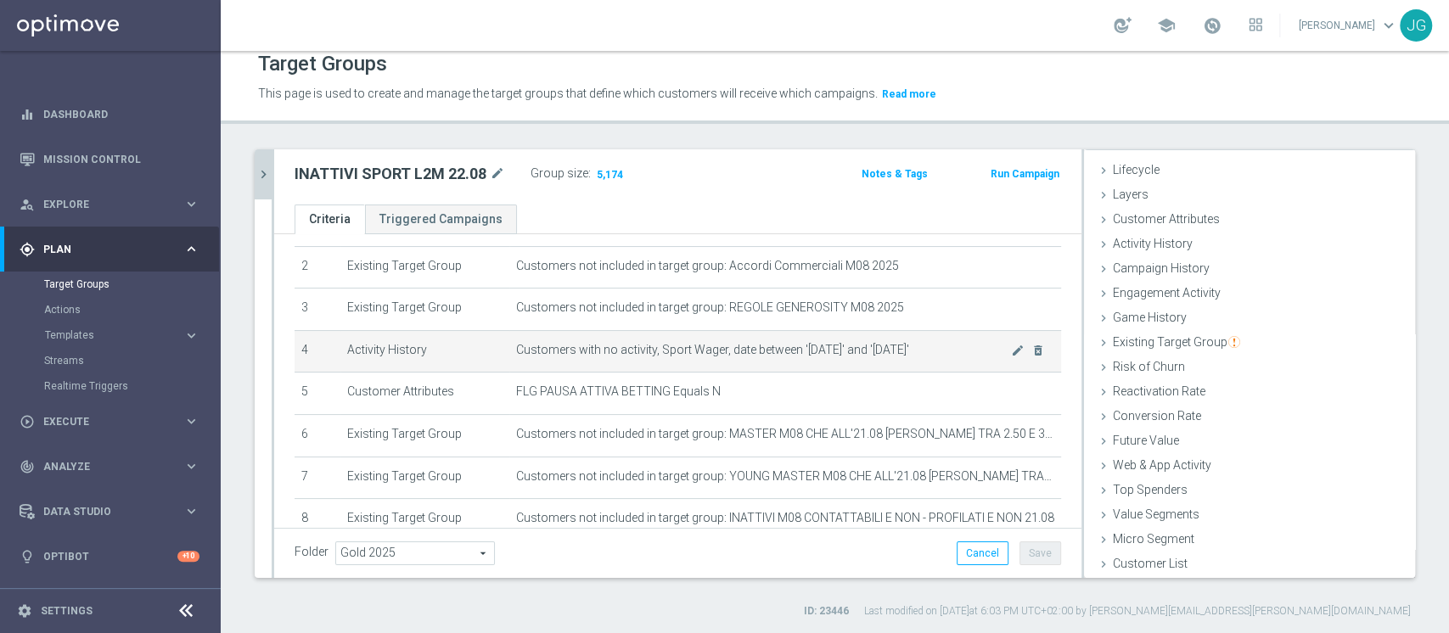
scroll to position [183, 0]
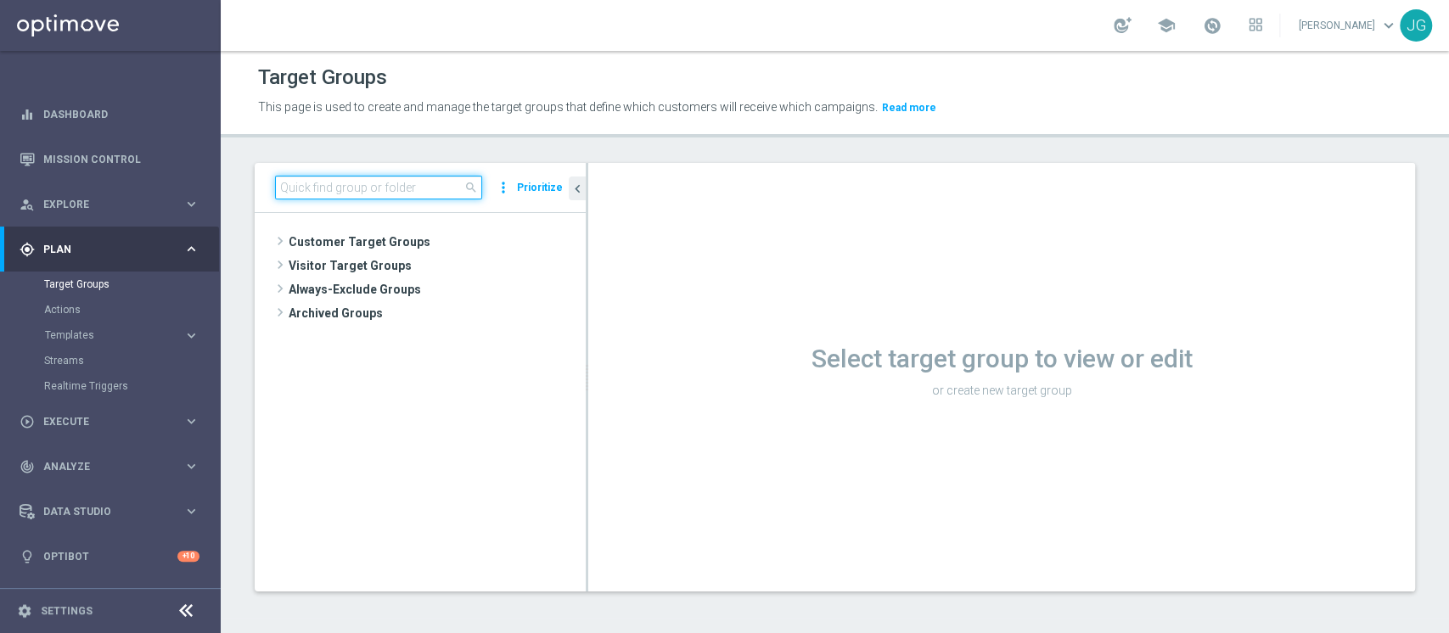
click at [357, 191] on input at bounding box center [378, 188] width 207 height 24
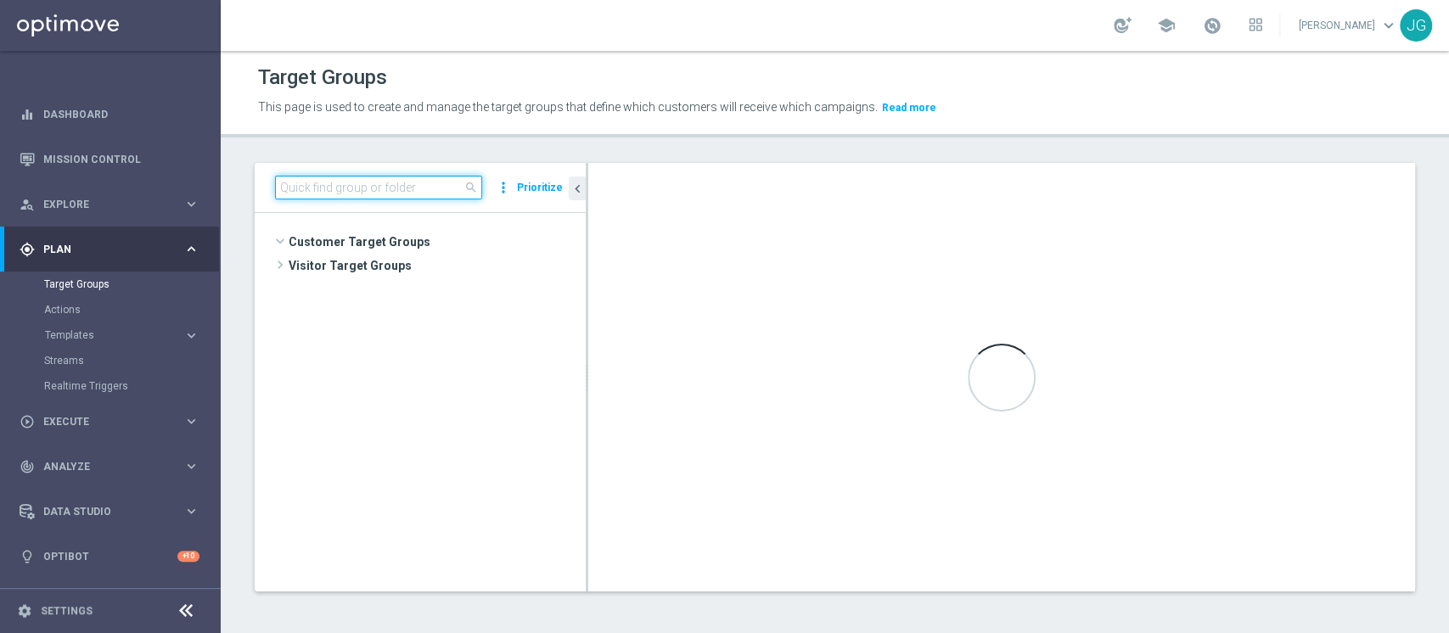
click at [341, 190] on input at bounding box center [378, 188] width 207 height 24
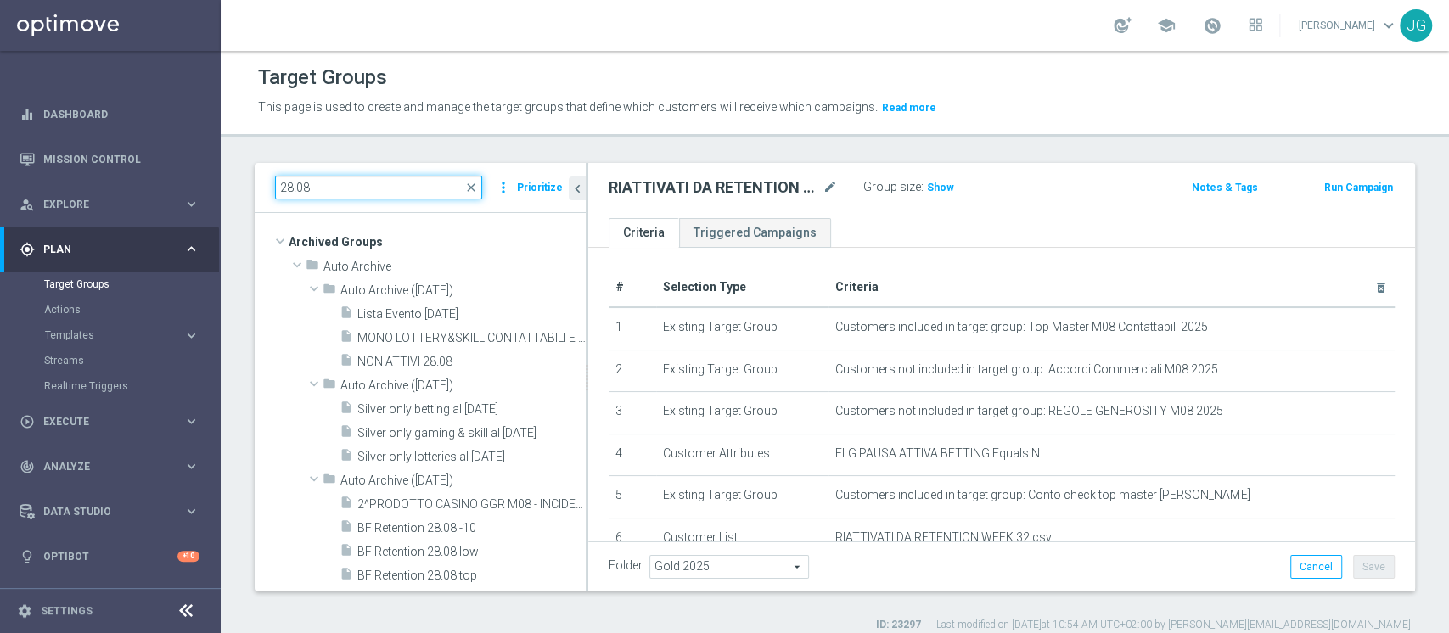
click at [292, 183] on input "28.08" at bounding box center [378, 188] width 207 height 24
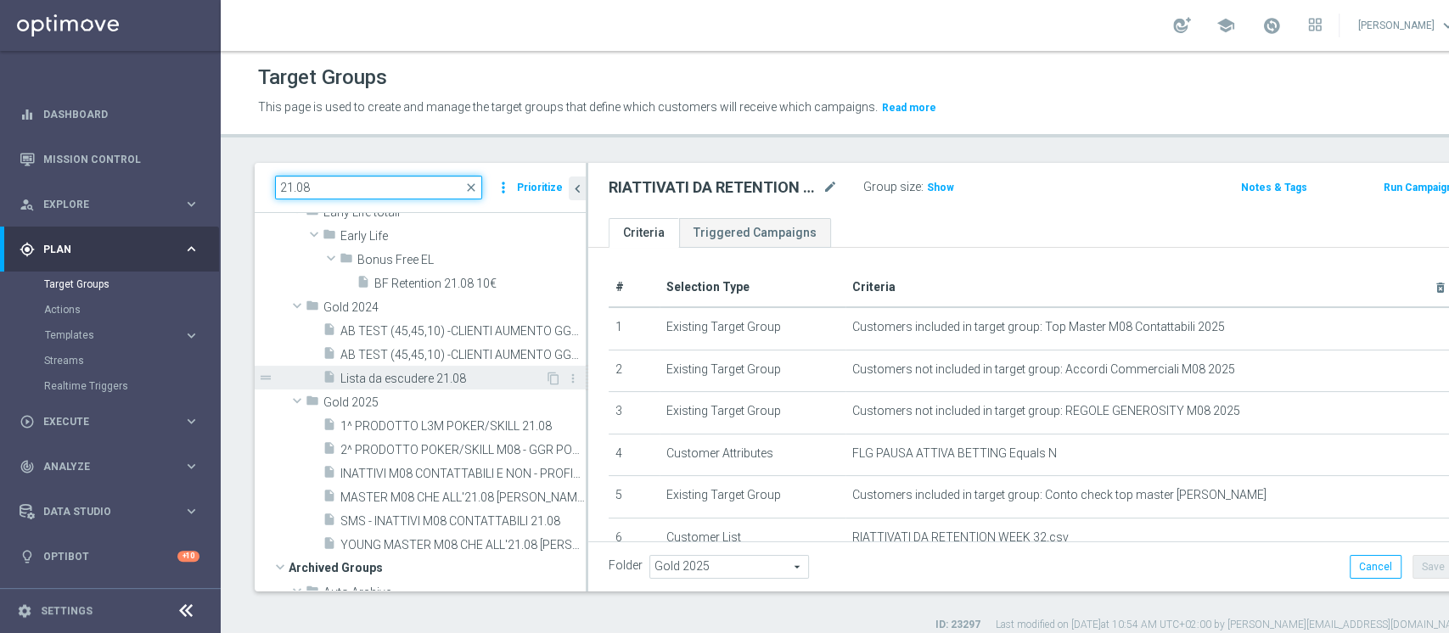
scroll to position [56, 0]
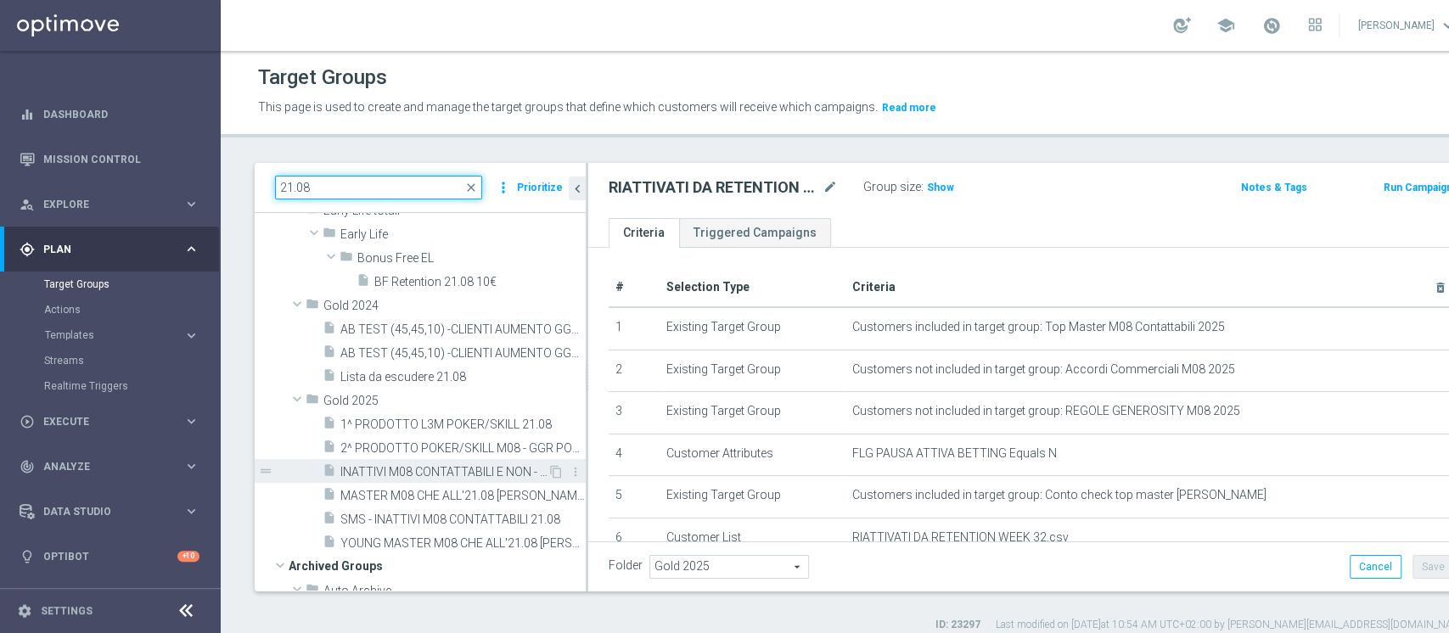
type input "21.08"
click at [438, 460] on div "insert_drive_file INATTIVI M08 CONTATTABILI E NON - PROFILATI E NON 21.08" at bounding box center [435, 471] width 225 height 24
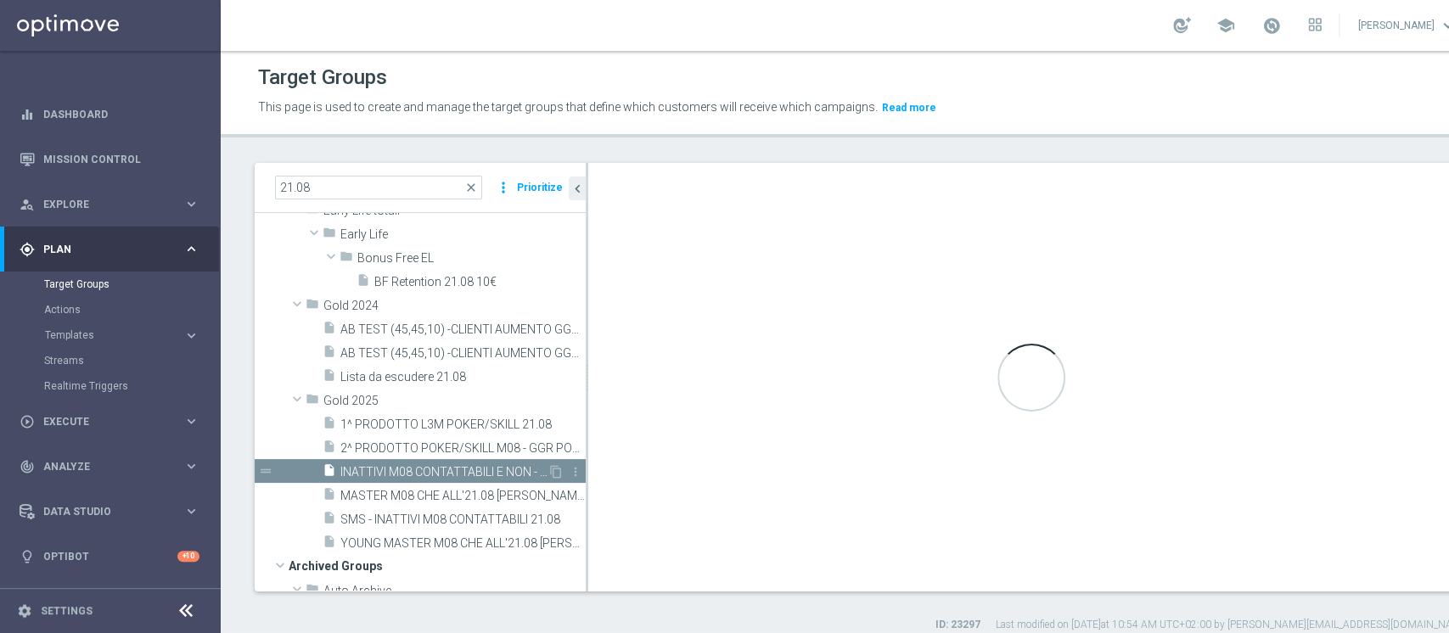
checkbox input "false"
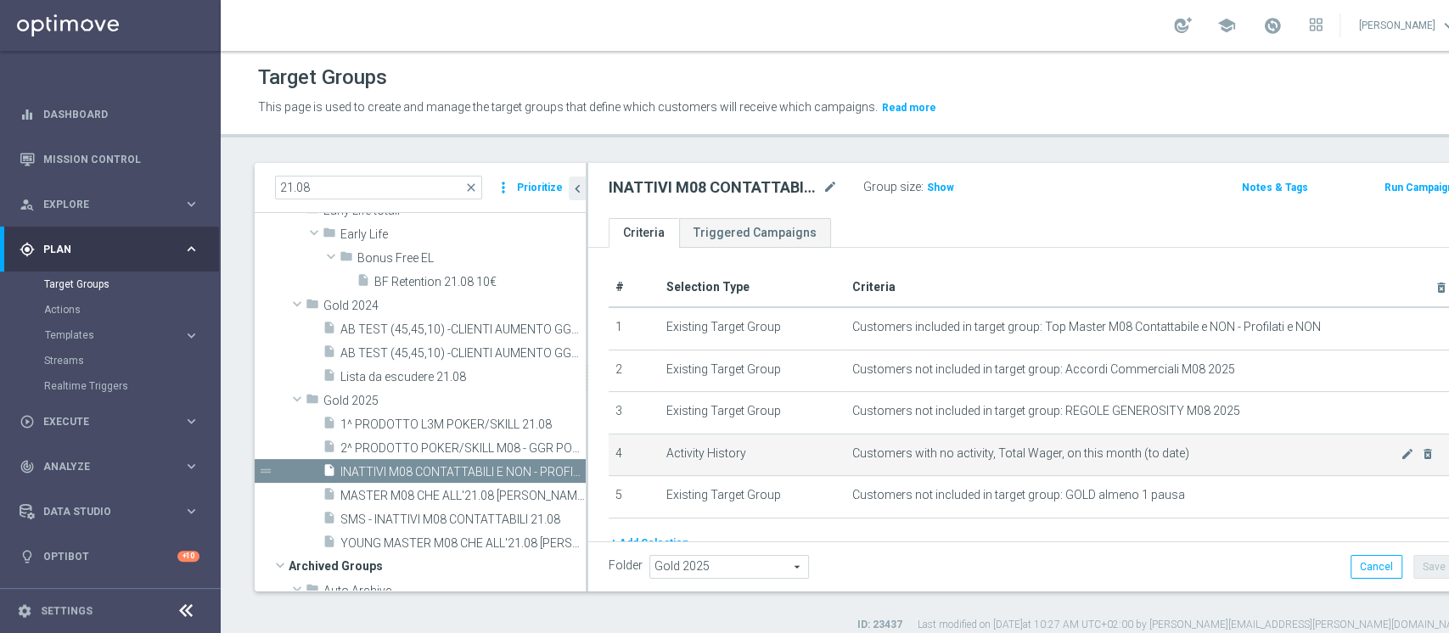
scroll to position [74, 0]
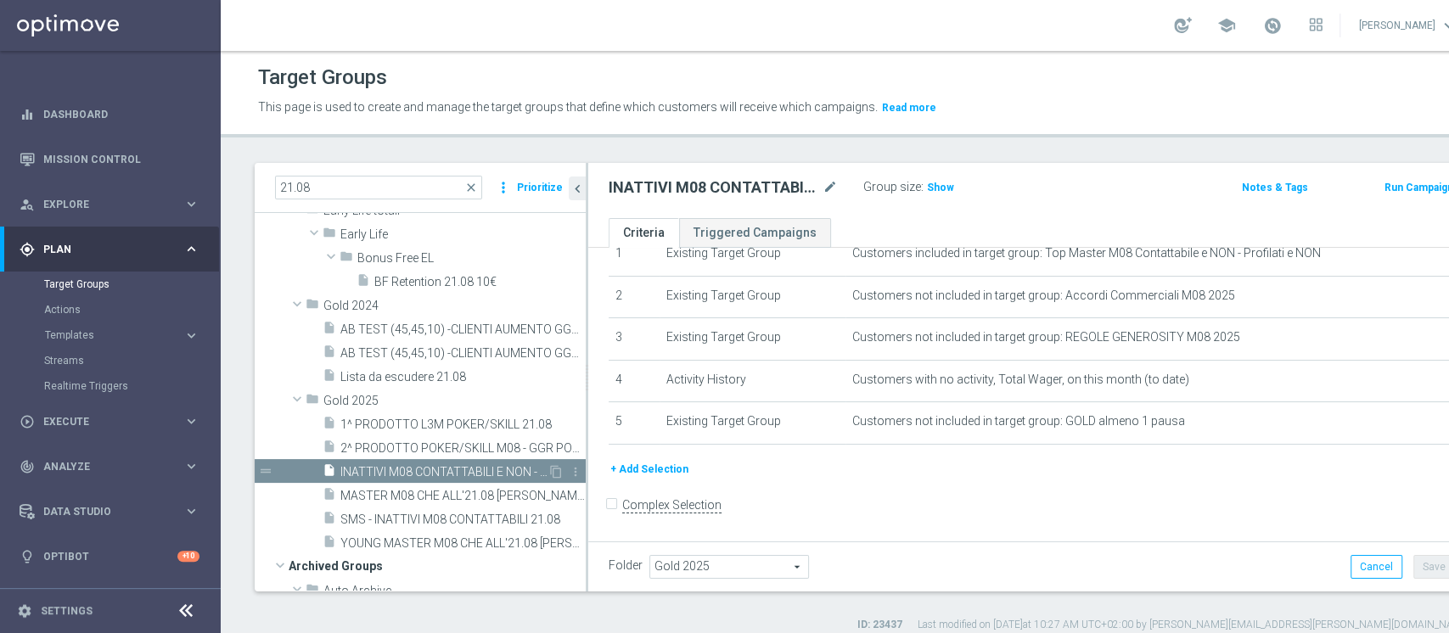
click at [453, 472] on span "INATTIVI M08 CONTATTABILI E NON - PROFILATI E NON 21.08" at bounding box center [444, 472] width 207 height 14
click at [549, 469] on icon "content_copy" at bounding box center [556, 472] width 14 height 14
click at [823, 183] on icon "mode_edit" at bounding box center [830, 187] width 15 height 20
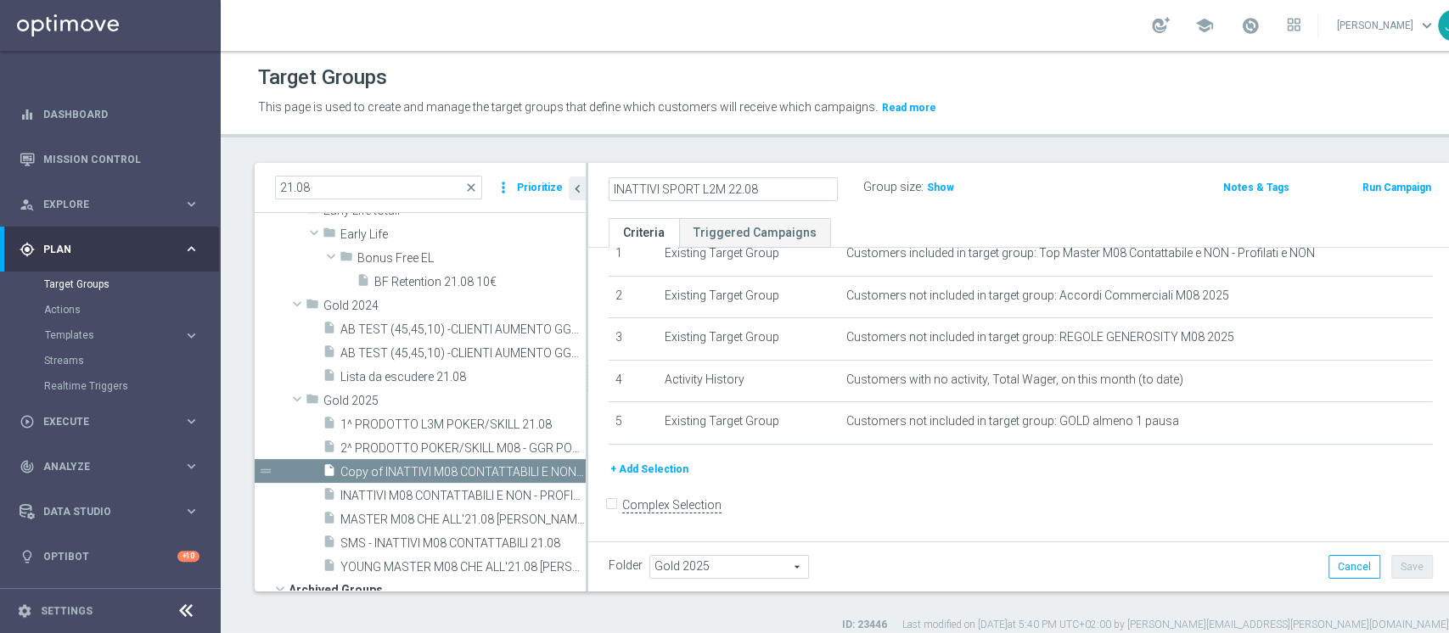
type input "INATTIVI SPORT L2M 22.08"
click at [1029, 194] on div "Group size : Show" at bounding box center [949, 186] width 170 height 20
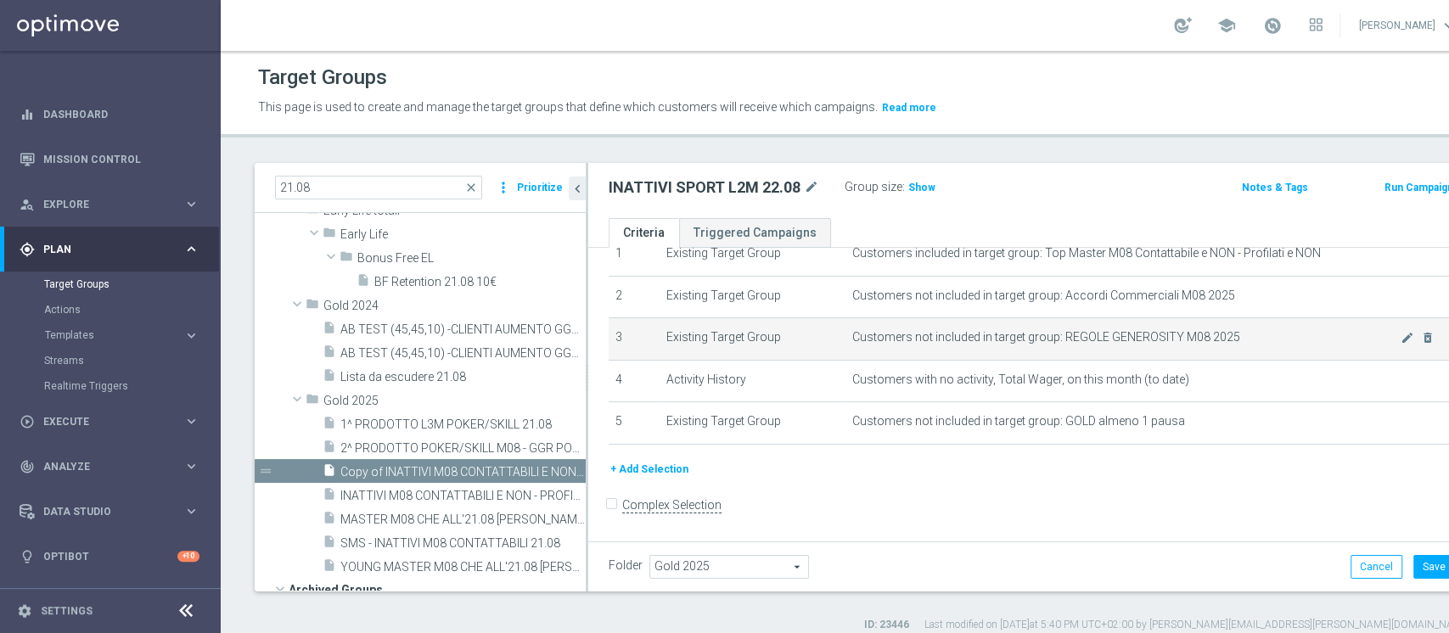
scroll to position [67, 0]
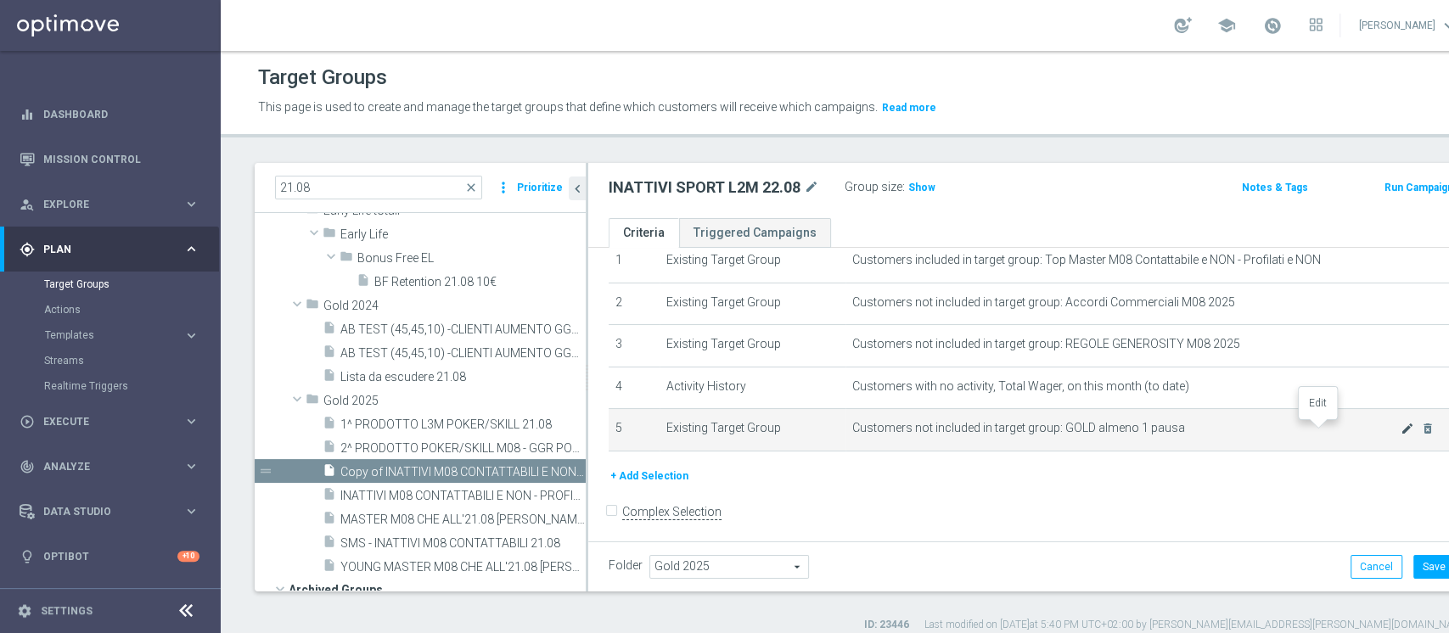
click at [1401, 427] on icon "mode_edit" at bounding box center [1408, 429] width 14 height 14
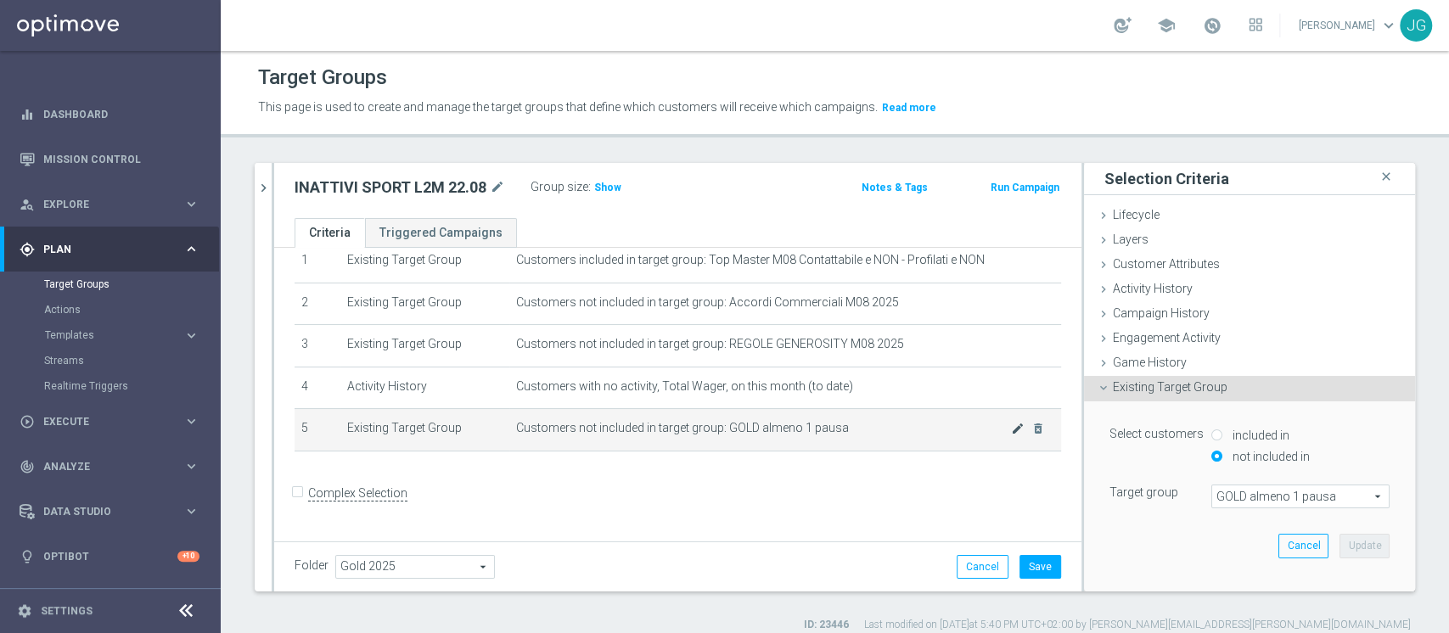
scroll to position [55, 0]
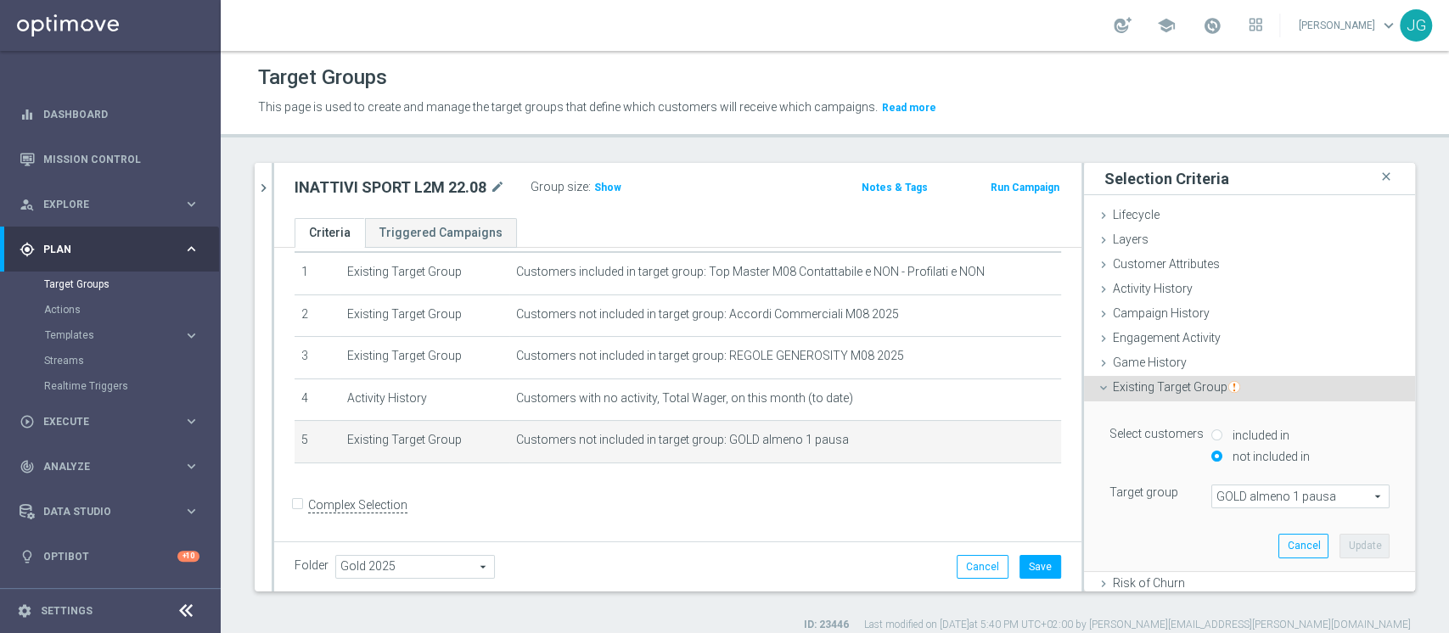
click at [1230, 499] on span "GOLD almeno 1 pausa" at bounding box center [1301, 497] width 177 height 22
click at [713, 485] on div "+ Add Selection" at bounding box center [678, 486] width 792 height 14
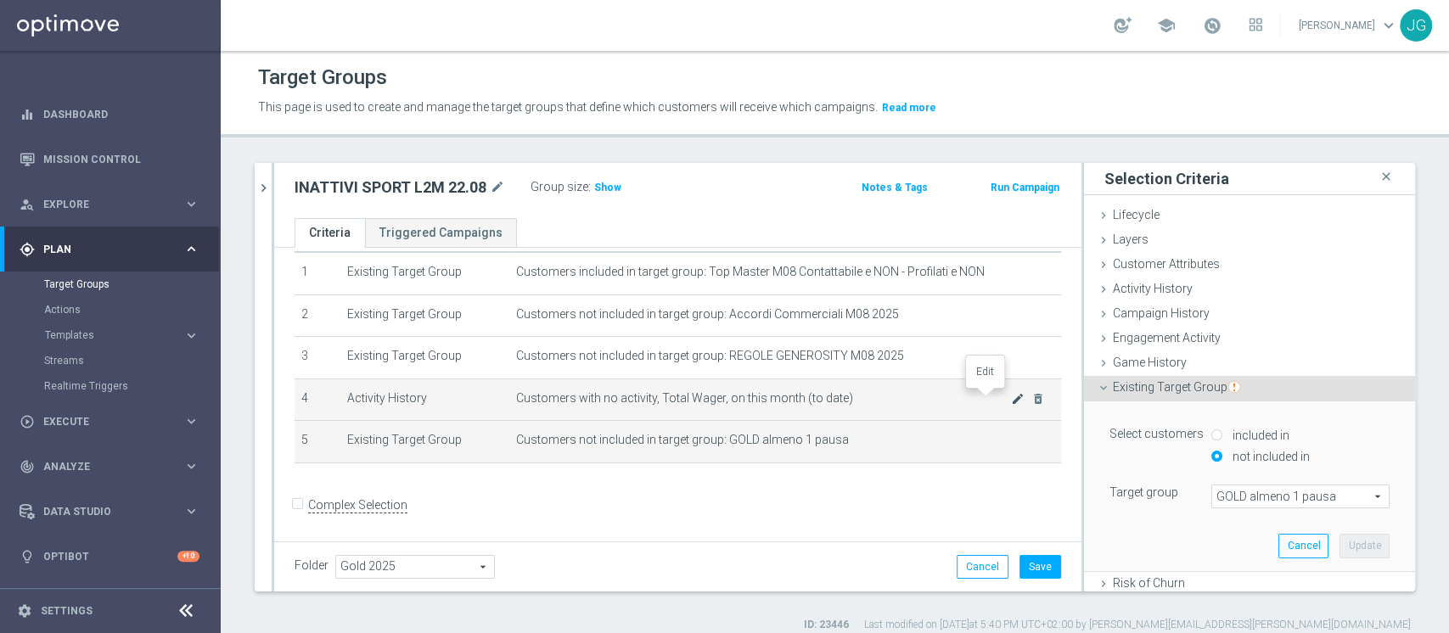
click at [1011, 399] on icon "mode_edit" at bounding box center [1018, 399] width 14 height 14
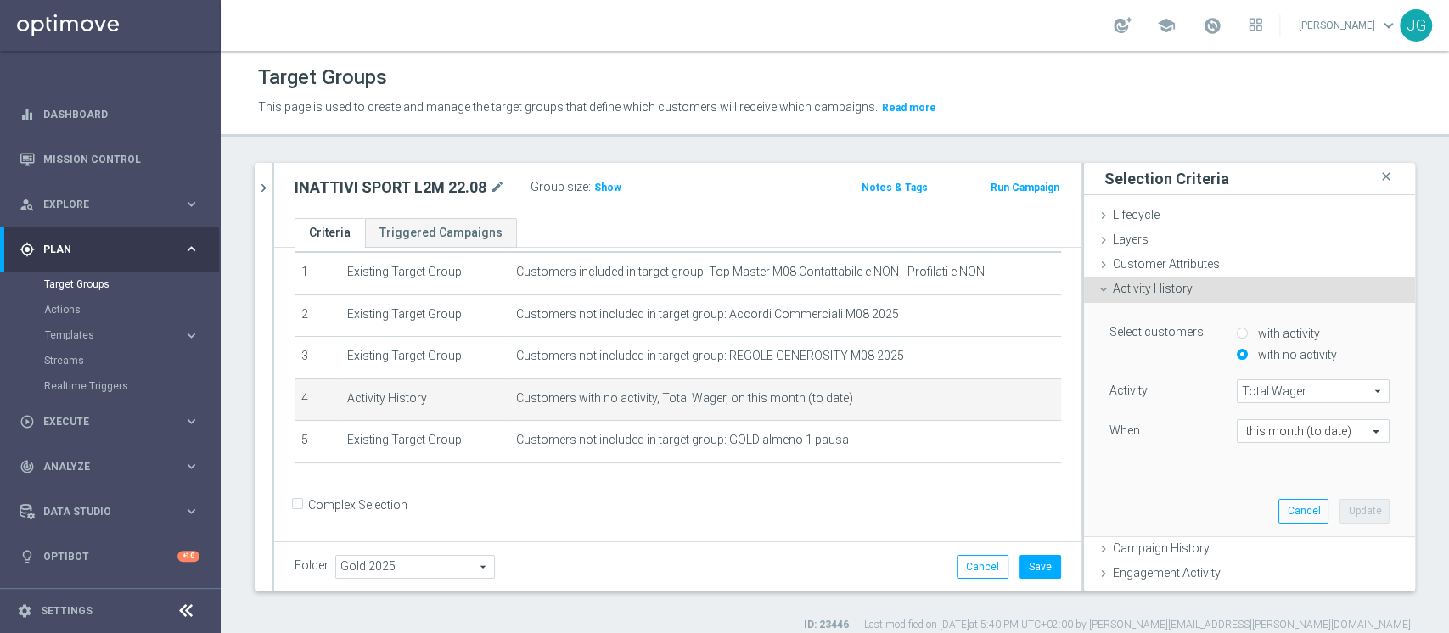
click at [1275, 396] on span "Total Wager" at bounding box center [1313, 391] width 151 height 22
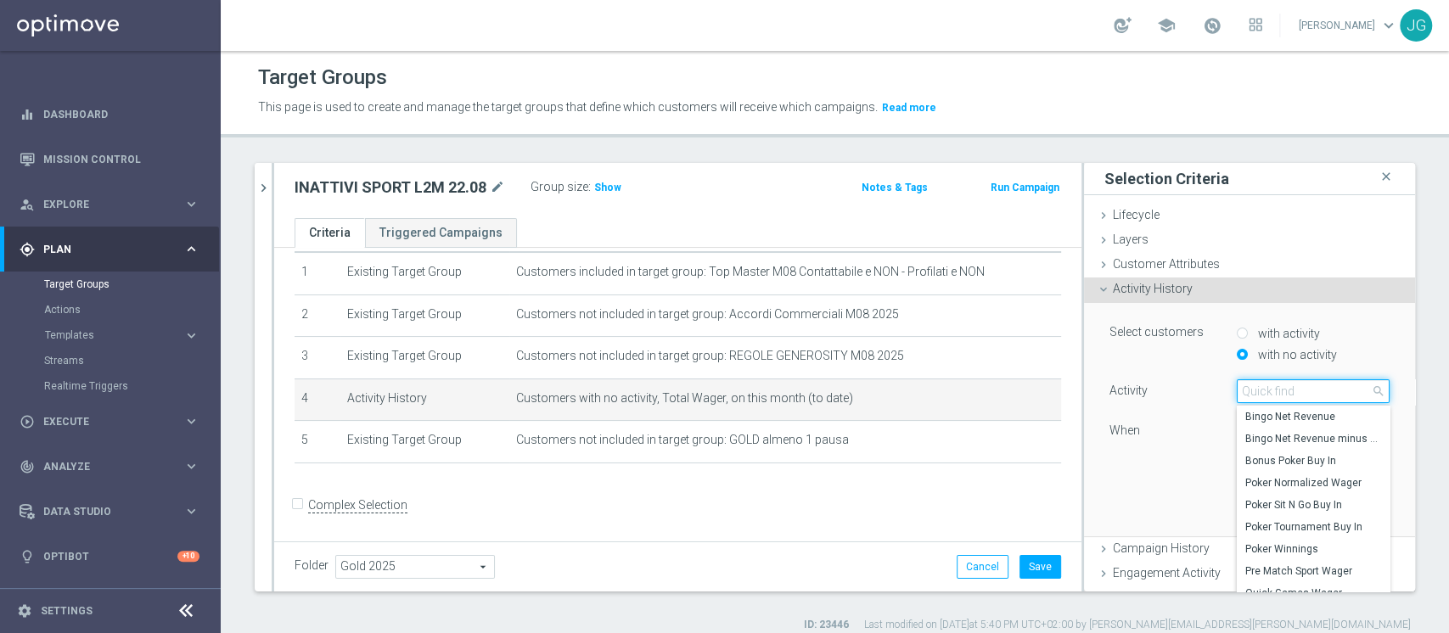
click at [1275, 396] on input "search" at bounding box center [1313, 392] width 153 height 24
click at [1275, 396] on input "s" at bounding box center [1313, 392] width 153 height 24
type input "sport"
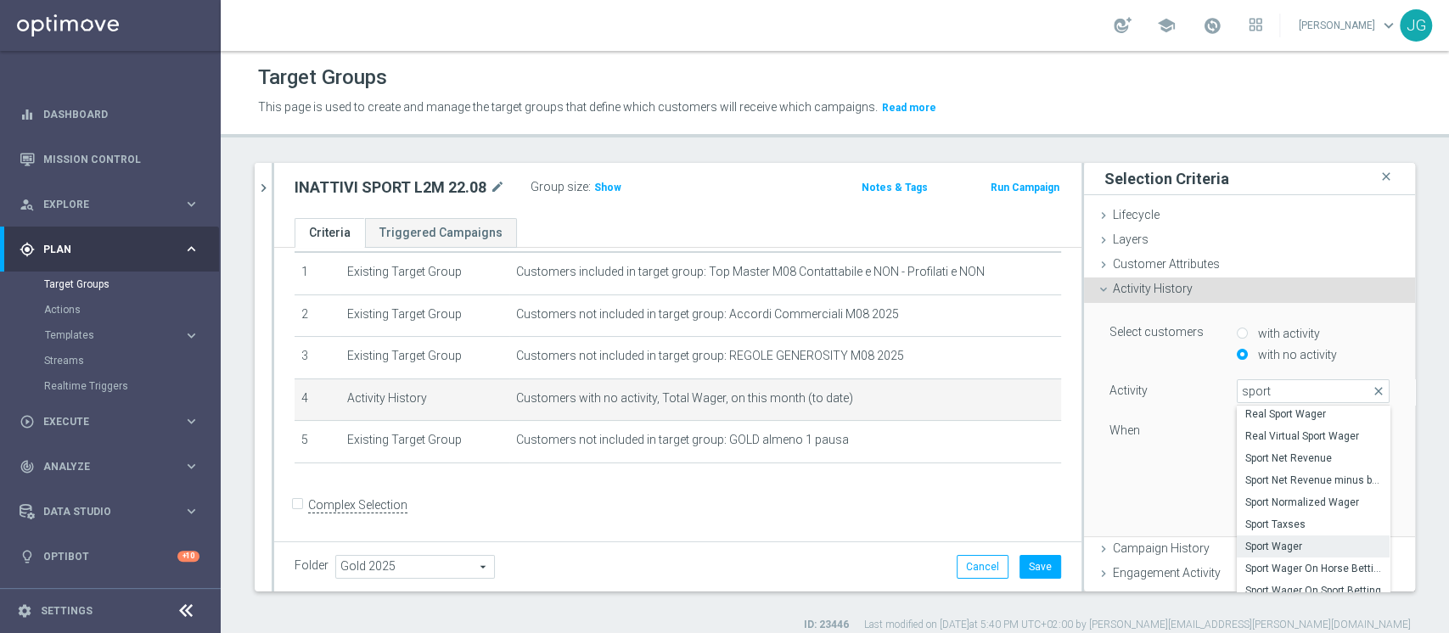
click at [1267, 540] on span "Sport Wager" at bounding box center [1314, 547] width 136 height 14
type input "Sport Wager"
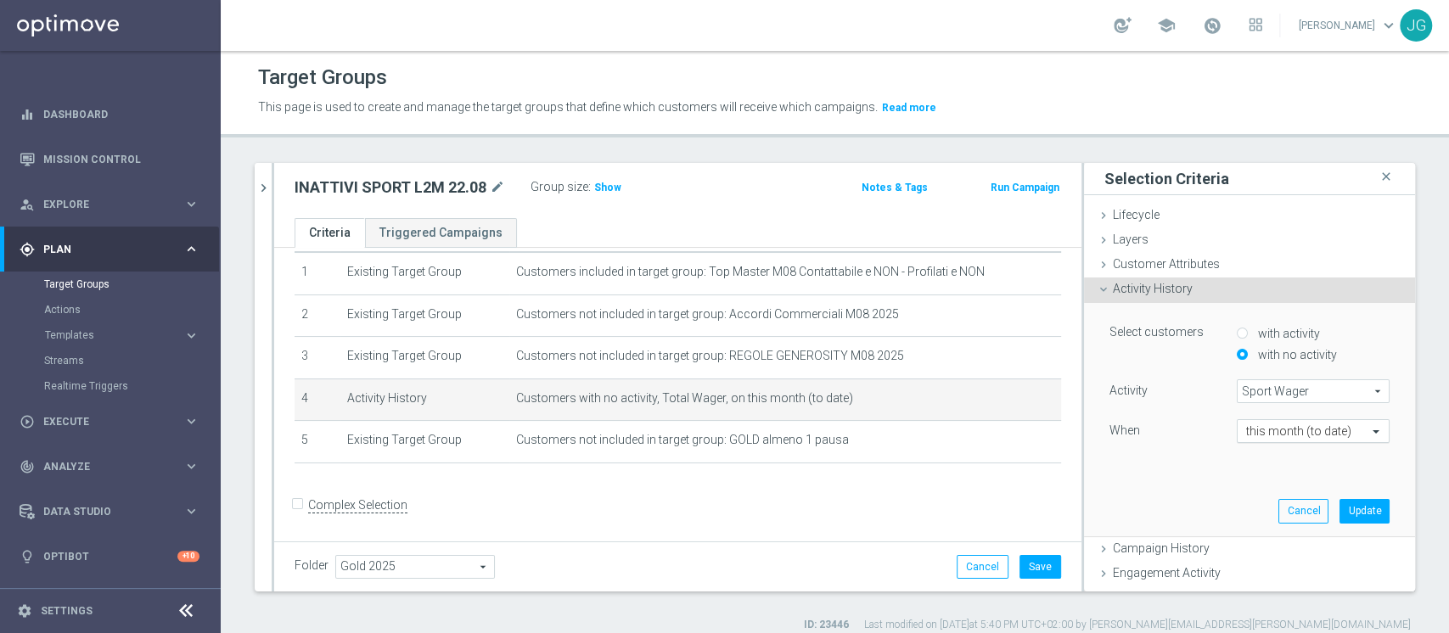
click at [1325, 435] on div at bounding box center [1313, 432] width 151 height 15
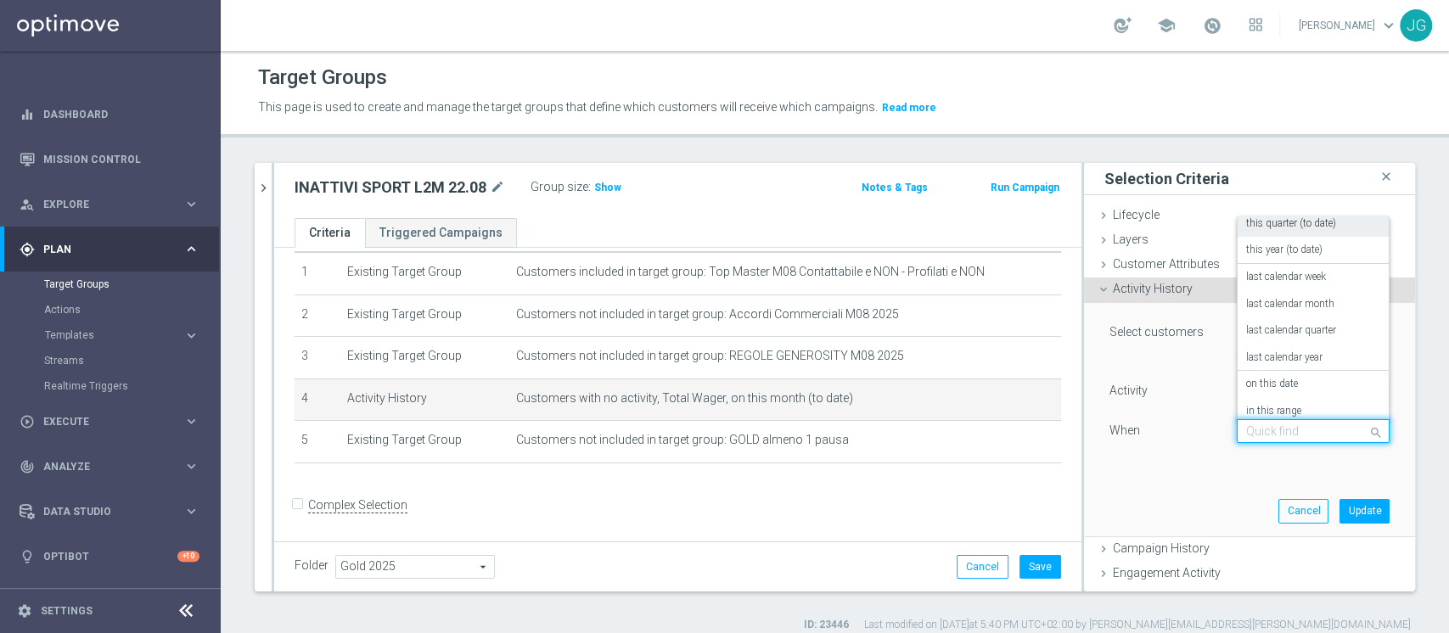
scroll to position [122, 0]
click at [1264, 369] on label "on this date" at bounding box center [1273, 376] width 52 height 14
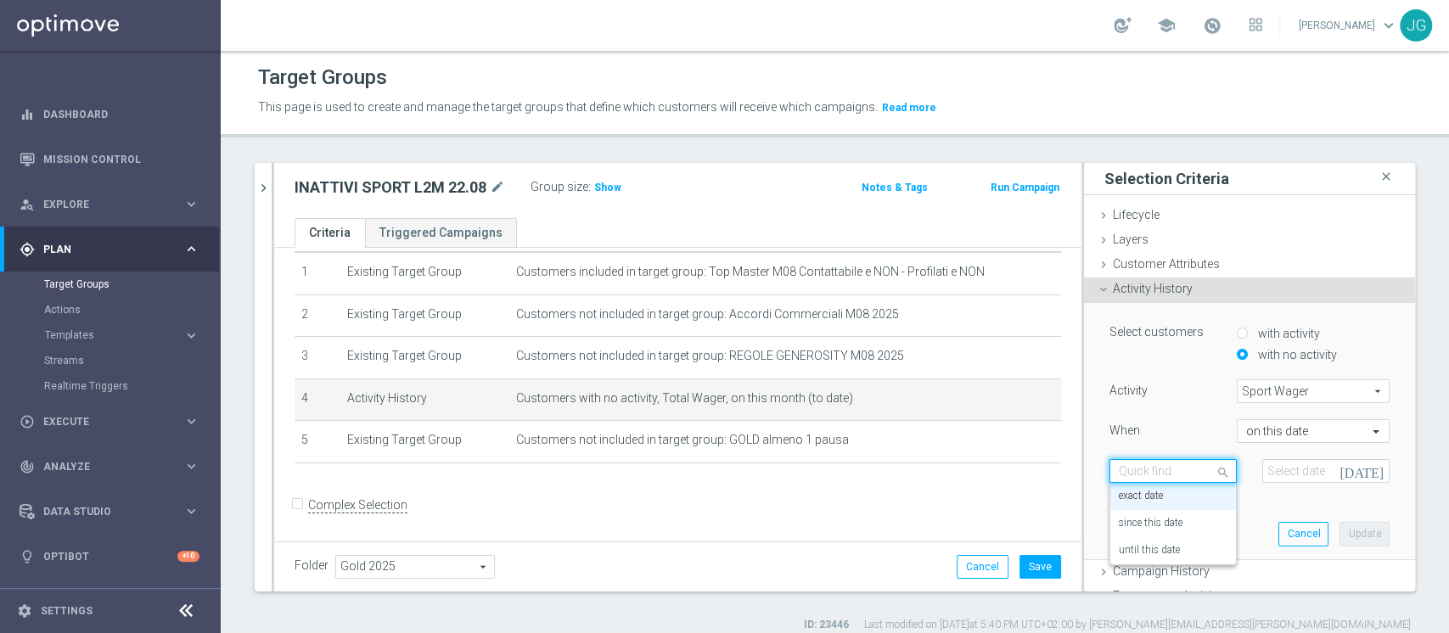
click at [1183, 467] on div at bounding box center [1174, 471] width 126 height 15
click at [1147, 487] on div "exact date" at bounding box center [1173, 496] width 109 height 27
click at [1345, 468] on icon "[DATE]" at bounding box center [1365, 468] width 50 height 19
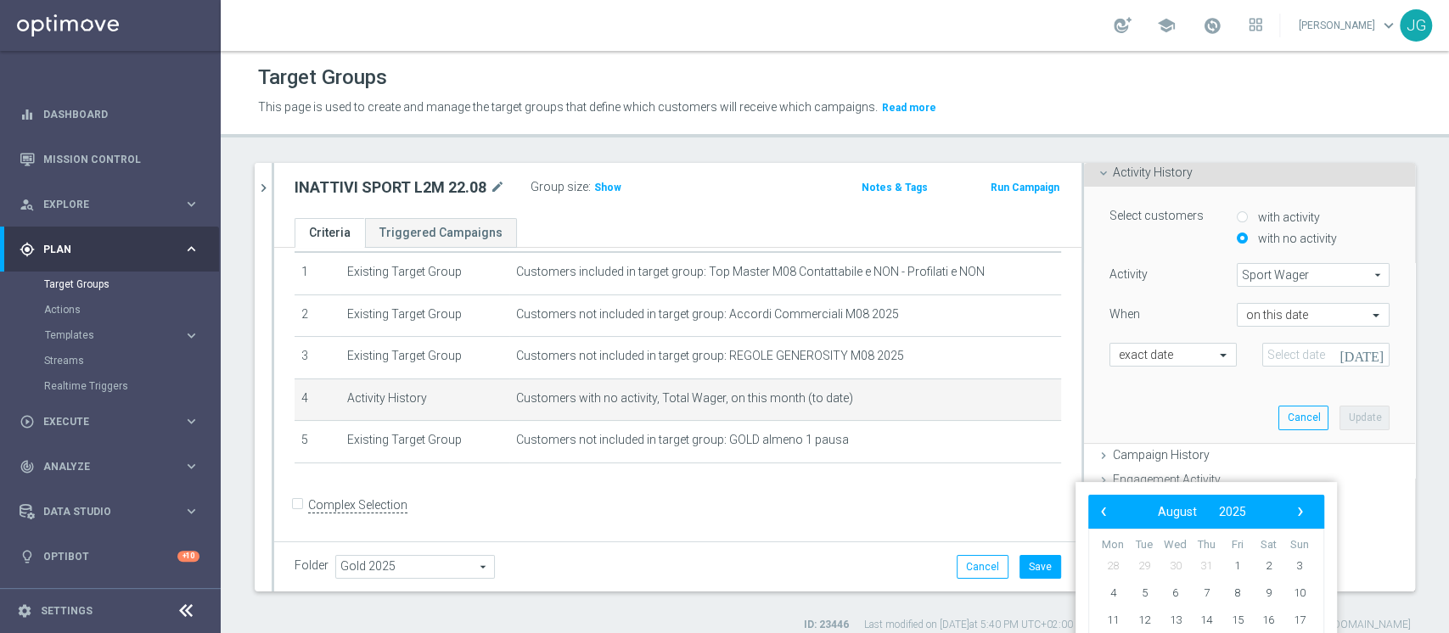
scroll to position [198, 0]
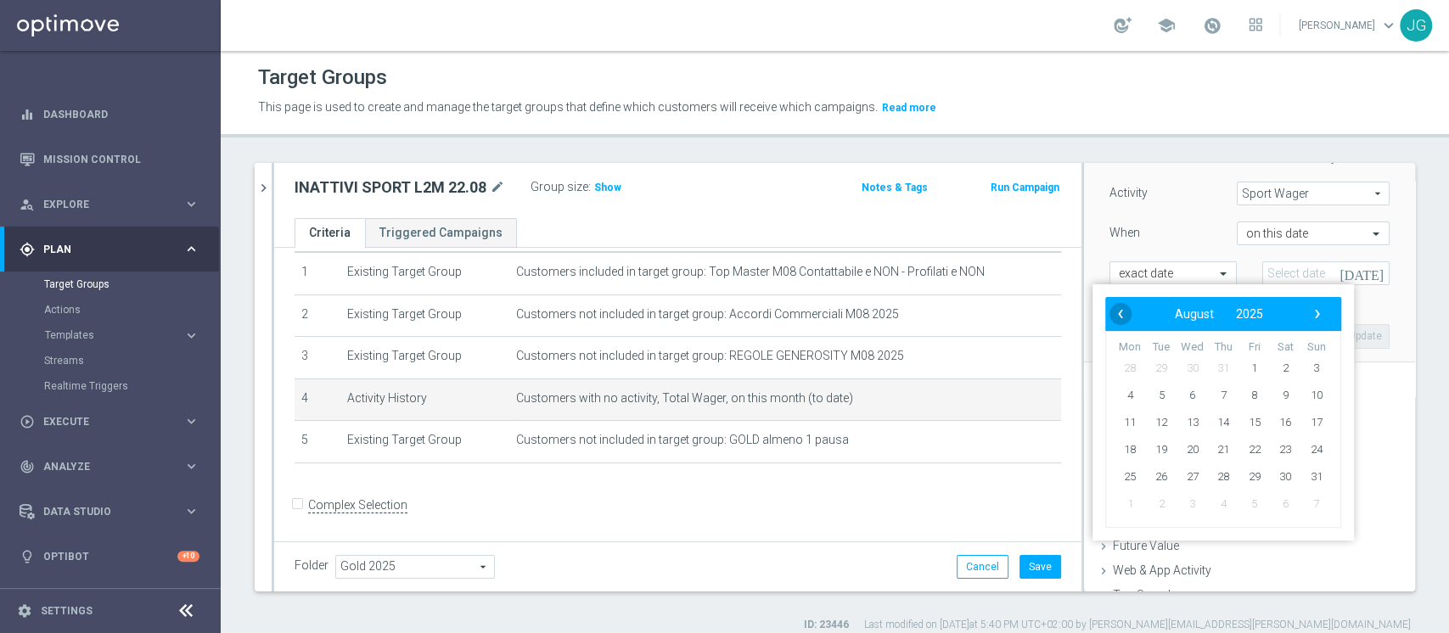
click at [1100, 509] on div "‹ ​ August ​ 2025 ​ › Mon Tue Wed Thu Fri Sat Sun 28 29 30 31 1 2 3 4 5 6 7" at bounding box center [1224, 412] width 262 height 256
click at [1114, 313] on span "‹" at bounding box center [1121, 314] width 22 height 22
click at [1155, 369] on span "1" at bounding box center [1161, 368] width 27 height 27
type input "01 Jul 2025"
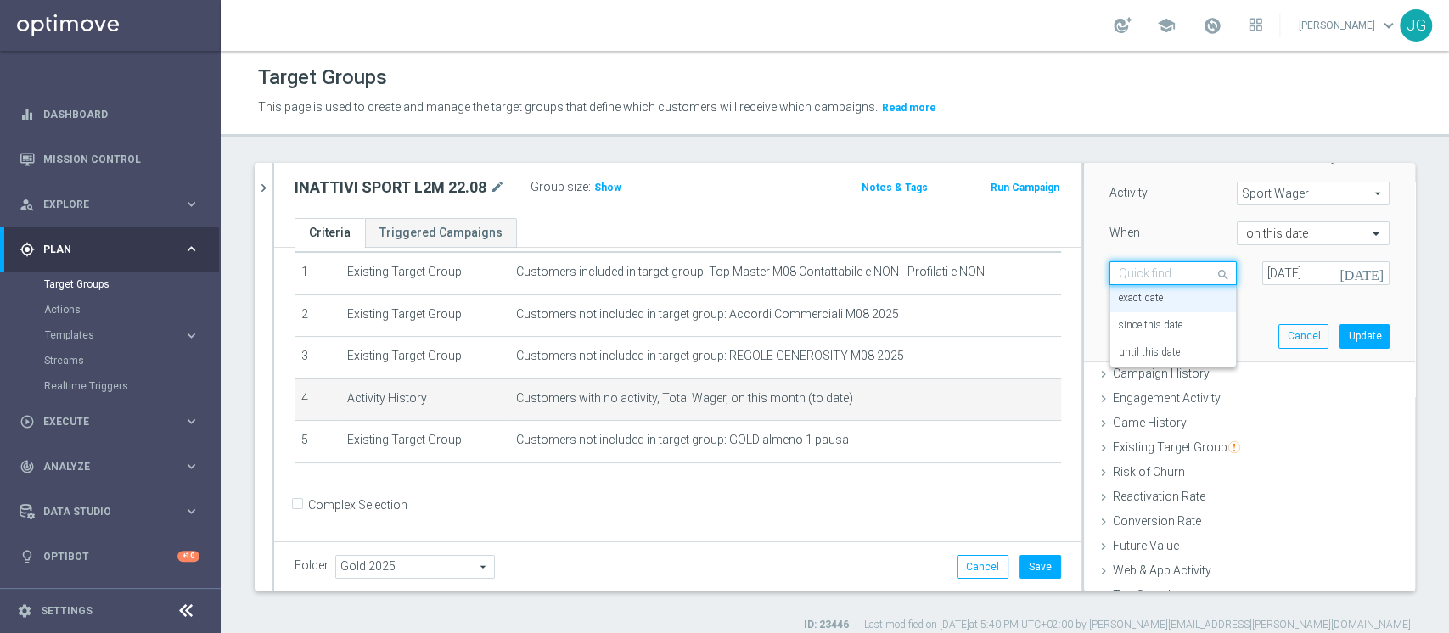
click at [1215, 274] on span at bounding box center [1225, 273] width 21 height 23
click at [1137, 320] on label "since this date" at bounding box center [1151, 326] width 64 height 14
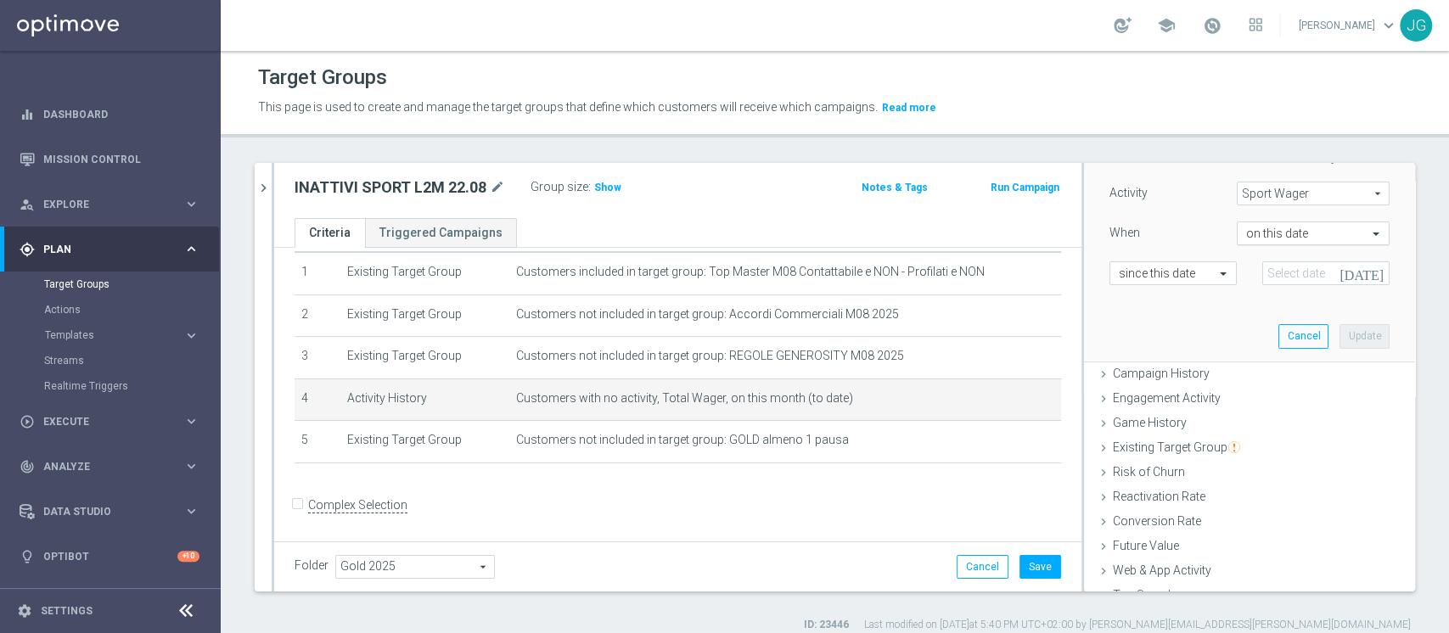
click at [1330, 234] on div at bounding box center [1313, 234] width 151 height 15
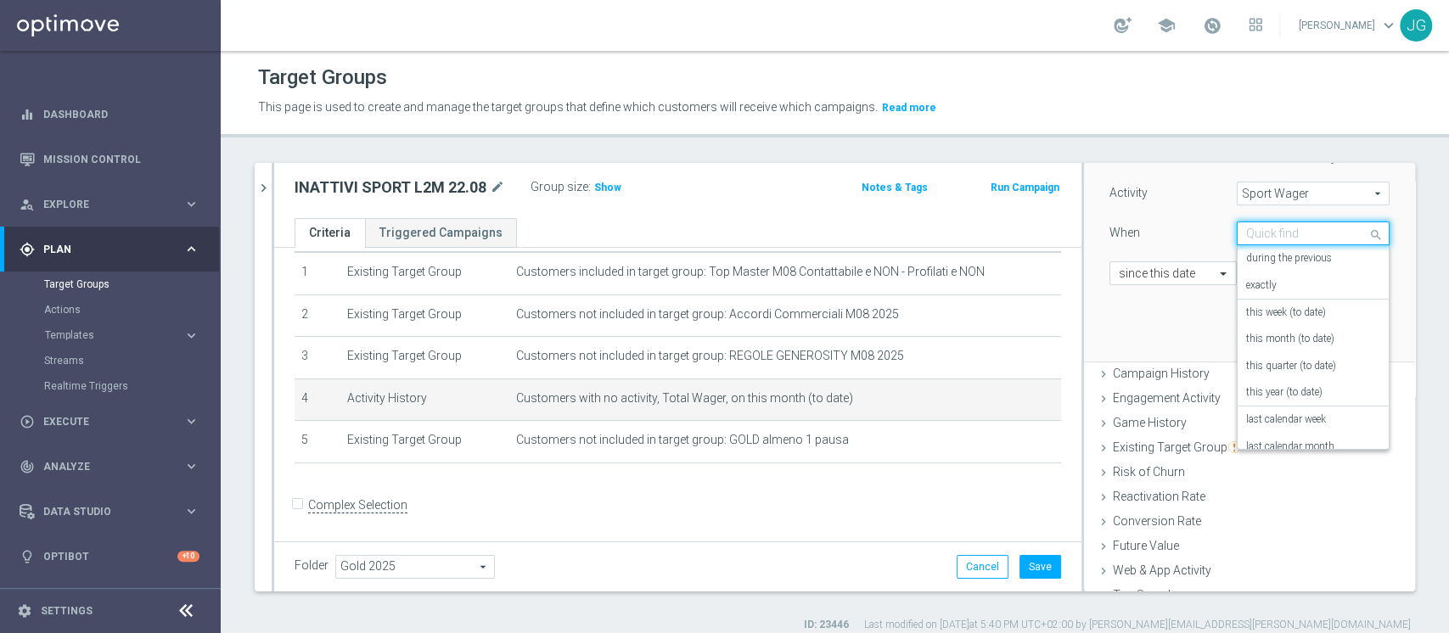
scroll to position [122, 0]
click at [1247, 431] on label "in this range" at bounding box center [1274, 432] width 55 height 14
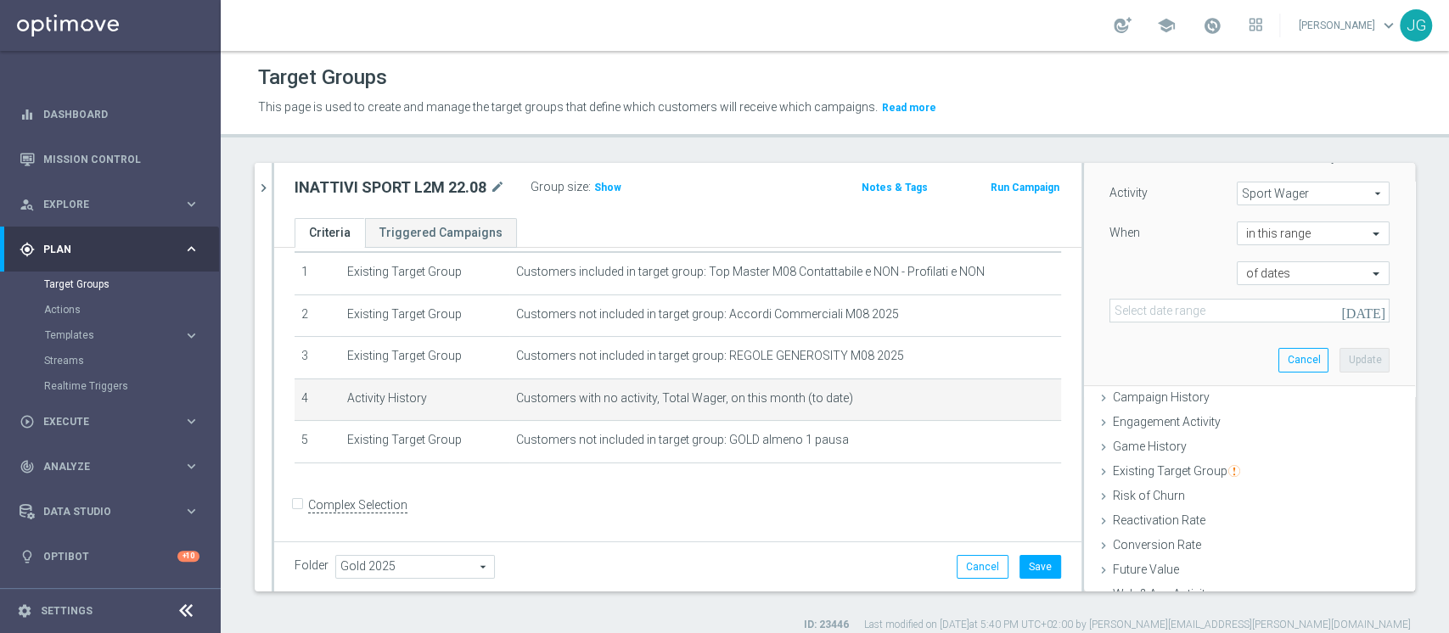
click at [1342, 312] on icon "[DATE]" at bounding box center [1365, 310] width 46 height 15
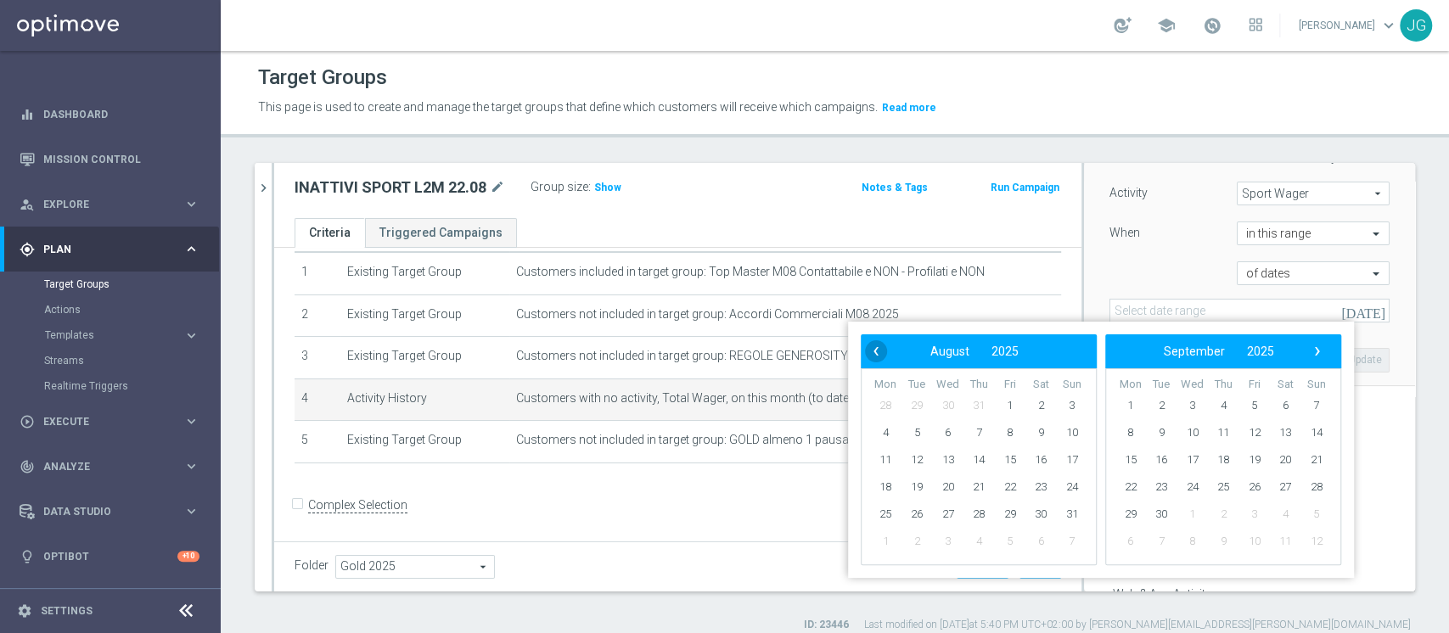
click at [870, 352] on span "‹" at bounding box center [876, 352] width 22 height 22
click at [914, 397] on span "1" at bounding box center [916, 405] width 27 height 27
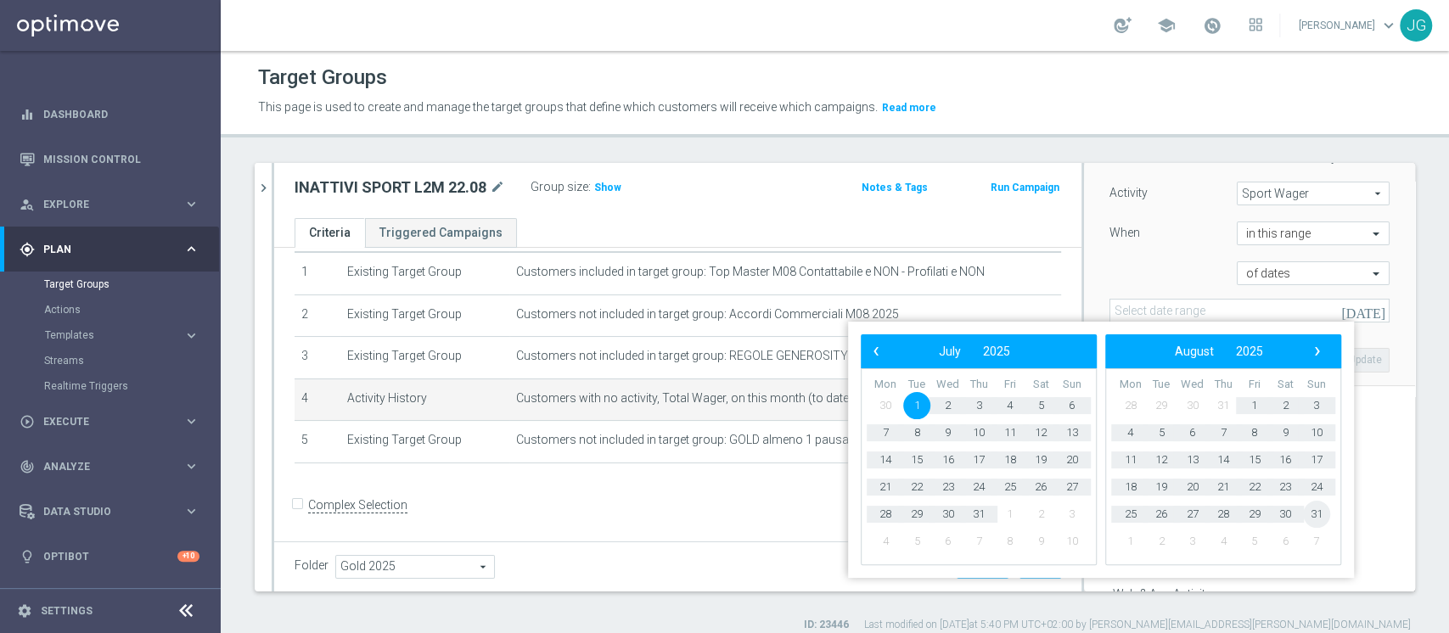
click at [1317, 515] on span "31" at bounding box center [1316, 514] width 27 height 27
type input "[DATE] - [DATE]"
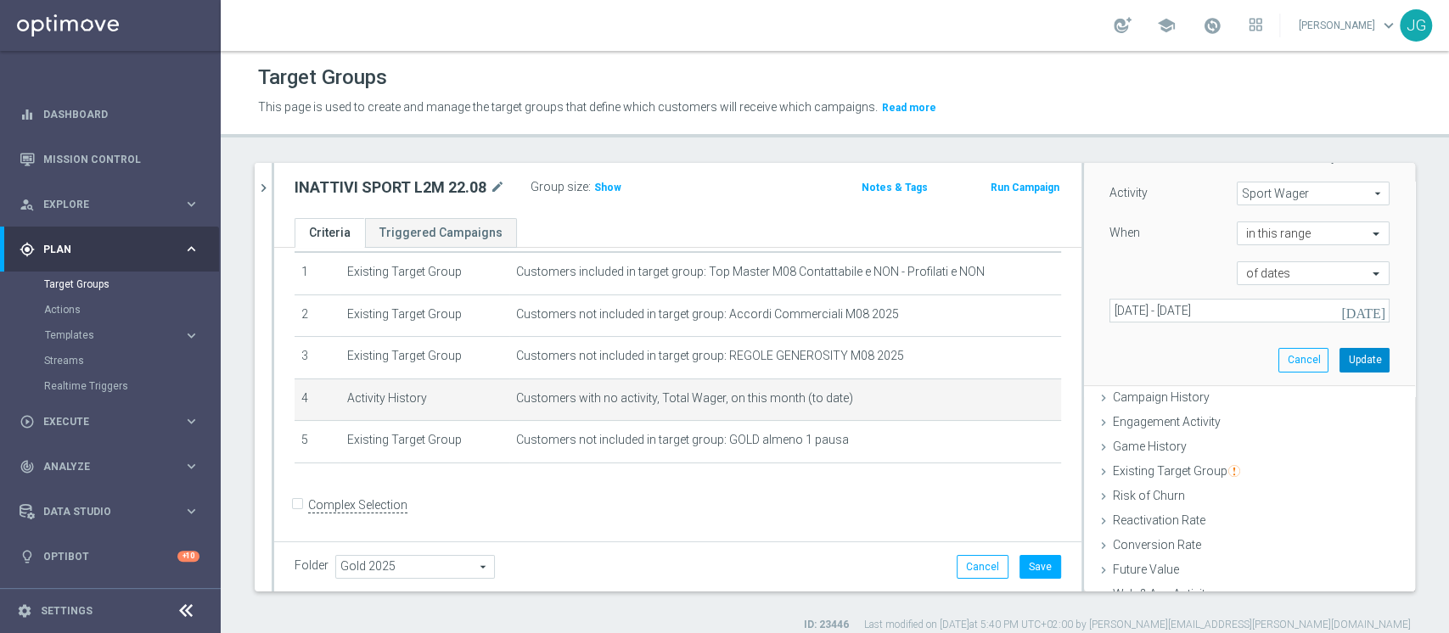
click at [1340, 352] on button "Update" at bounding box center [1365, 360] width 50 height 24
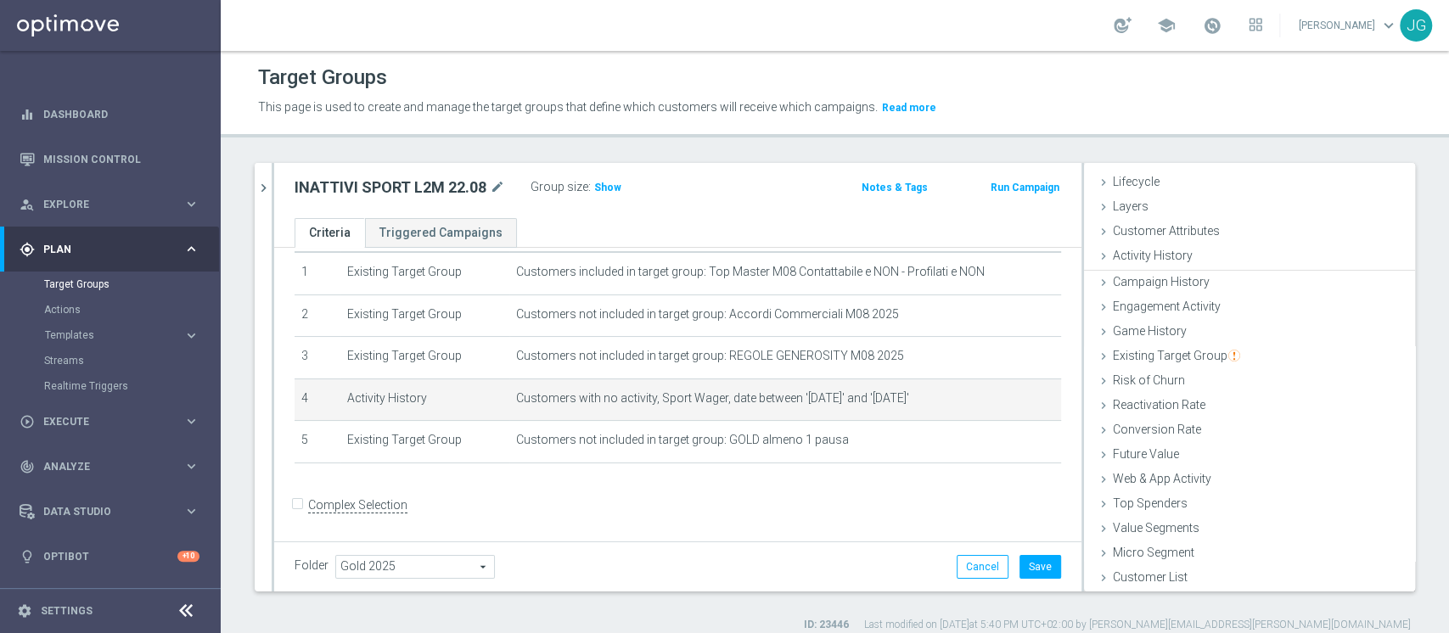
scroll to position [31, 0]
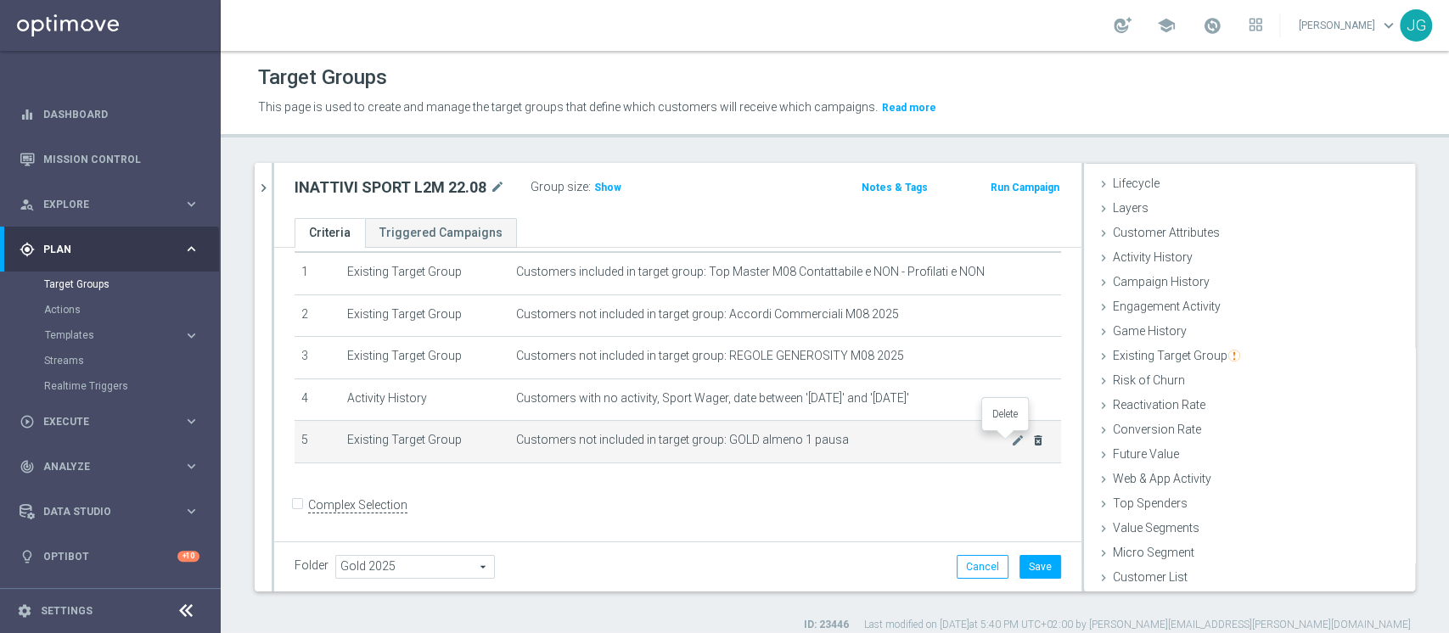
click at [1032, 440] on icon "delete_forever" at bounding box center [1039, 441] width 14 height 14
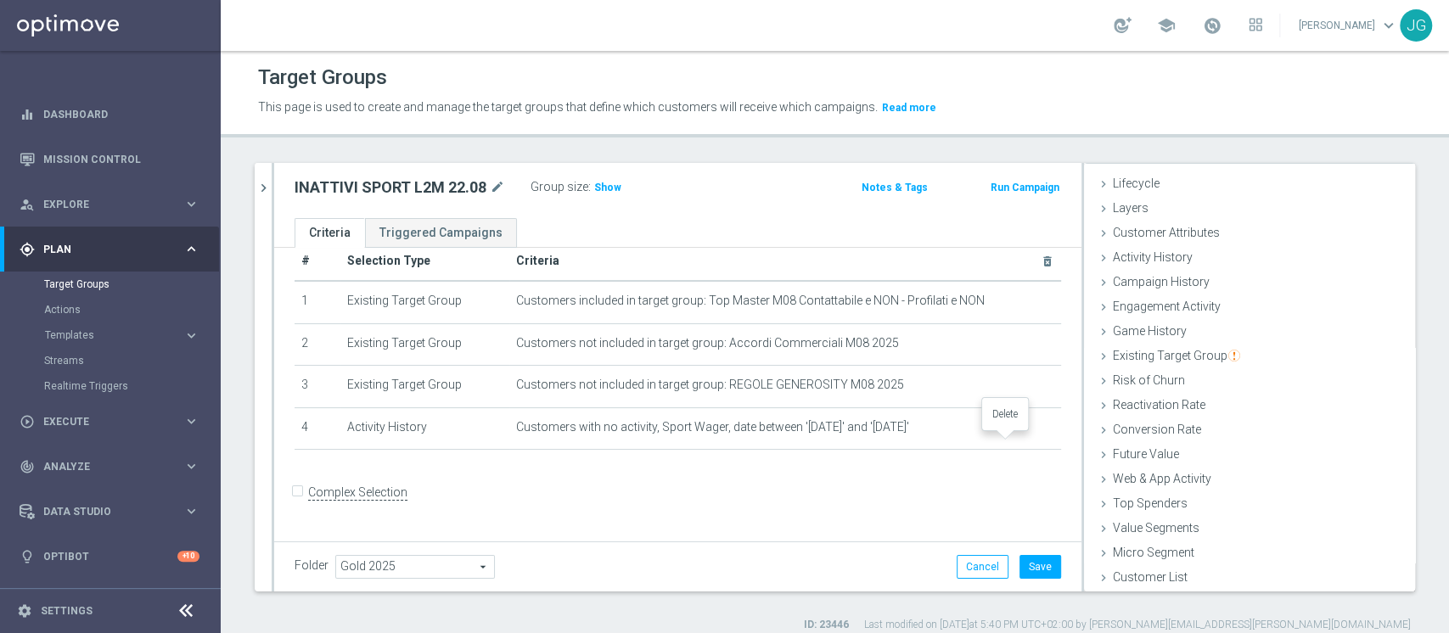
scroll to position [14, 0]
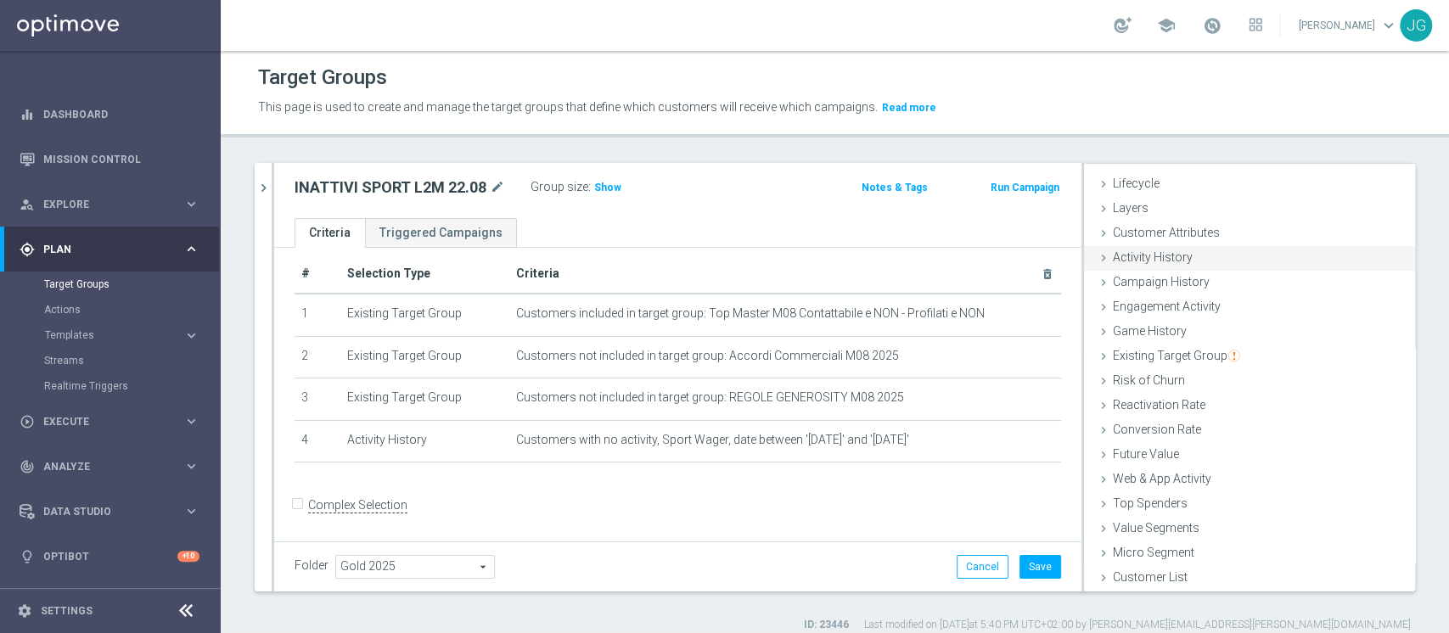
click at [1123, 256] on span "Activity History" at bounding box center [1153, 257] width 80 height 14
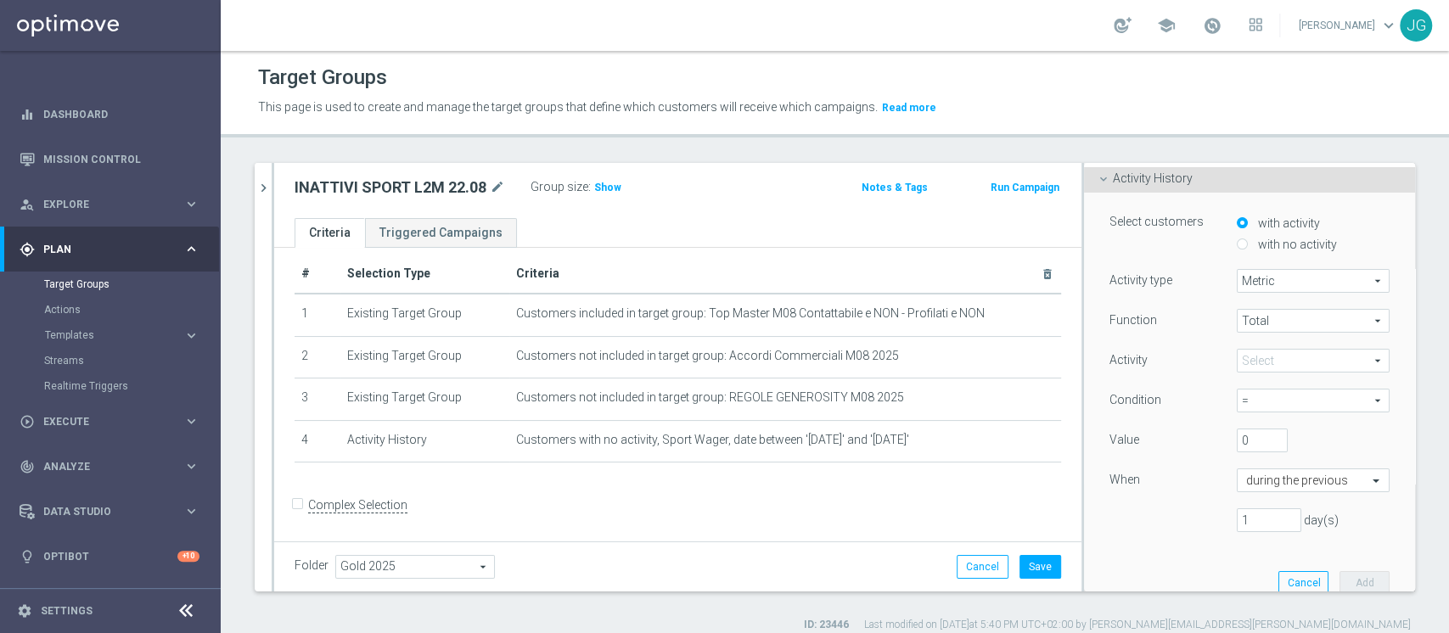
scroll to position [0, 0]
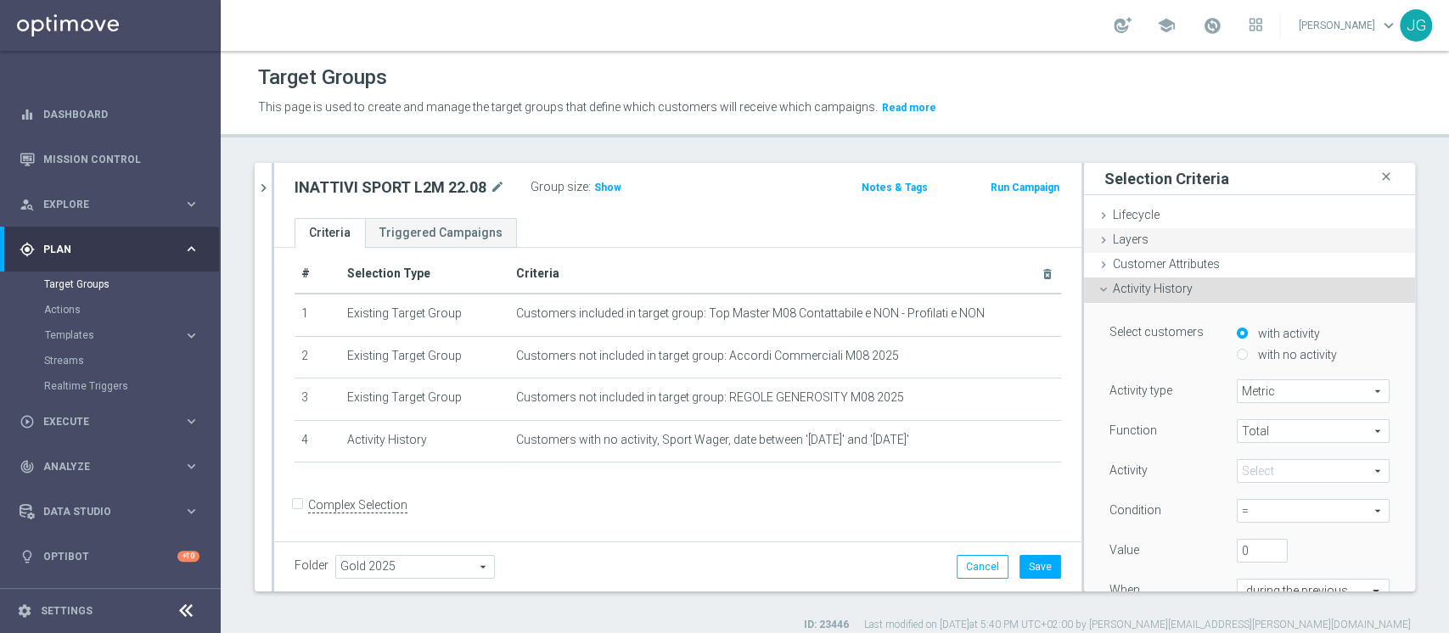
click at [1124, 245] on span "Layers" at bounding box center [1131, 240] width 36 height 14
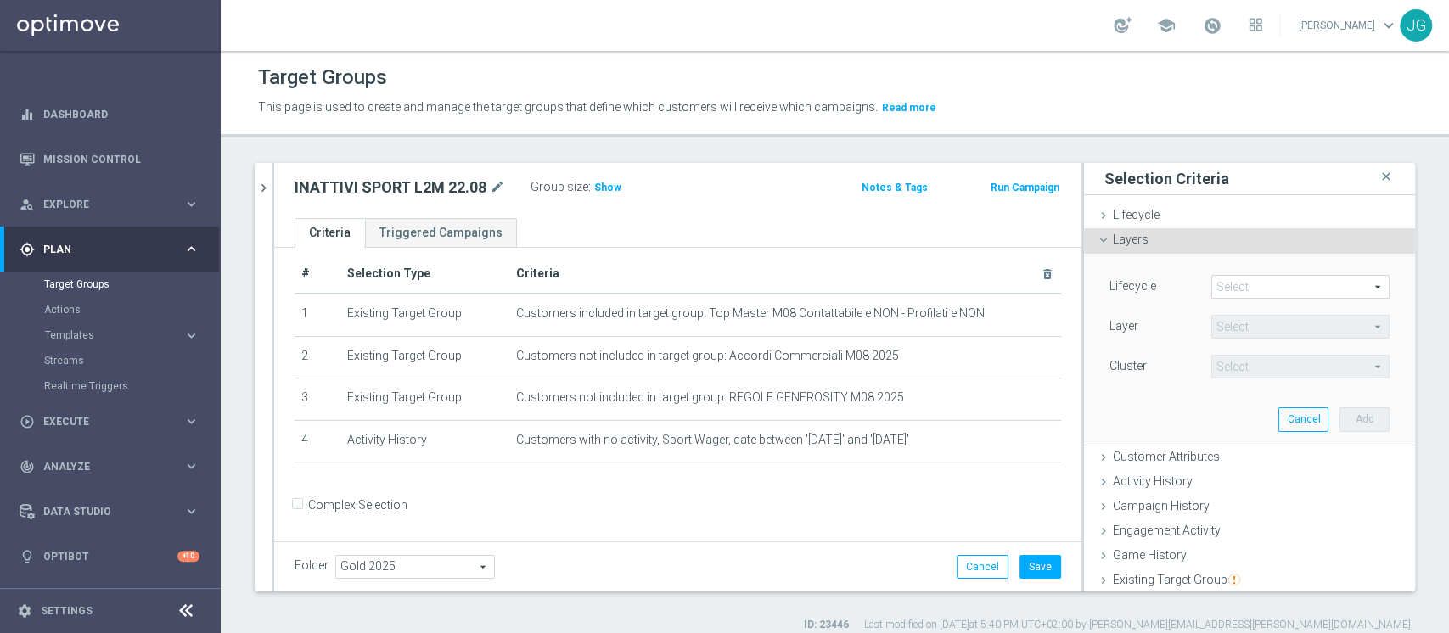
click at [1120, 230] on div "Layers done" at bounding box center [1249, 240] width 331 height 25
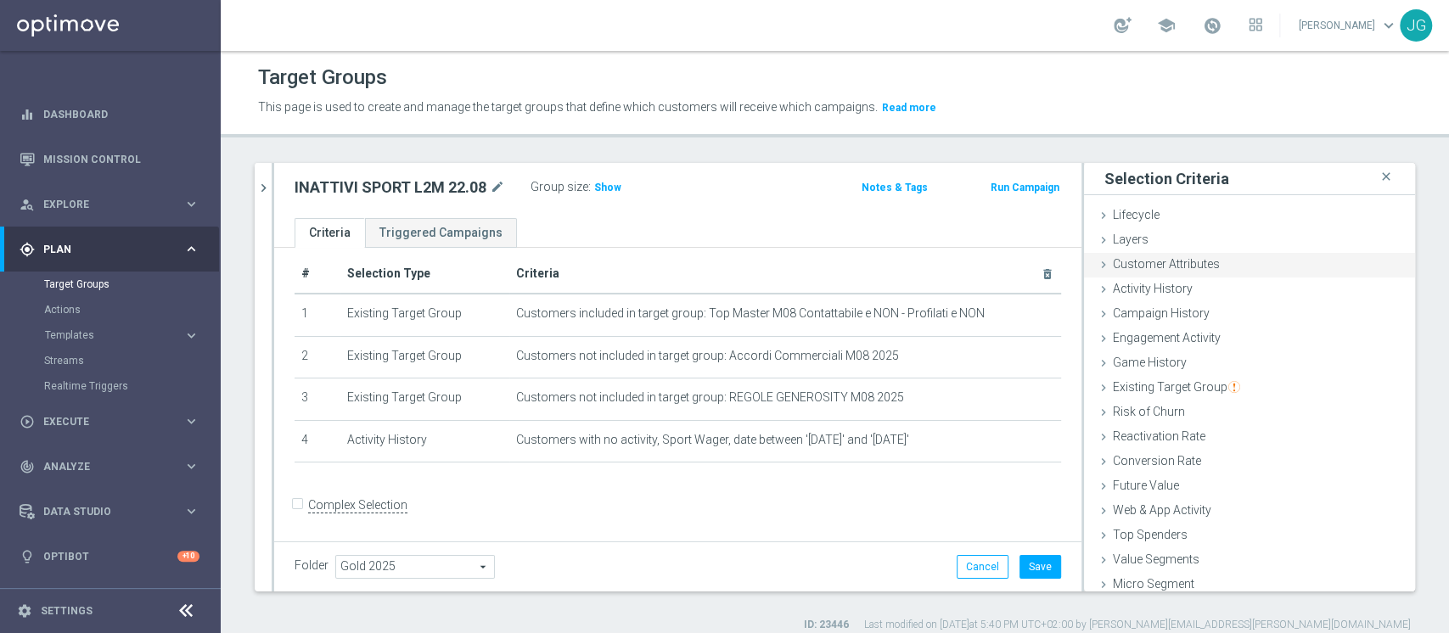
click at [1117, 257] on span "Customer Attributes" at bounding box center [1166, 264] width 107 height 14
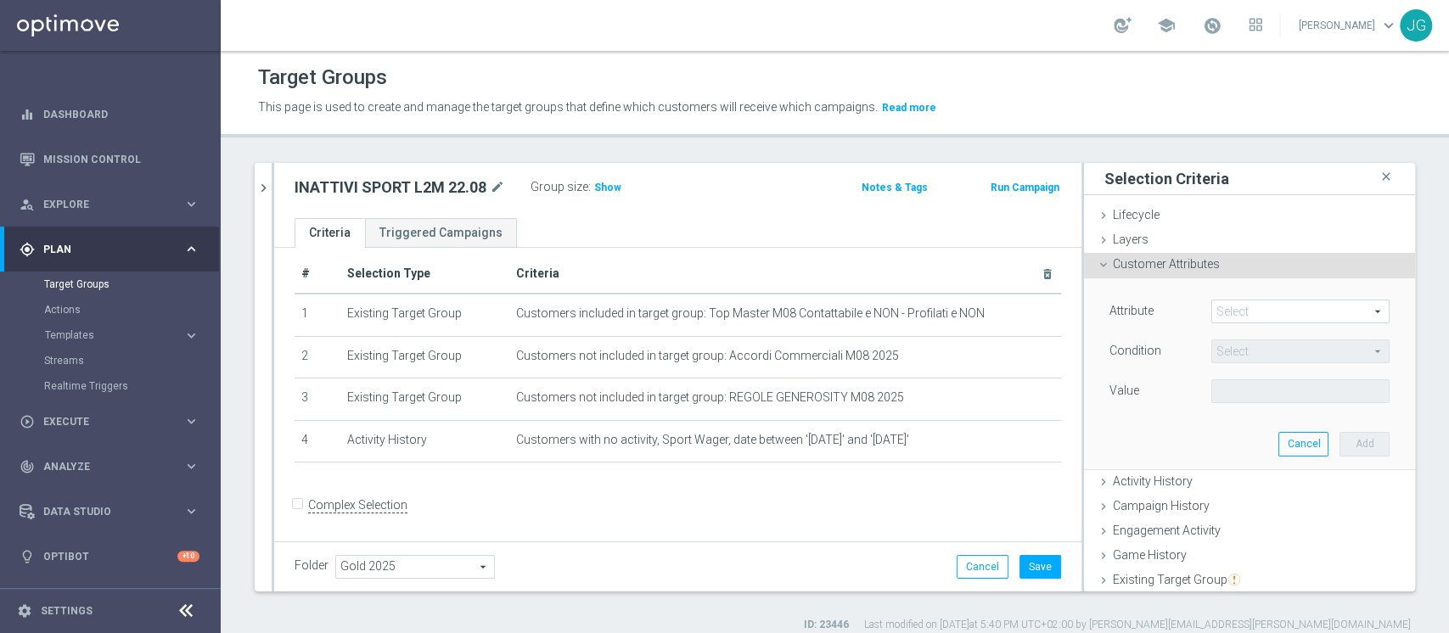
click at [1265, 311] on span at bounding box center [1301, 312] width 177 height 22
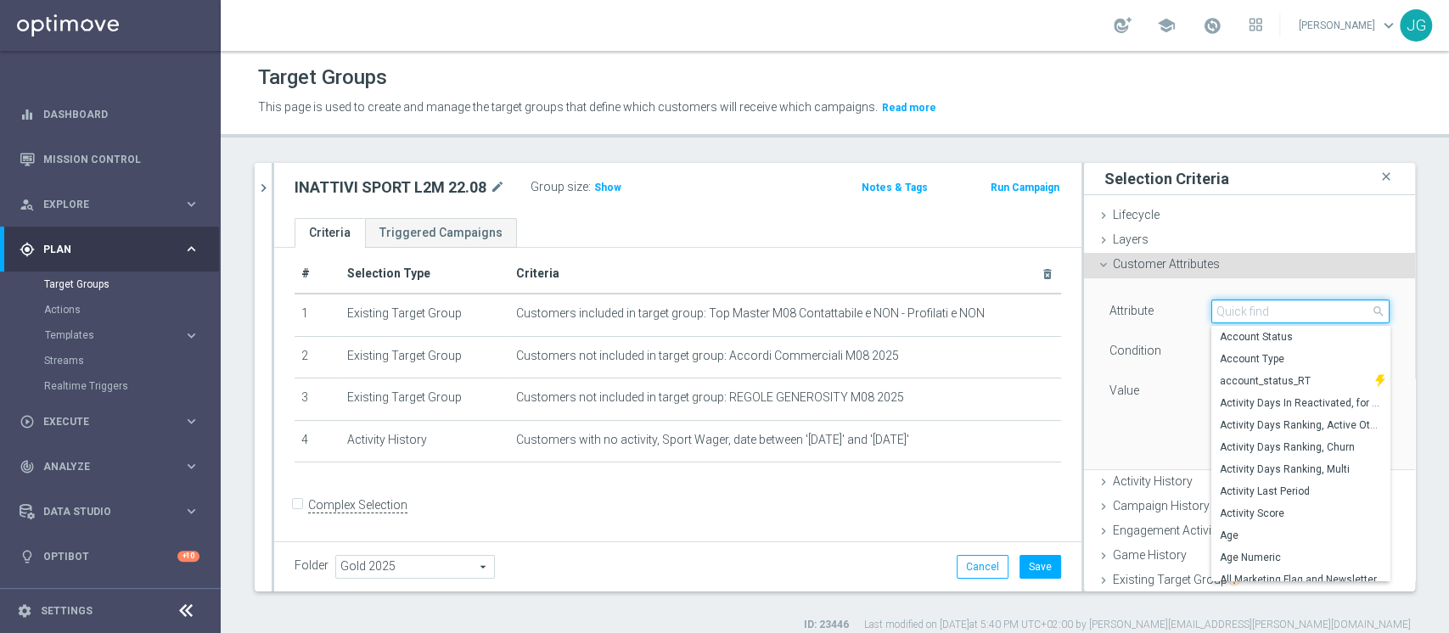
click at [1265, 311] on input "search" at bounding box center [1301, 312] width 178 height 24
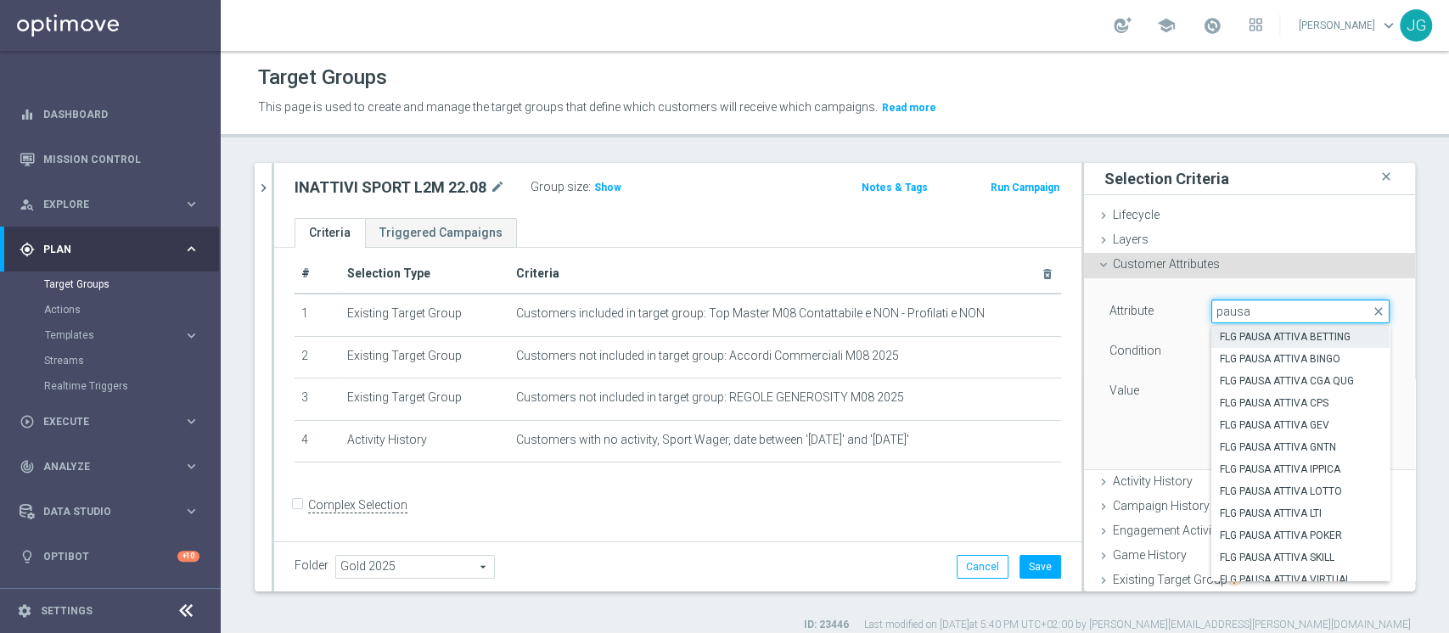
type input "pausa"
click at [1260, 341] on span "FLG PAUSA ATTIVA BETTING" at bounding box center [1300, 337] width 161 height 14
type input "FLG PAUSA ATTIVA BETTING"
type input "Equals"
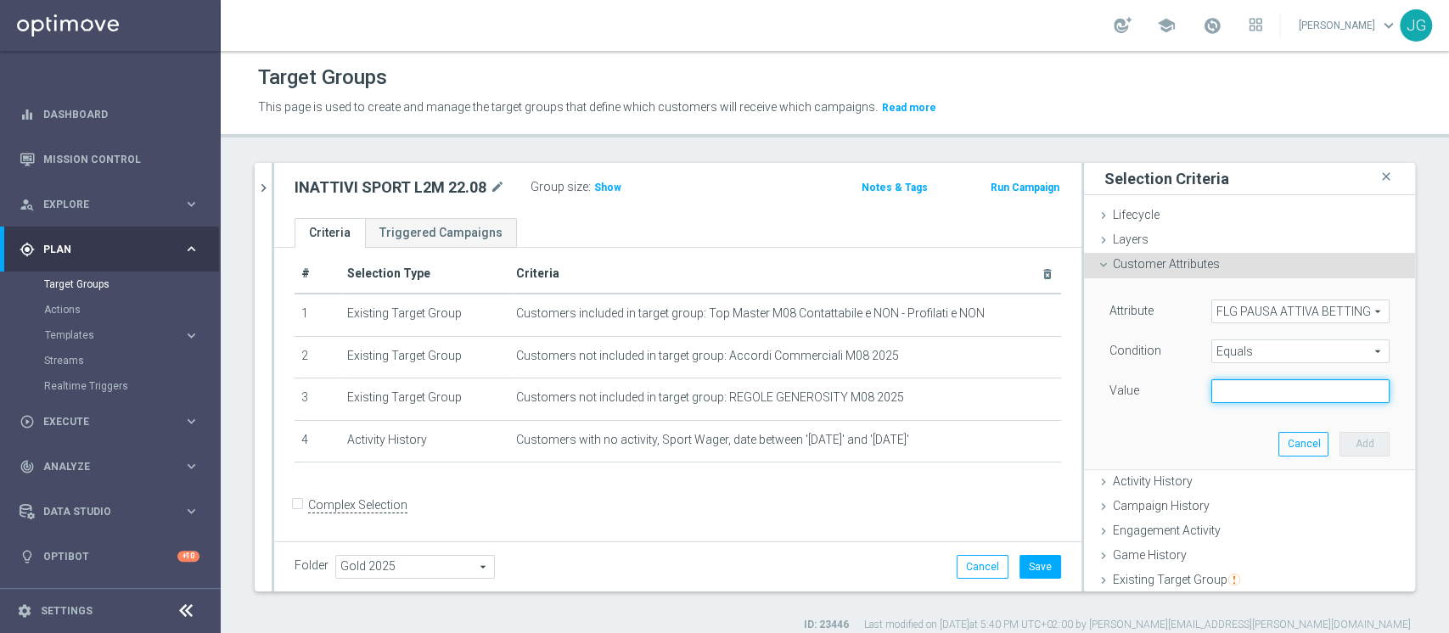
click at [1233, 380] on input "text" at bounding box center [1301, 392] width 178 height 24
type input "N"
click at [1340, 441] on button "Add" at bounding box center [1365, 444] width 50 height 24
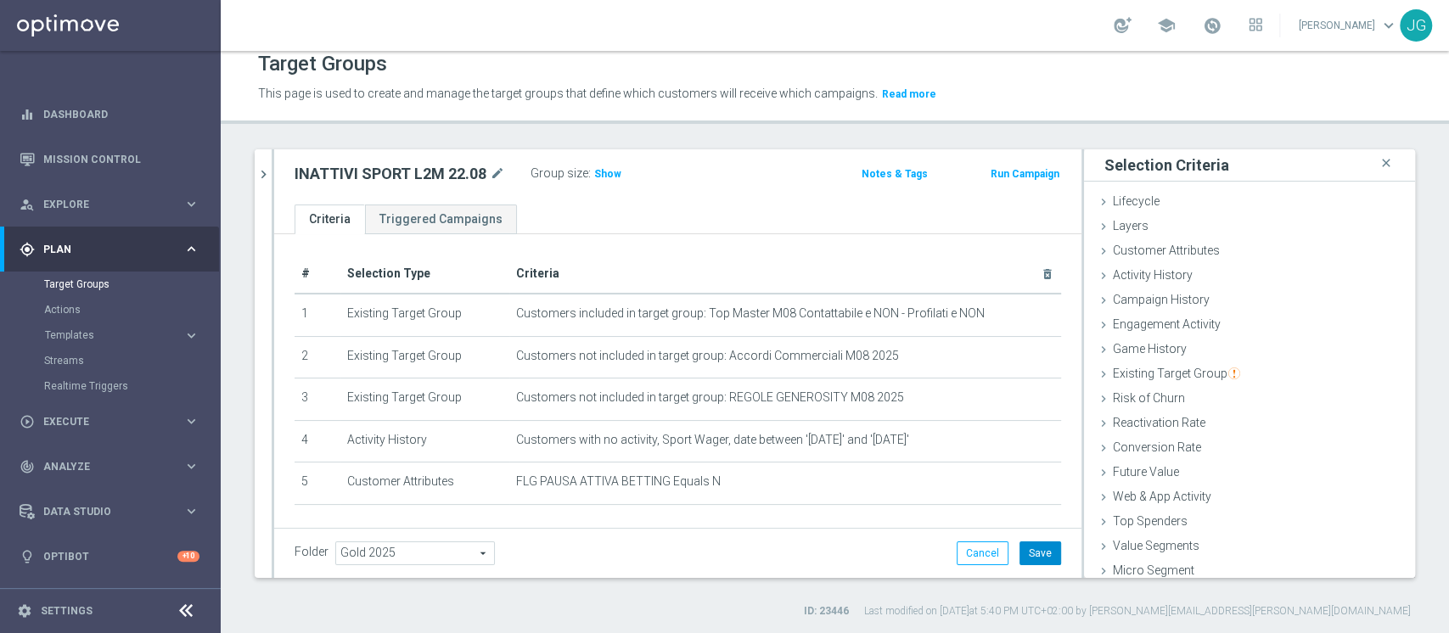
click at [1033, 560] on button "Save" at bounding box center [1041, 554] width 42 height 24
click at [258, 172] on icon "chevron_right" at bounding box center [264, 174] width 16 height 16
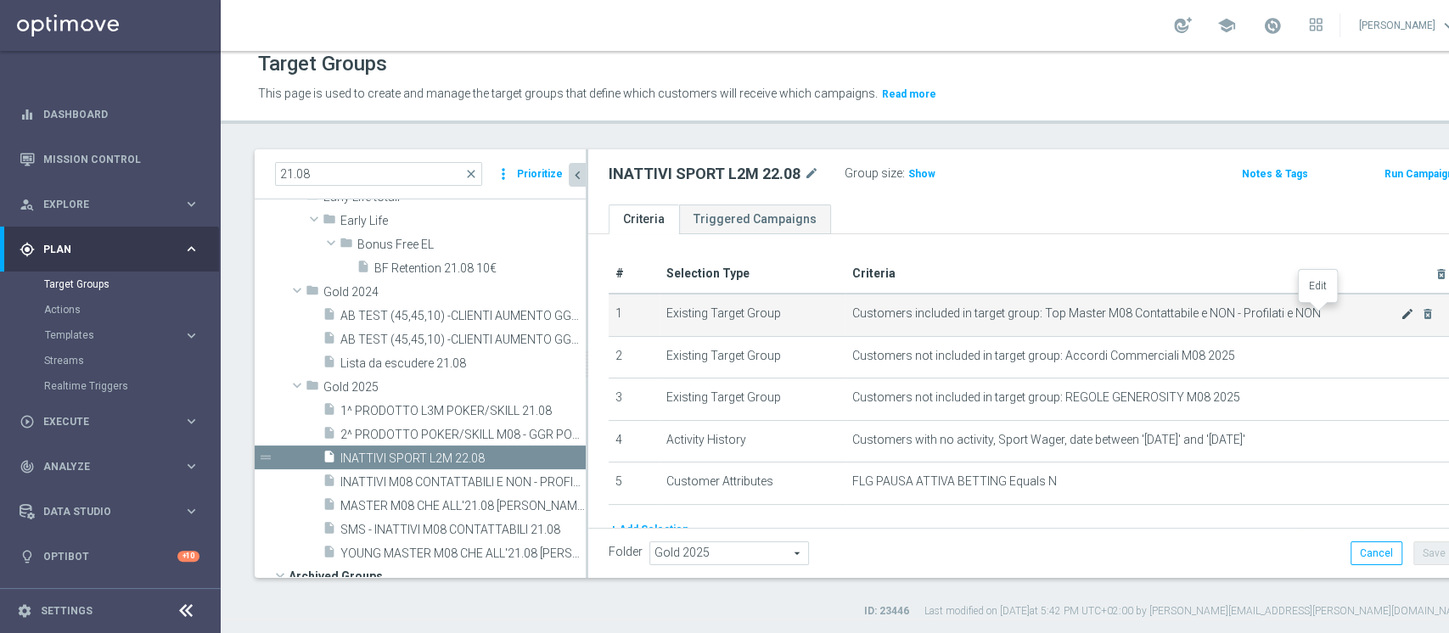
click at [1401, 312] on icon "mode_edit" at bounding box center [1408, 314] width 14 height 14
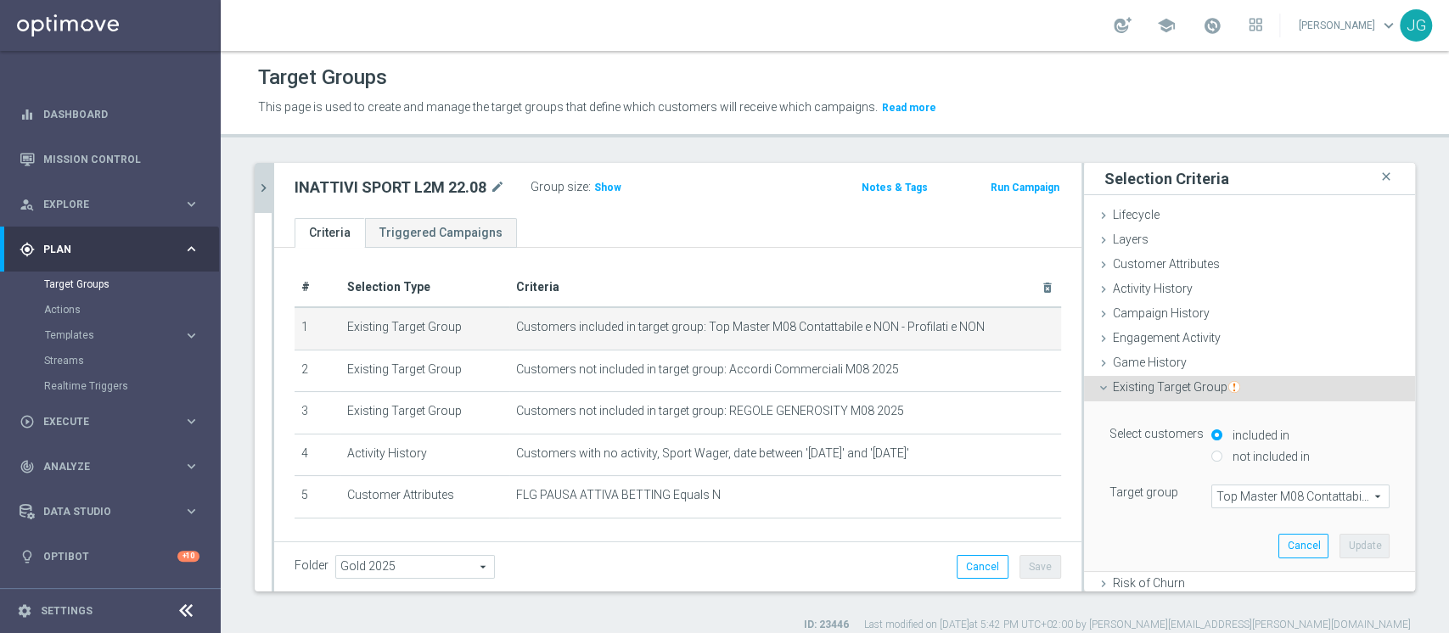
click at [1241, 490] on span "Top Master M08 Contattabile e NON - Profilati e NON" at bounding box center [1301, 497] width 177 height 22
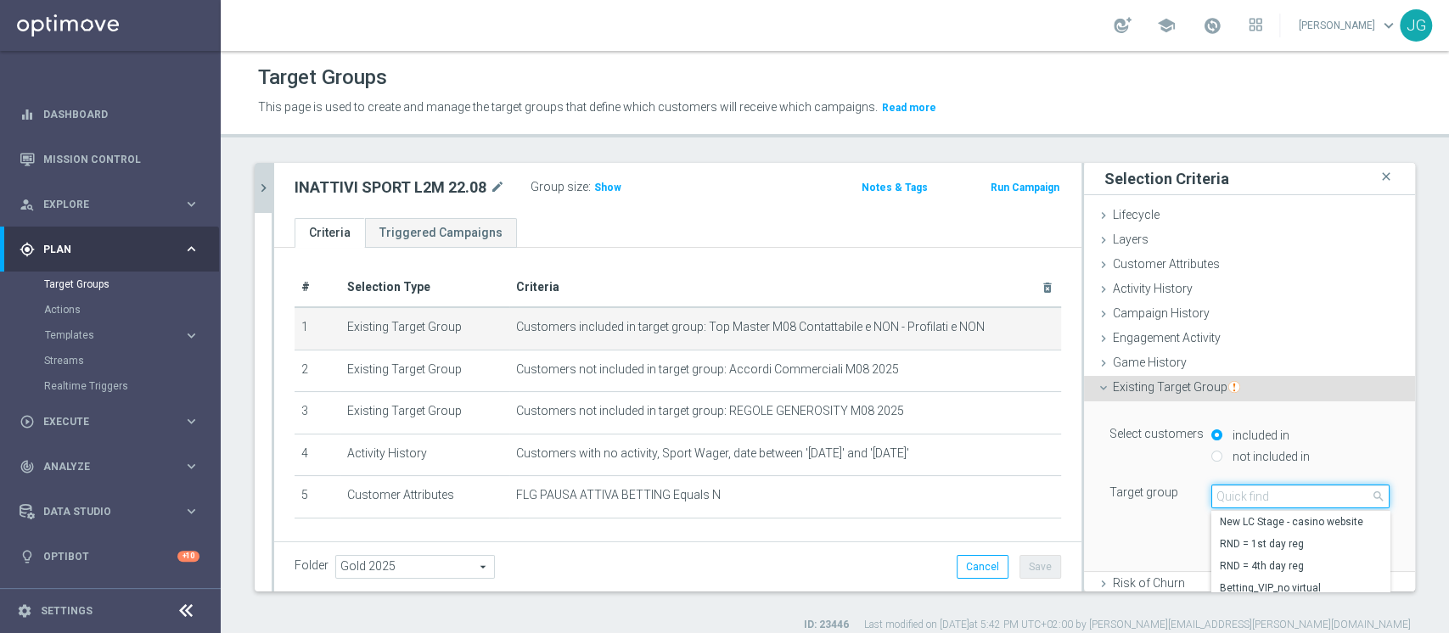
click at [1241, 490] on input "search" at bounding box center [1301, 497] width 178 height 24
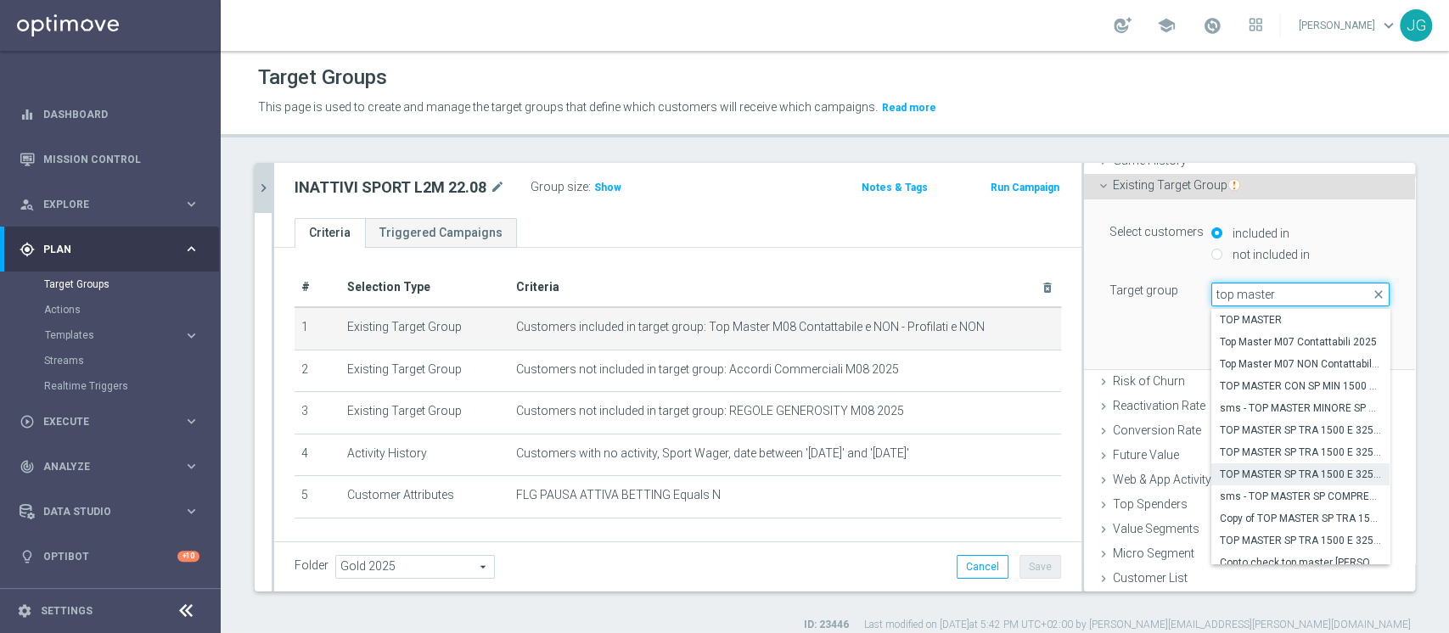
scroll to position [158, 0]
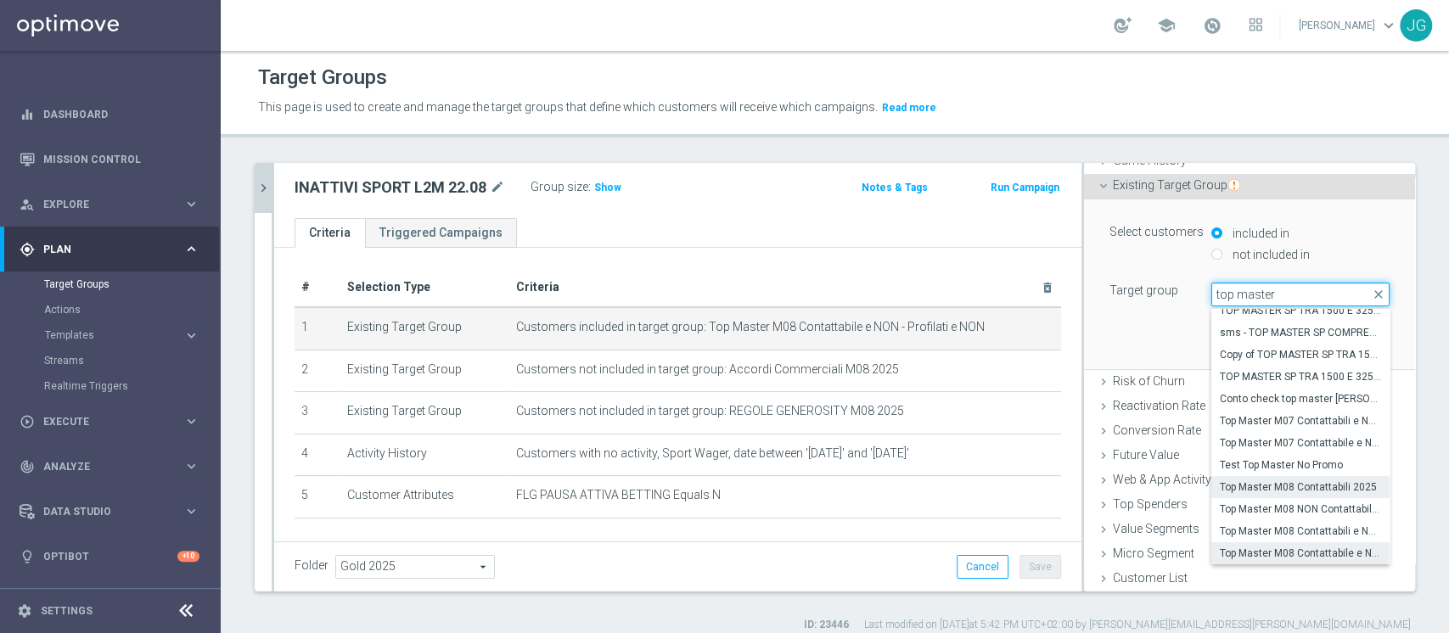
type input "top master"
click at [1281, 483] on span "Top Master M08 Contattabili 2025" at bounding box center [1300, 488] width 161 height 14
type input "Top Master M08 Contattabili 2025"
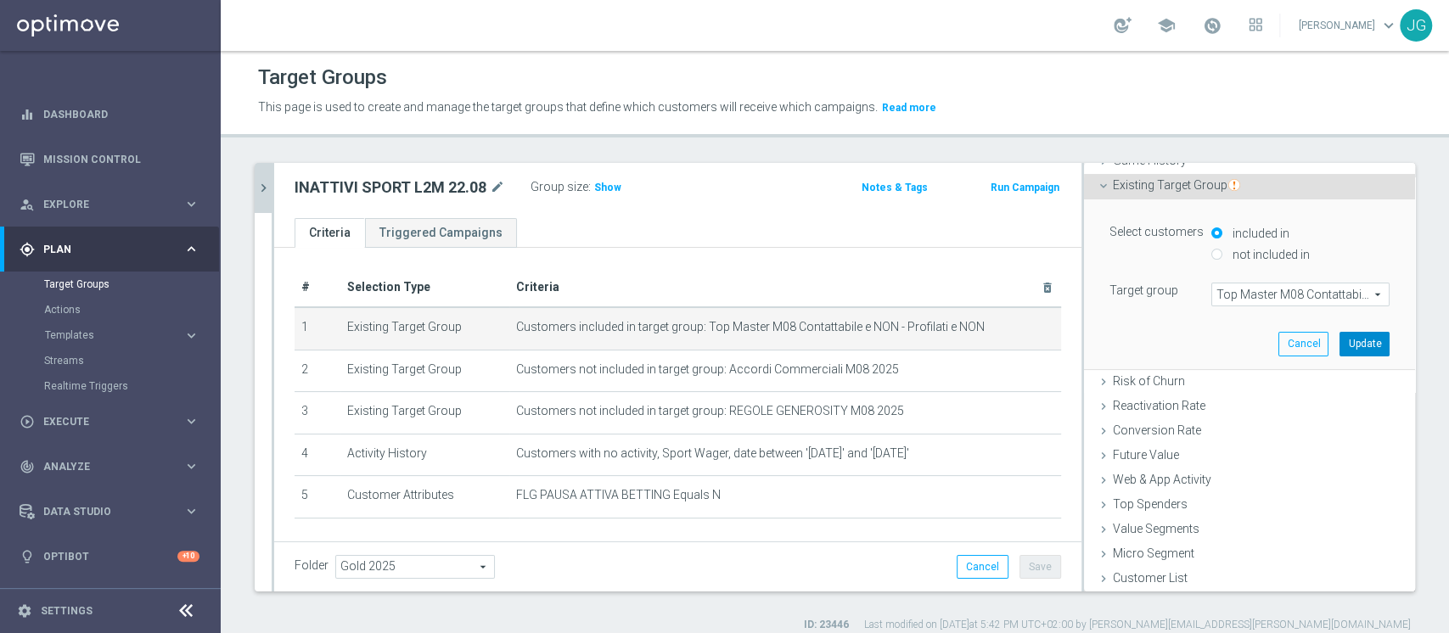
click at [1346, 344] on button "Update" at bounding box center [1365, 344] width 50 height 24
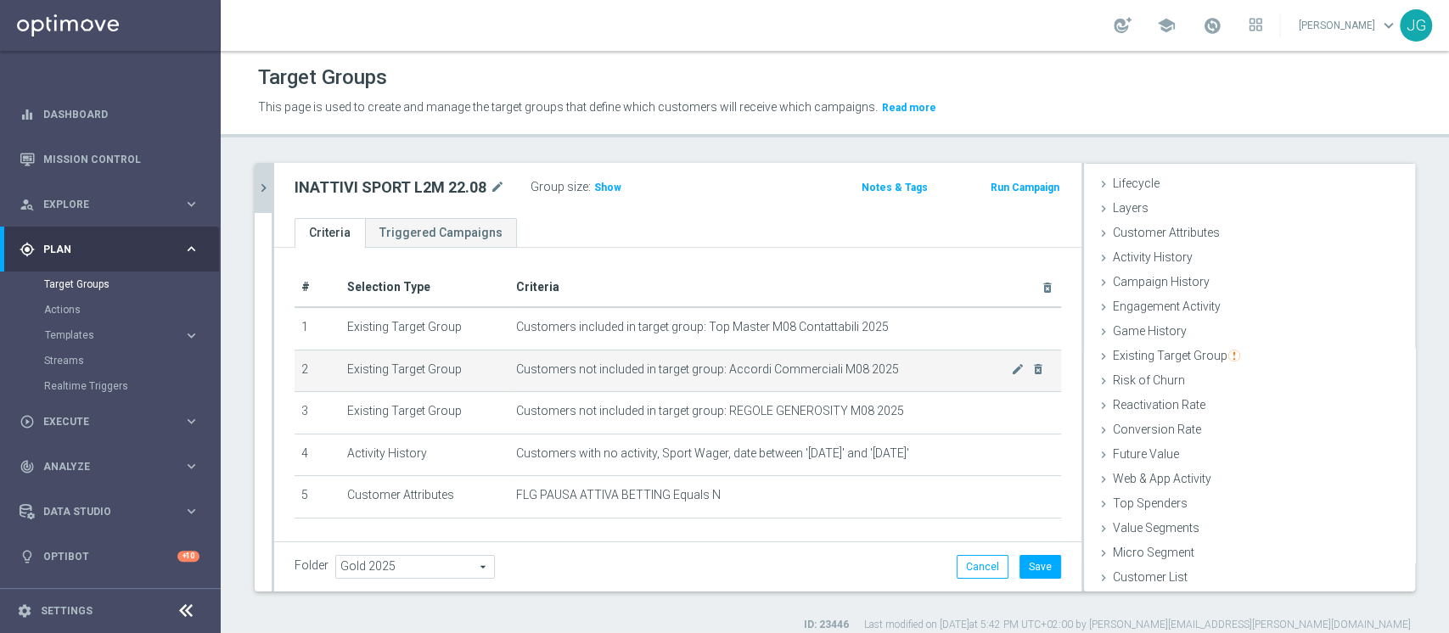
scroll to position [1, 0]
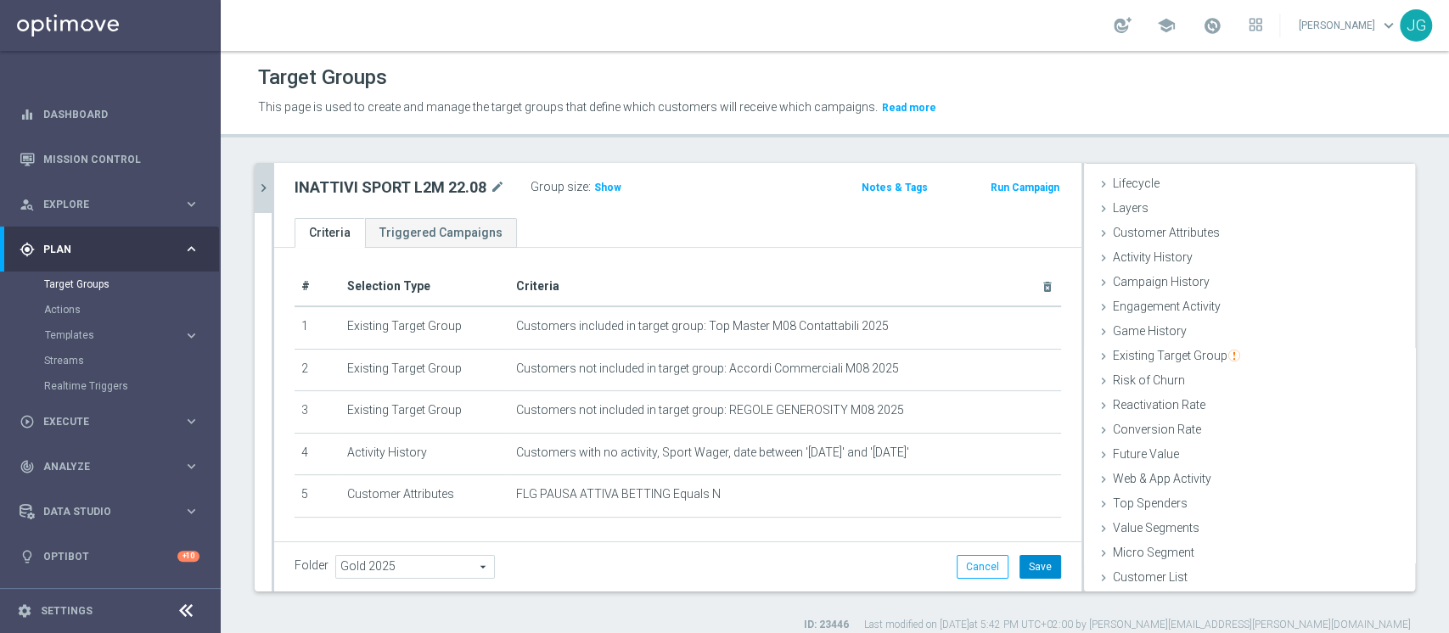
click at [1034, 563] on button "Save" at bounding box center [1041, 567] width 42 height 24
click at [613, 186] on span "Show" at bounding box center [607, 188] width 27 height 12
click at [260, 183] on icon "chevron_right" at bounding box center [264, 188] width 16 height 16
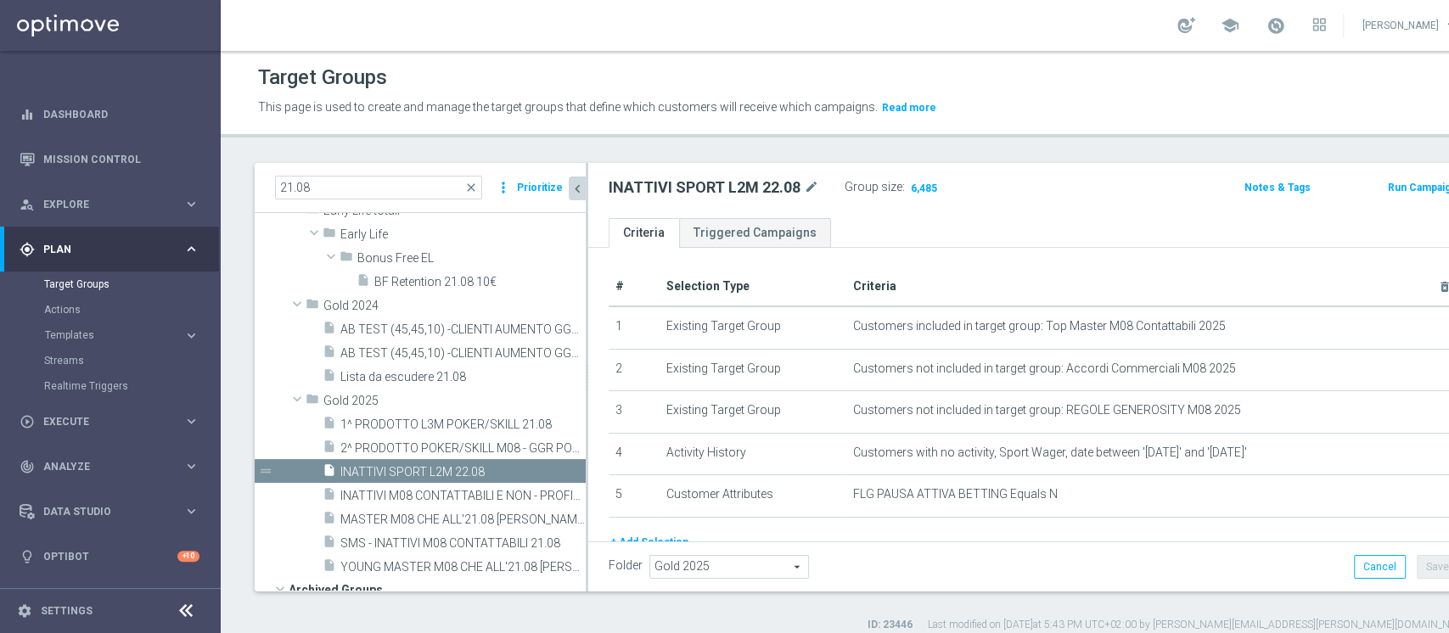
scroll to position [64, 0]
click at [378, 466] on span "INATTIVI SPORT L2M 22.08" at bounding box center [443, 472] width 205 height 14
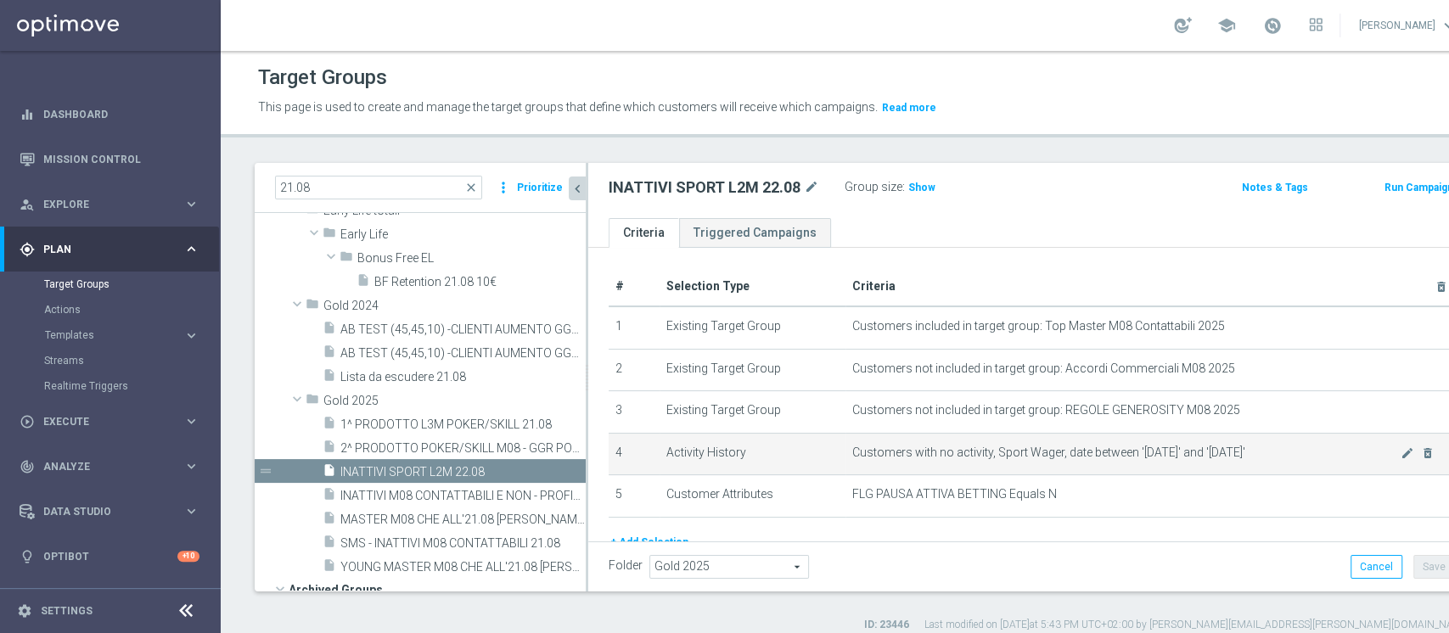
scroll to position [74, 0]
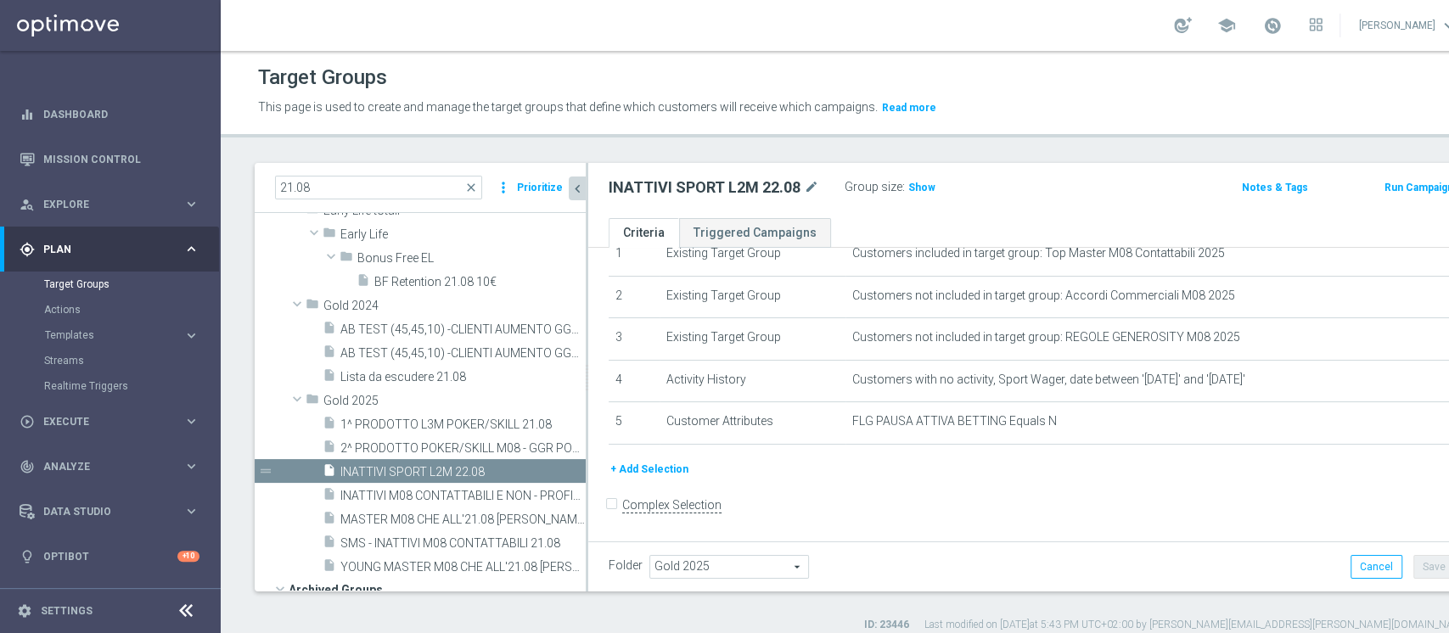
click at [656, 465] on button "+ Add Selection" at bounding box center [650, 469] width 82 height 19
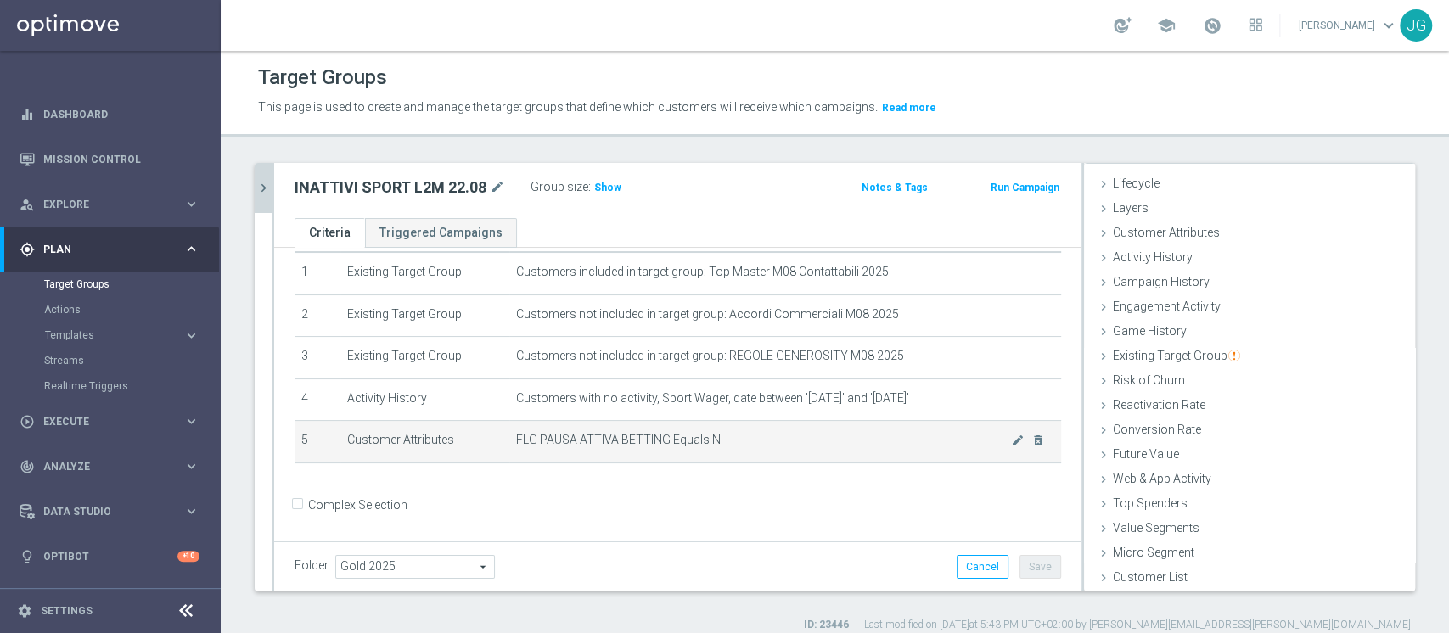
scroll to position [14, 0]
